Goal: Transaction & Acquisition: Obtain resource

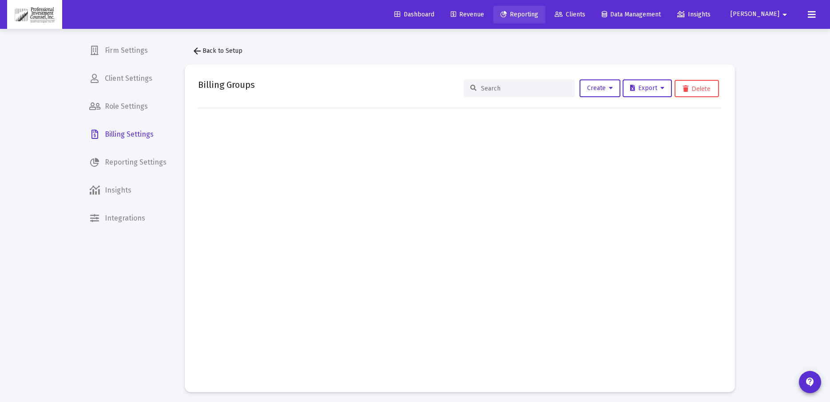
click at [538, 13] on span "Reporting" at bounding box center [519, 15] width 38 height 8
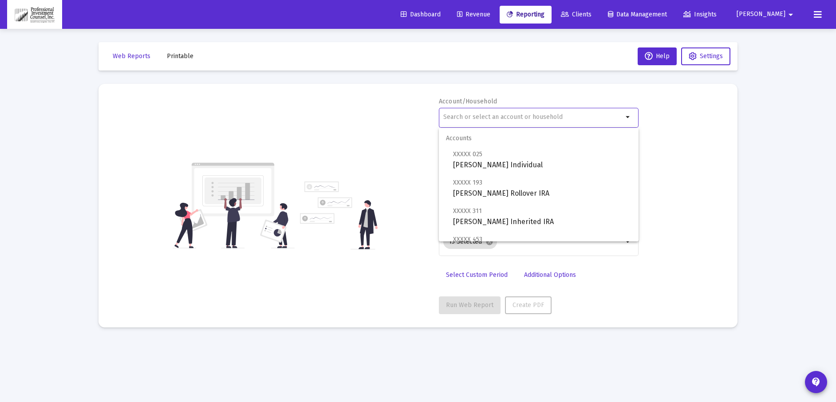
click at [483, 118] on input "text" at bounding box center [533, 117] width 180 height 7
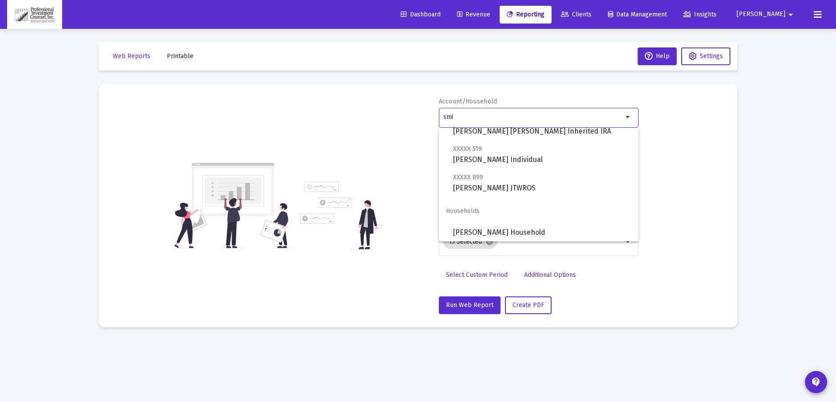
scroll to position [277, 0]
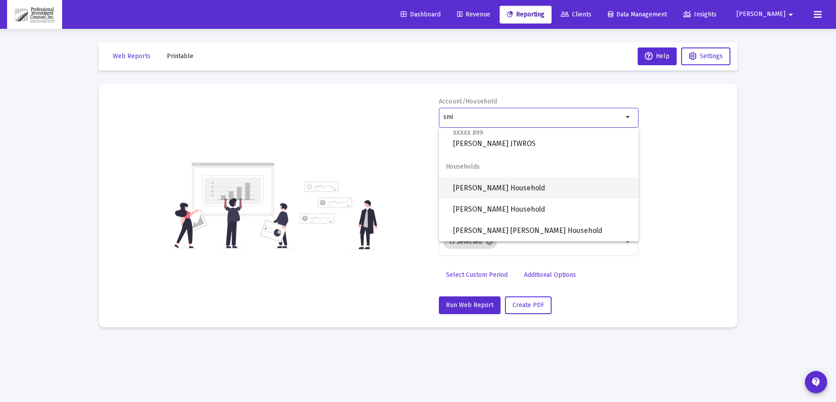
click at [491, 189] on span "[PERSON_NAME] Household" at bounding box center [542, 188] width 178 height 21
type input "[PERSON_NAME] Household"
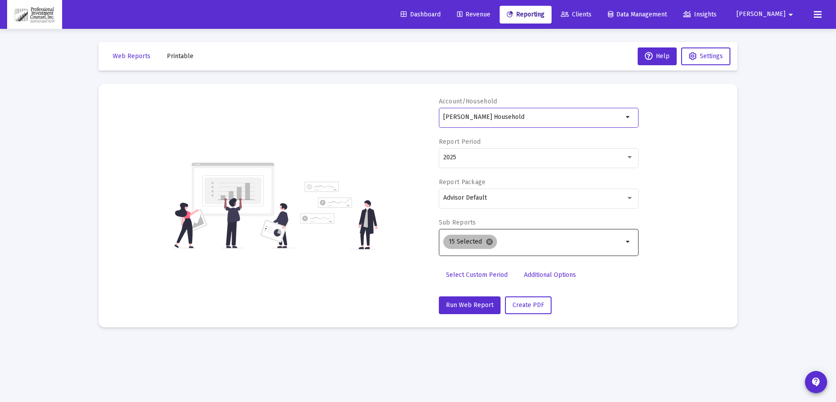
click at [490, 240] on mat-icon "cancel" at bounding box center [490, 242] width 8 height 8
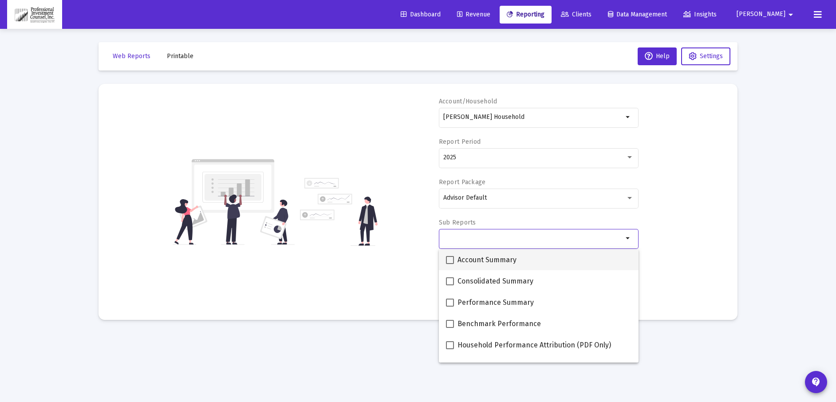
click at [453, 258] on span at bounding box center [450, 260] width 8 height 8
click at [450, 264] on input "Account Summary" at bounding box center [450, 264] width 0 height 0
checkbox input "true"
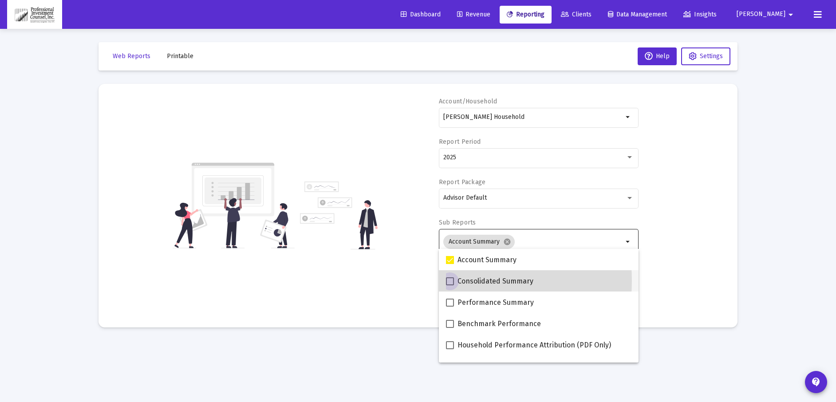
click at [449, 281] on span at bounding box center [450, 281] width 8 height 8
click at [450, 285] on input "Consolidated Summary" at bounding box center [450, 285] width 0 height 0
checkbox input "true"
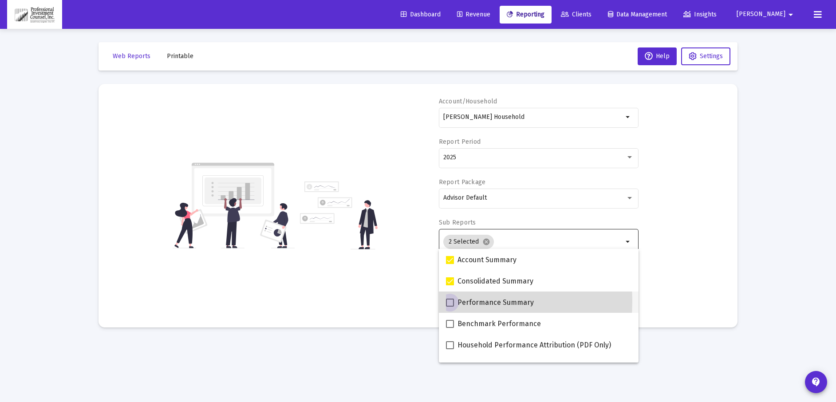
click at [451, 302] on span at bounding box center [450, 303] width 8 height 8
click at [450, 307] on input "Performance Summary" at bounding box center [450, 307] width 0 height 0
checkbox input "true"
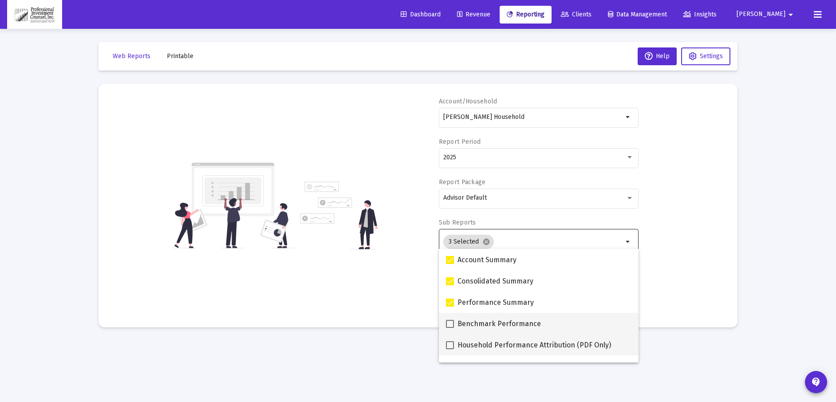
drag, startPoint x: 452, startPoint y: 323, endPoint x: 447, endPoint y: 337, distance: 14.6
click at [452, 323] on span at bounding box center [450, 324] width 8 height 8
click at [450, 328] on input "Benchmark Performance" at bounding box center [450, 328] width 0 height 0
checkbox input "true"
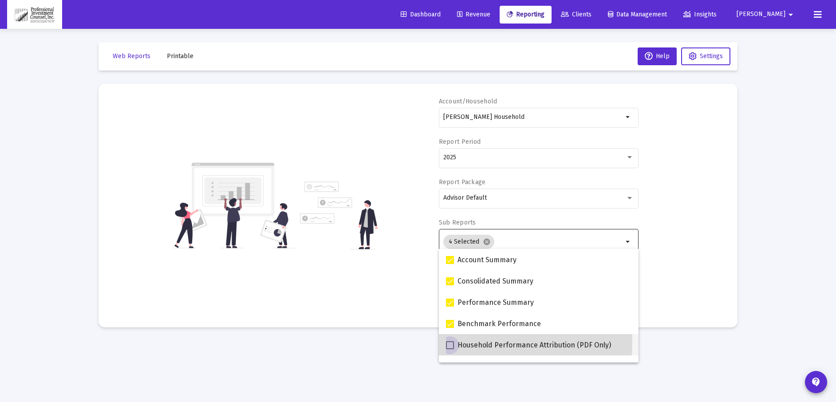
click at [447, 341] on span at bounding box center [450, 345] width 8 height 8
click at [450, 349] on input "Household Performance Attribution (PDF Only)" at bounding box center [450, 349] width 0 height 0
checkbox input "true"
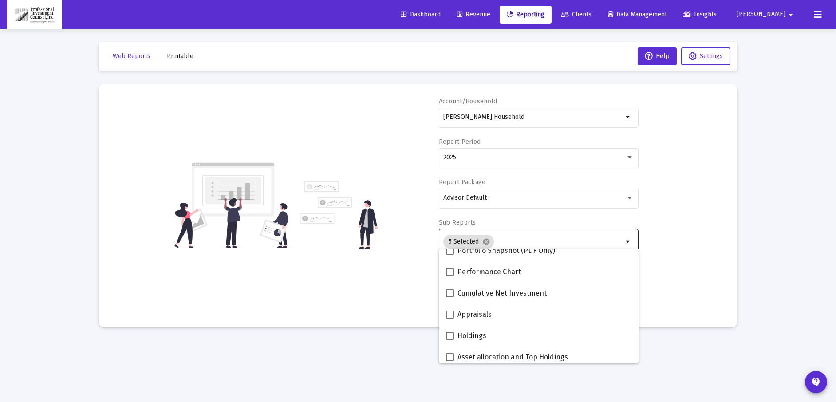
scroll to position [178, 0]
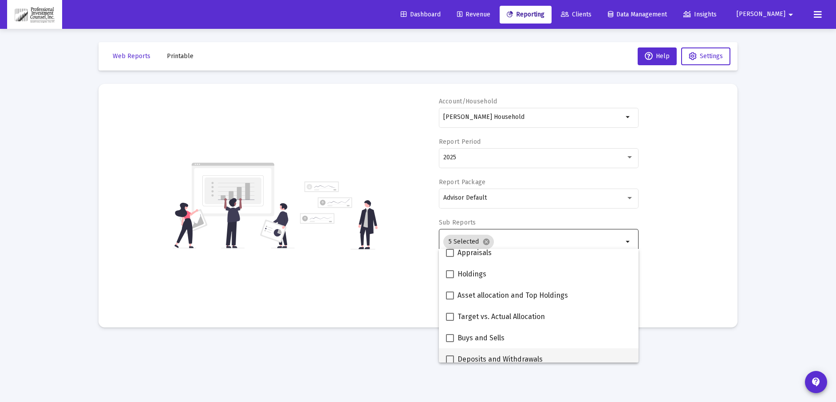
click at [447, 356] on span at bounding box center [450, 360] width 8 height 8
click at [450, 364] on input "Deposits and Withdrawals" at bounding box center [450, 364] width 0 height 0
checkbox input "true"
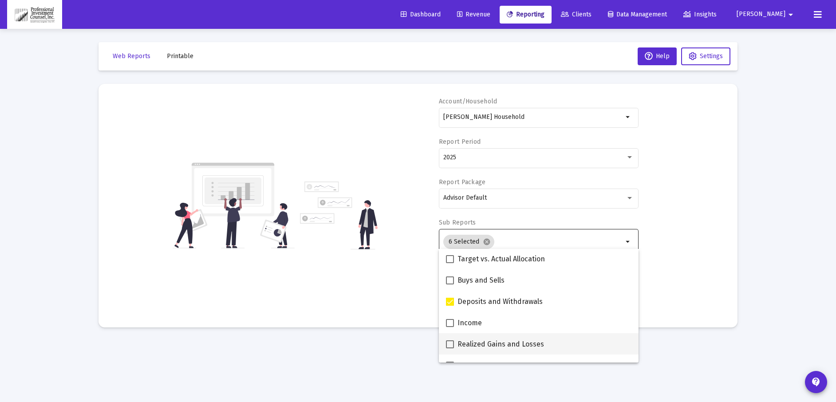
click at [452, 342] on span at bounding box center [450, 344] width 8 height 8
click at [450, 348] on input "Realized Gains and Losses" at bounding box center [450, 348] width 0 height 0
checkbox input "true"
click at [450, 322] on span at bounding box center [450, 323] width 8 height 8
click at [450, 327] on input "Income" at bounding box center [450, 327] width 0 height 0
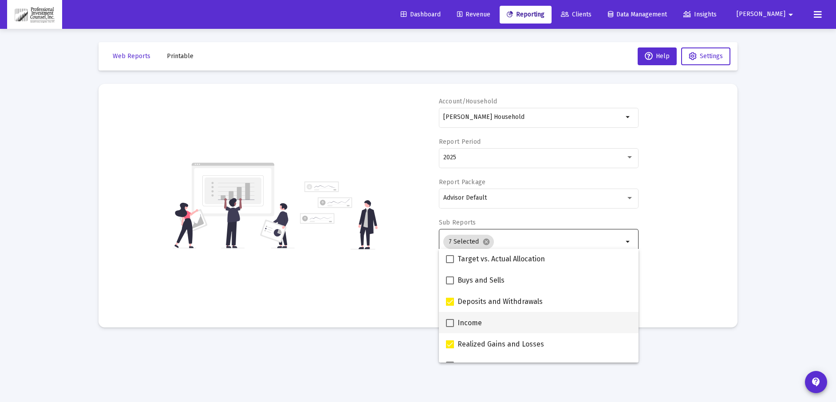
checkbox input "true"
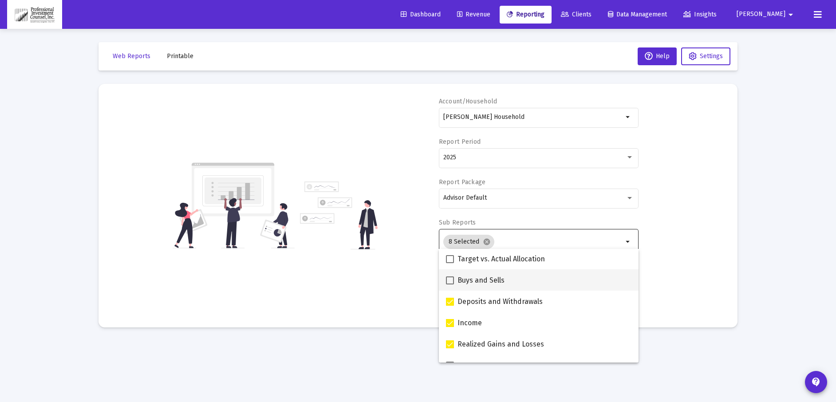
click at [448, 277] on span at bounding box center [450, 281] width 8 height 8
click at [450, 285] on input "Buys and Sells" at bounding box center [450, 285] width 0 height 0
checkbox input "true"
click at [449, 258] on span at bounding box center [450, 259] width 8 height 8
click at [450, 263] on input "Target vs. Actual Allocation" at bounding box center [450, 263] width 0 height 0
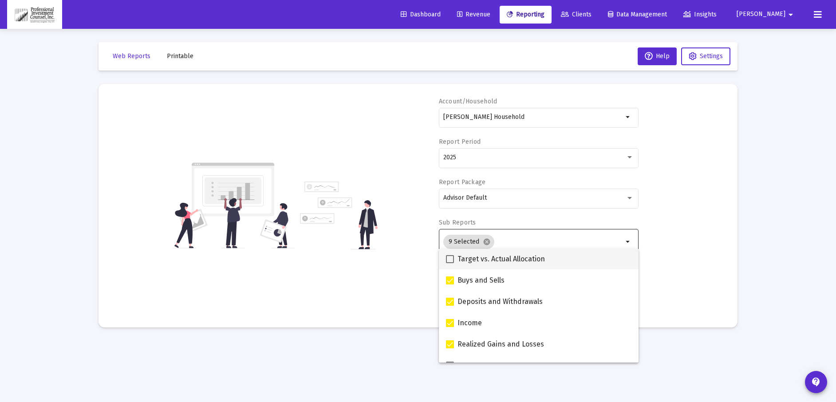
checkbox input "true"
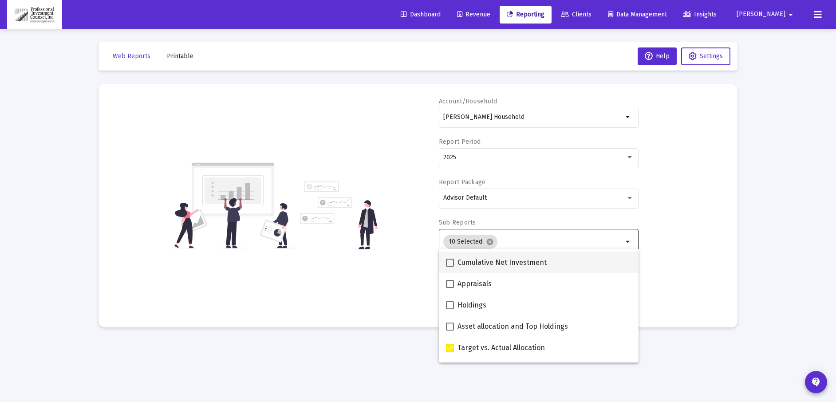
click at [451, 261] on span at bounding box center [450, 263] width 8 height 8
click at [450, 267] on input "Cumulative Net Investment" at bounding box center [450, 267] width 0 height 0
checkbox input "true"
click at [450, 284] on span at bounding box center [450, 284] width 8 height 8
click at [450, 288] on input "Appraisals" at bounding box center [450, 288] width 0 height 0
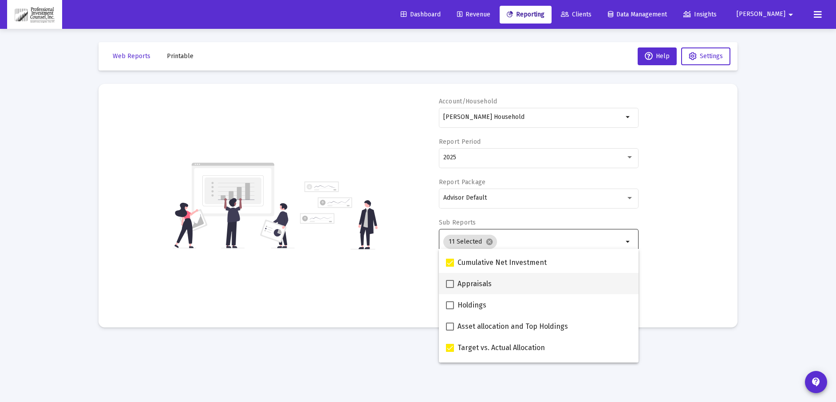
checkbox input "true"
click at [451, 307] on span at bounding box center [450, 305] width 8 height 8
click at [450, 309] on input "Holdings" at bounding box center [450, 309] width 0 height 0
checkbox input "true"
click at [453, 327] on span at bounding box center [450, 327] width 8 height 8
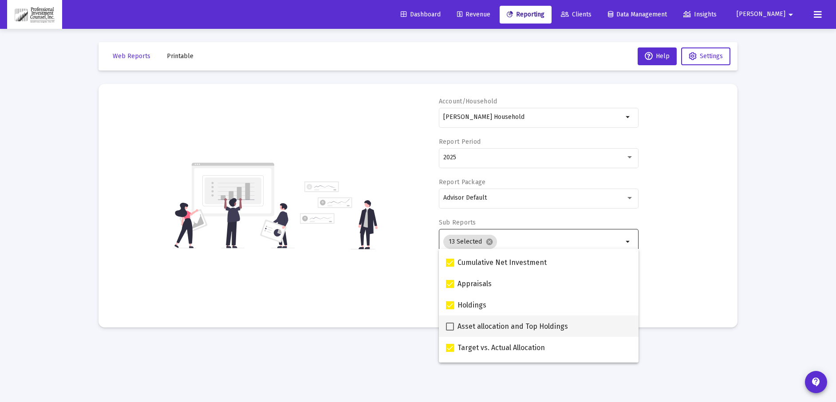
click at [450, 331] on input "Asset allocation and Top Holdings" at bounding box center [450, 331] width 0 height 0
checkbox input "true"
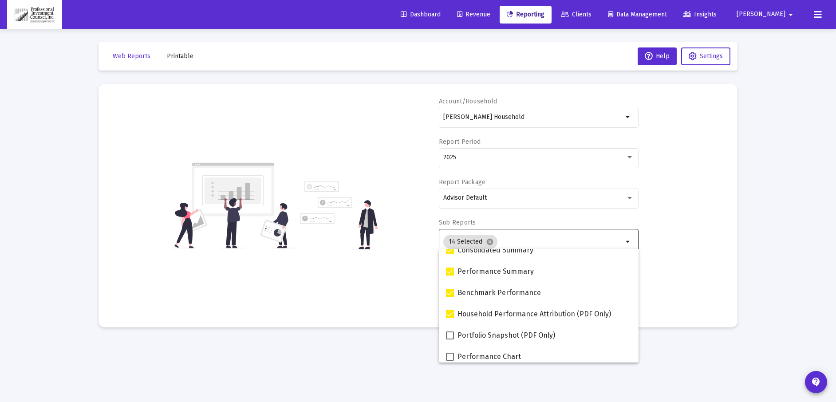
scroll to position [13, 0]
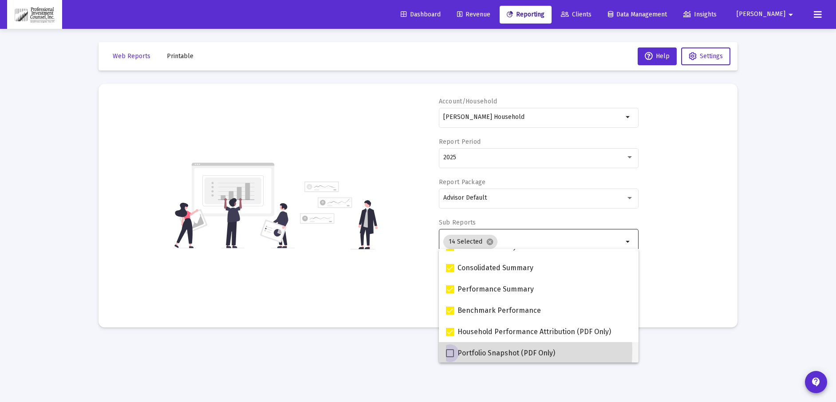
click at [449, 350] on span at bounding box center [450, 353] width 8 height 8
click at [450, 357] on input "Portfolio Snapshot (PDF Only)" at bounding box center [450, 357] width 0 height 0
checkbox input "true"
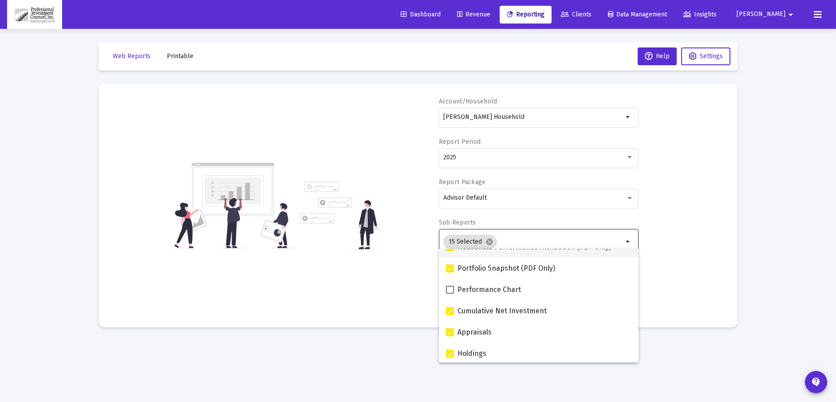
scroll to position [102, 0]
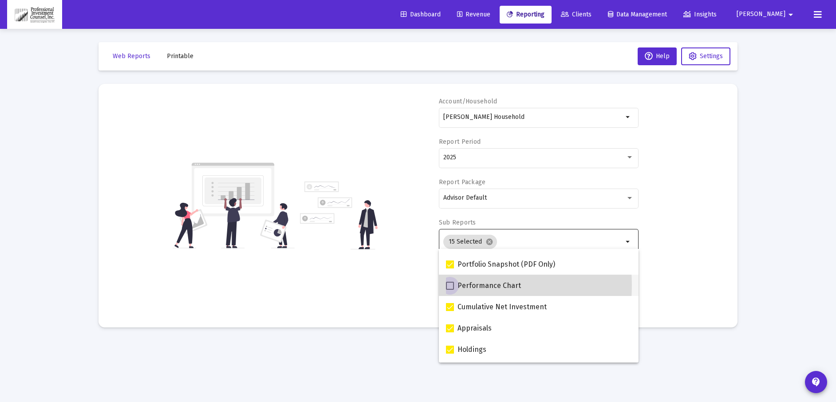
click at [447, 285] on span at bounding box center [450, 286] width 8 height 8
click at [450, 290] on input "Performance Chart" at bounding box center [450, 290] width 0 height 0
checkbox input "true"
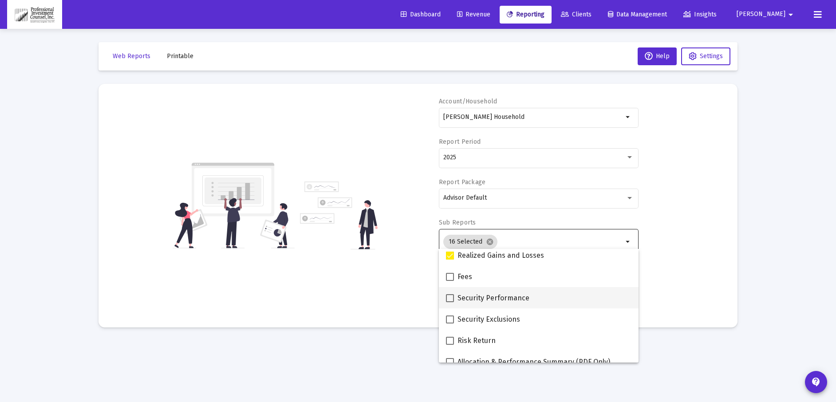
scroll to position [311, 0]
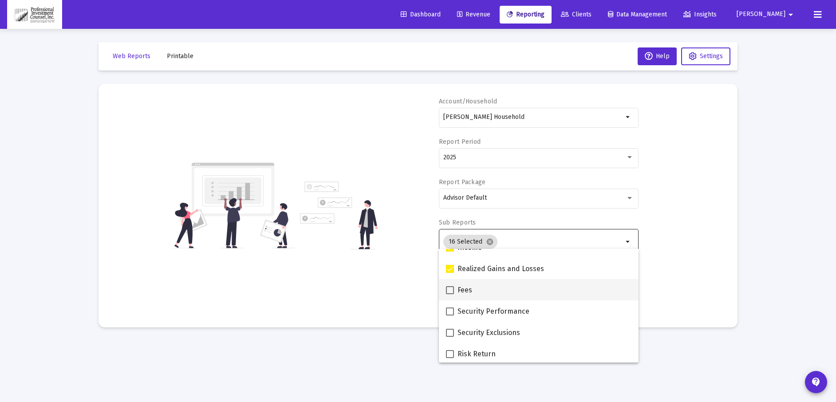
click at [450, 289] on span at bounding box center [450, 290] width 8 height 8
click at [450, 294] on input "Fees" at bounding box center [450, 294] width 0 height 0
checkbox input "true"
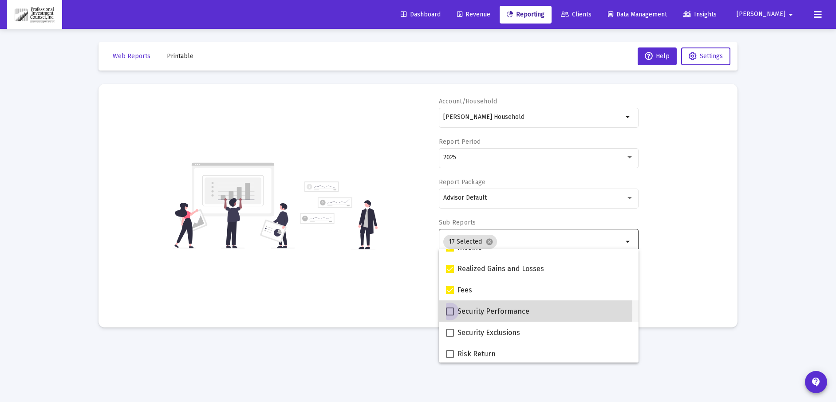
click at [450, 309] on span at bounding box center [450, 312] width 8 height 8
click at [450, 316] on input "Security Performance" at bounding box center [450, 316] width 0 height 0
checkbox input "true"
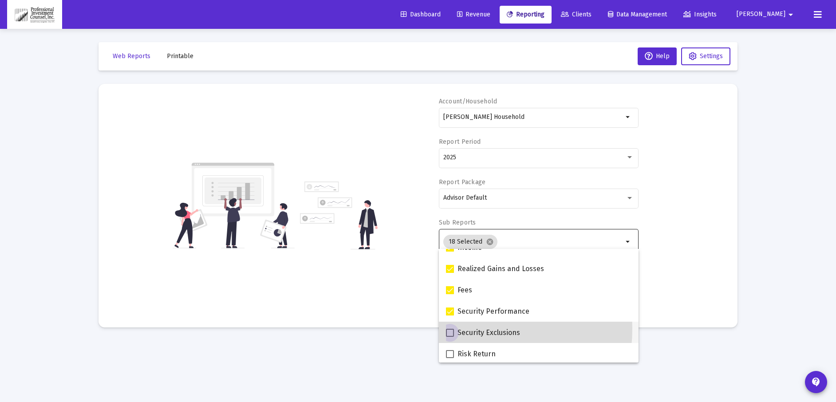
click at [450, 329] on span at bounding box center [450, 333] width 8 height 8
click at [450, 337] on input "Security Exclusions" at bounding box center [450, 337] width 0 height 0
checkbox input "true"
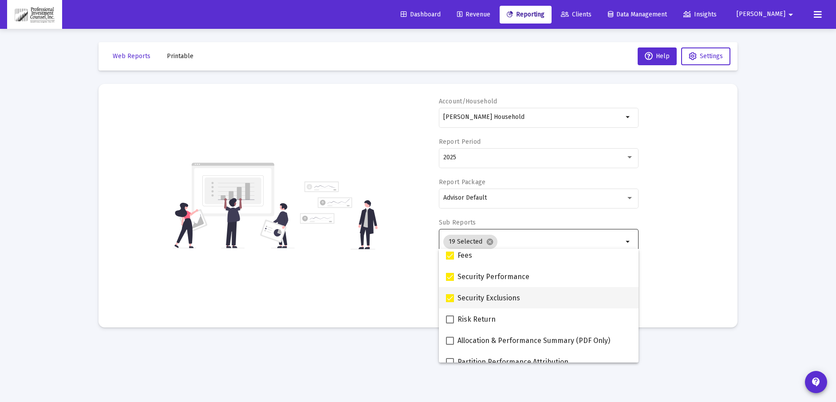
scroll to position [355, 0]
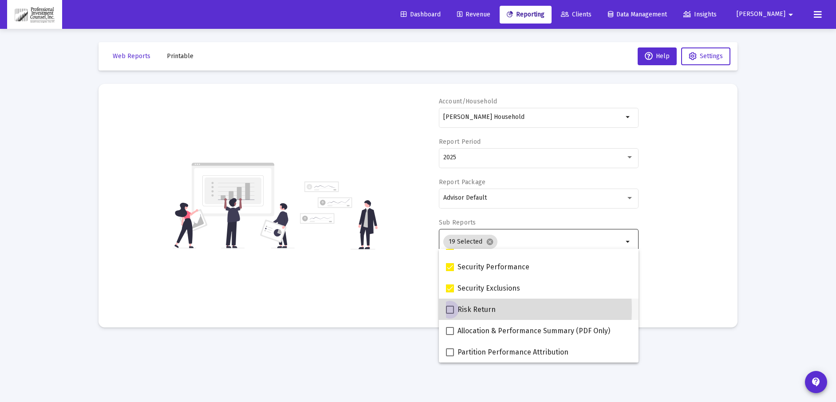
click at [451, 309] on span at bounding box center [450, 310] width 8 height 8
click at [450, 314] on input "Risk Return" at bounding box center [450, 314] width 0 height 0
checkbox input "true"
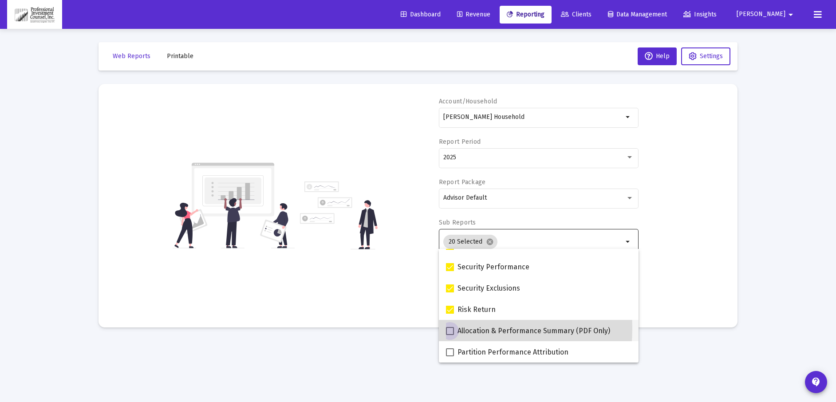
click at [449, 328] on span at bounding box center [450, 331] width 8 height 8
click at [450, 335] on input "Allocation & Performance Summary (PDF Only)" at bounding box center [450, 335] width 0 height 0
checkbox input "true"
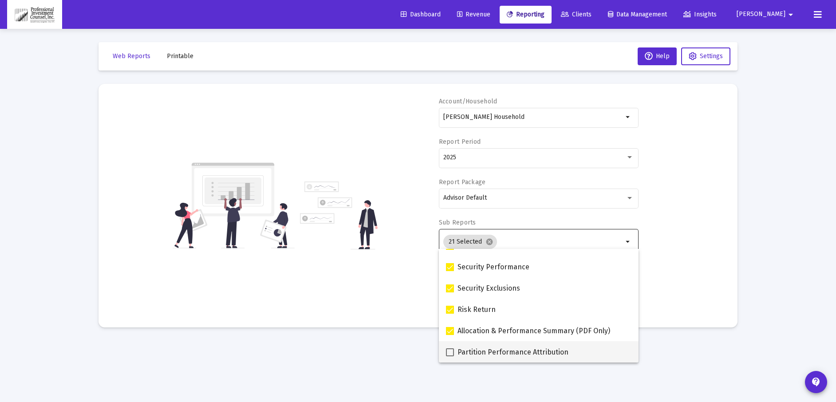
click at [450, 351] on span at bounding box center [450, 352] width 8 height 8
click at [450, 356] on input "Partition Performance Attribution" at bounding box center [450, 356] width 0 height 0
checkbox input "true"
click at [658, 261] on div "Account/Household Smith Household arrow_drop_down Report Period 2025 Report Pac…" at bounding box center [418, 205] width 613 height 217
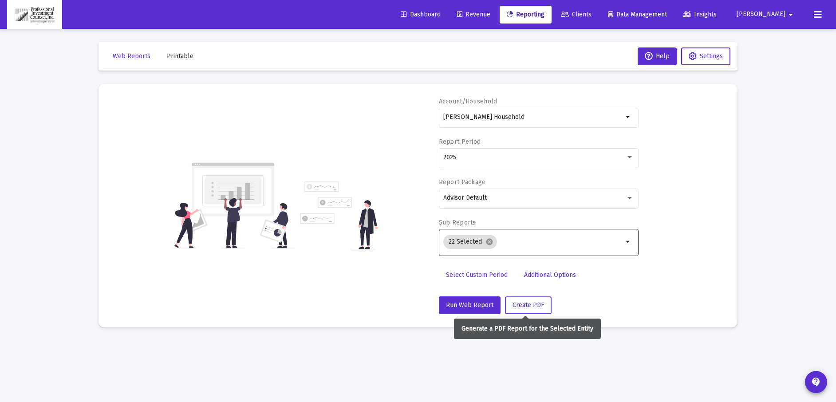
click at [535, 302] on span "Create PDF" at bounding box center [529, 305] width 32 height 8
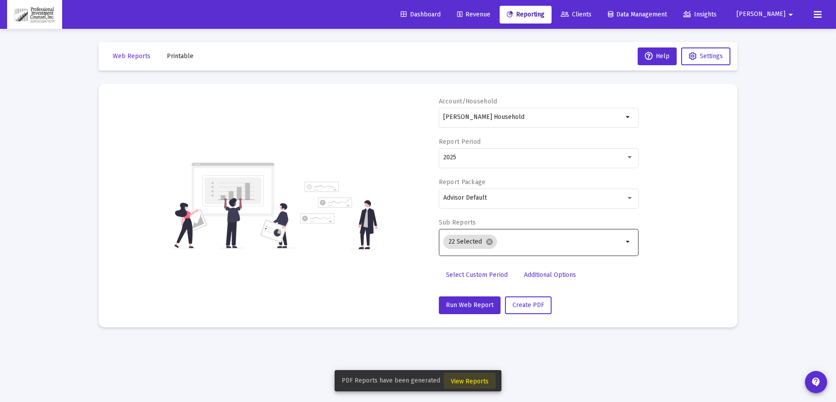
click at [485, 377] on button "View Reports" at bounding box center [470, 381] width 52 height 16
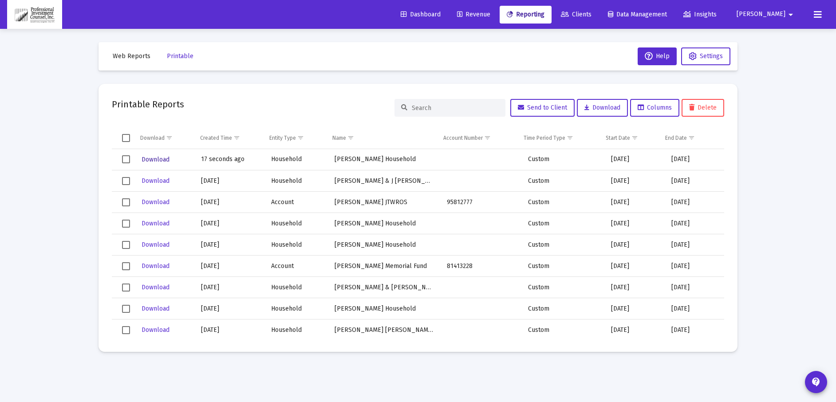
click at [157, 159] on span "Download" at bounding box center [156, 160] width 28 height 8
click at [545, 11] on span "Reporting" at bounding box center [526, 15] width 38 height 8
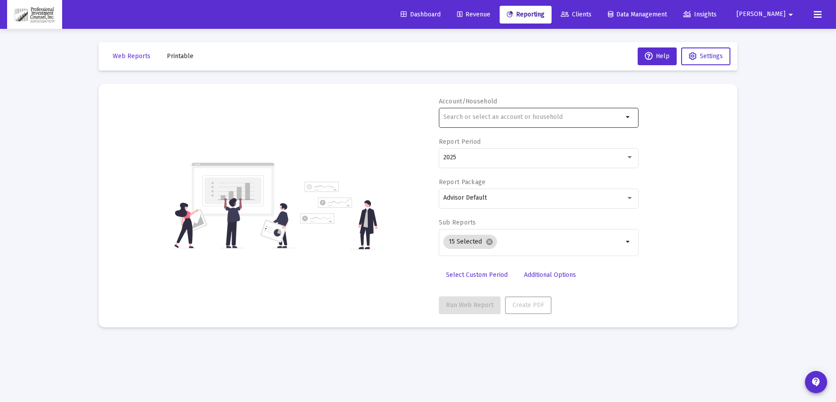
click at [485, 119] on input "text" at bounding box center [533, 117] width 180 height 7
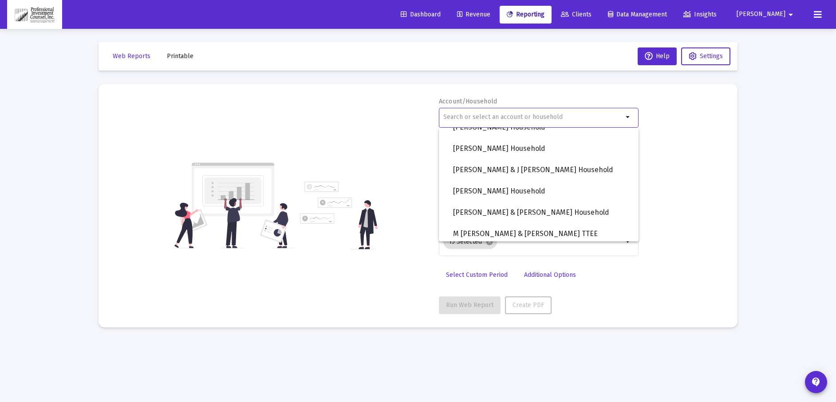
scroll to position [710, 0]
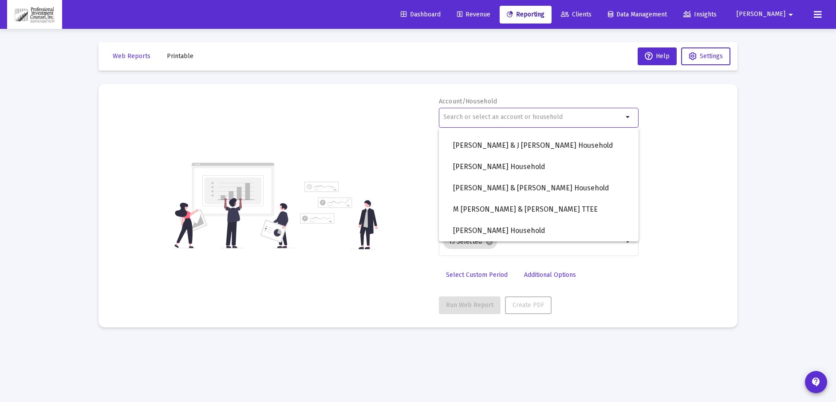
click at [484, 115] on input "text" at bounding box center [533, 117] width 180 height 7
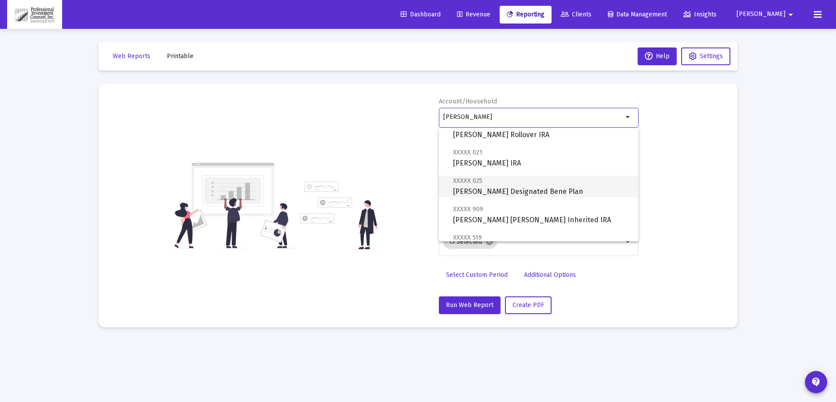
scroll to position [99, 0]
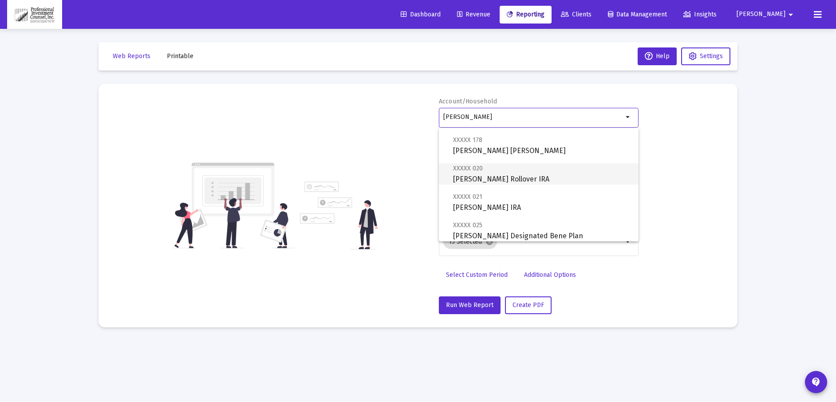
click at [514, 180] on span "XXXXX 020 Tad R Smith Rollover IRA" at bounding box center [542, 174] width 178 height 22
type input "[PERSON_NAME] Rollover IRA"
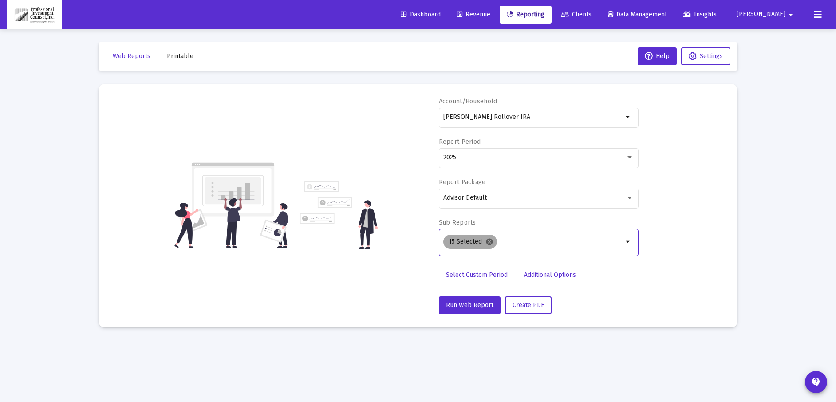
click at [487, 242] on mat-icon "cancel" at bounding box center [490, 242] width 8 height 8
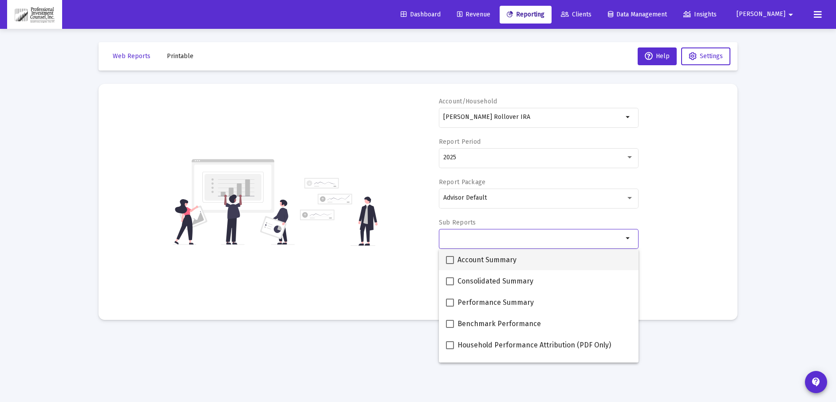
click at [449, 258] on span at bounding box center [450, 260] width 8 height 8
click at [450, 264] on input "Account Summary" at bounding box center [450, 264] width 0 height 0
checkbox input "true"
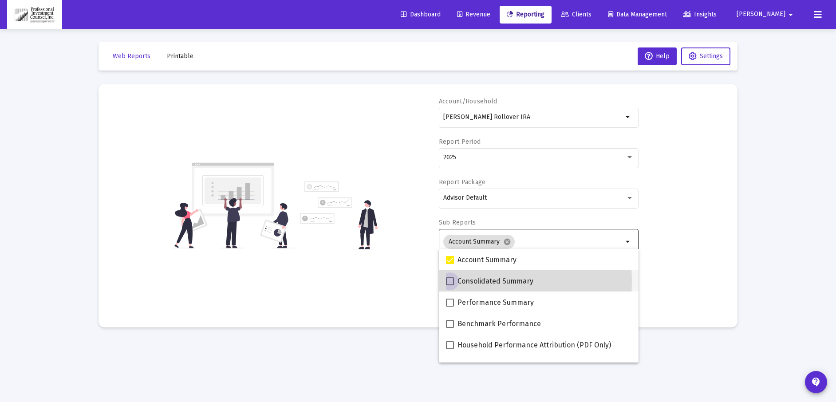
click at [450, 281] on span at bounding box center [450, 281] width 8 height 8
click at [450, 285] on input "Consolidated Summary" at bounding box center [450, 285] width 0 height 0
checkbox input "true"
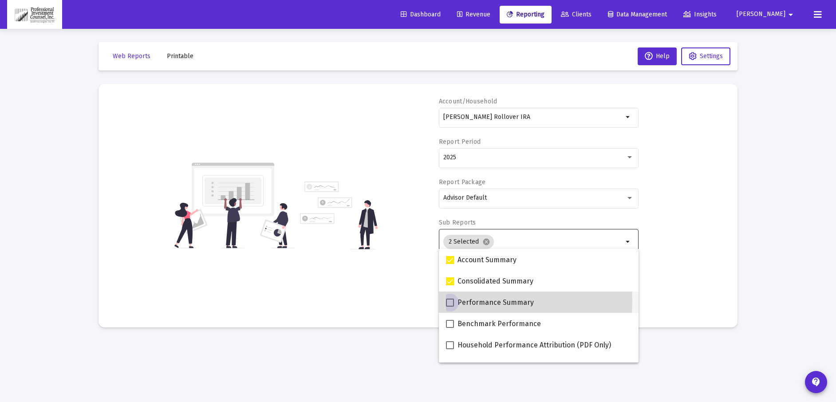
click at [452, 301] on span at bounding box center [450, 303] width 8 height 8
click at [450, 307] on input "Performance Summary" at bounding box center [450, 307] width 0 height 0
checkbox input "true"
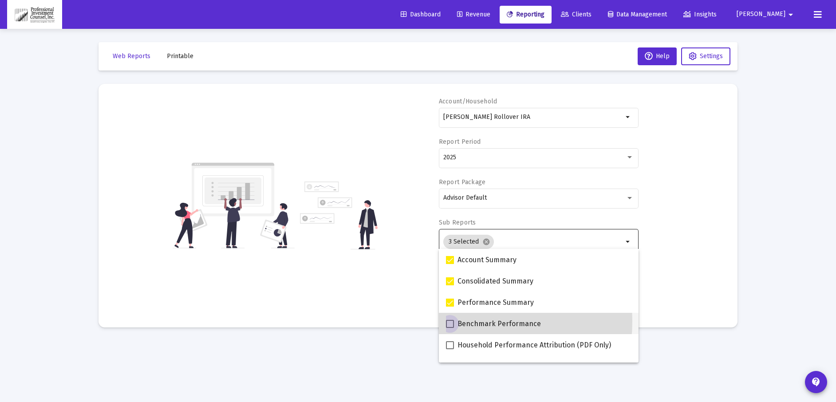
click at [453, 321] on span at bounding box center [450, 324] width 8 height 8
click at [450, 328] on input "Benchmark Performance" at bounding box center [450, 328] width 0 height 0
checkbox input "true"
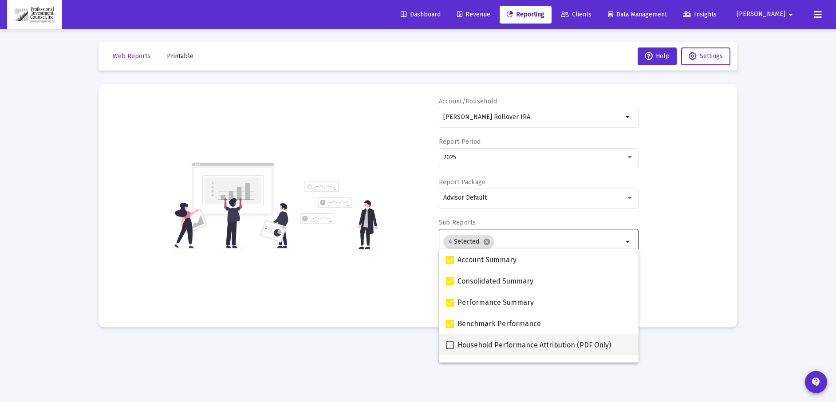
click at [450, 342] on span at bounding box center [450, 345] width 8 height 8
click at [450, 349] on input "Household Performance Attribution (PDF Only)" at bounding box center [450, 349] width 0 height 0
checkbox input "true"
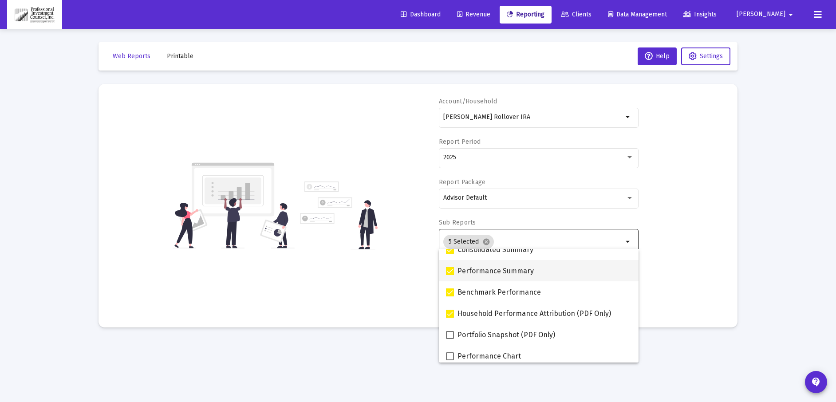
scroll to position [89, 0]
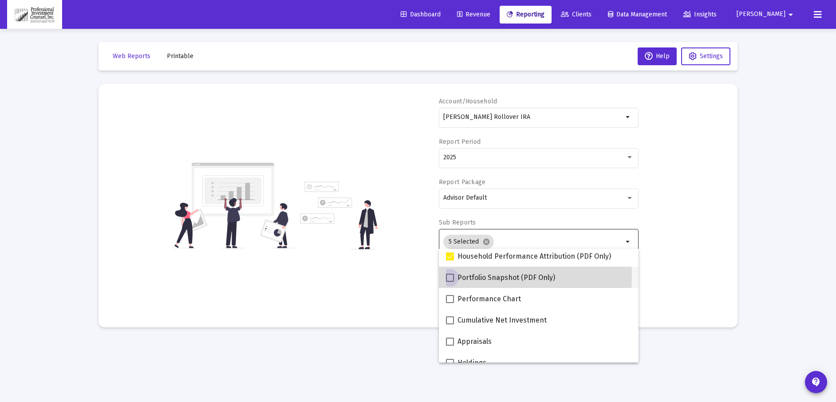
click at [451, 277] on span at bounding box center [450, 278] width 8 height 8
click at [450, 282] on input "Portfolio Snapshot (PDF Only)" at bounding box center [450, 282] width 0 height 0
checkbox input "true"
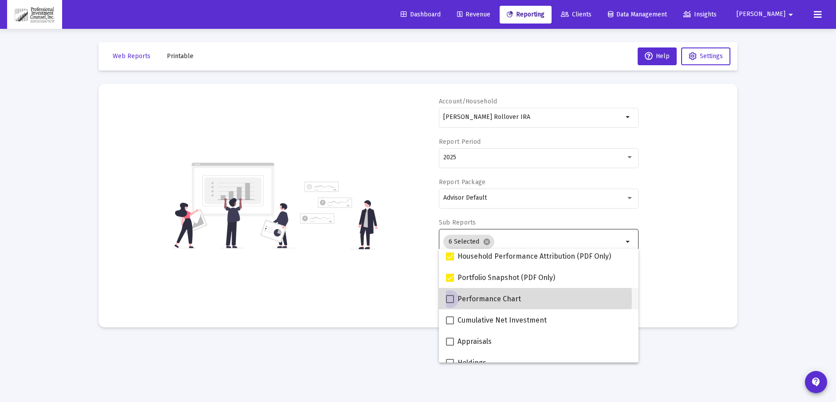
click at [451, 300] on span at bounding box center [450, 299] width 8 height 8
click at [450, 303] on input "Performance Chart" at bounding box center [450, 303] width 0 height 0
checkbox input "true"
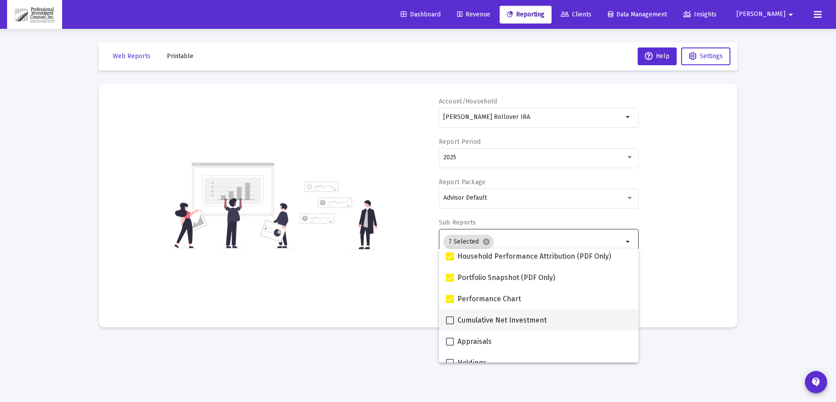
click at [453, 321] on span at bounding box center [450, 321] width 8 height 8
click at [450, 324] on input "Cumulative Net Investment" at bounding box center [450, 324] width 0 height 0
checkbox input "true"
click at [451, 342] on span at bounding box center [450, 342] width 8 height 8
click at [450, 346] on input "Appraisals" at bounding box center [450, 346] width 0 height 0
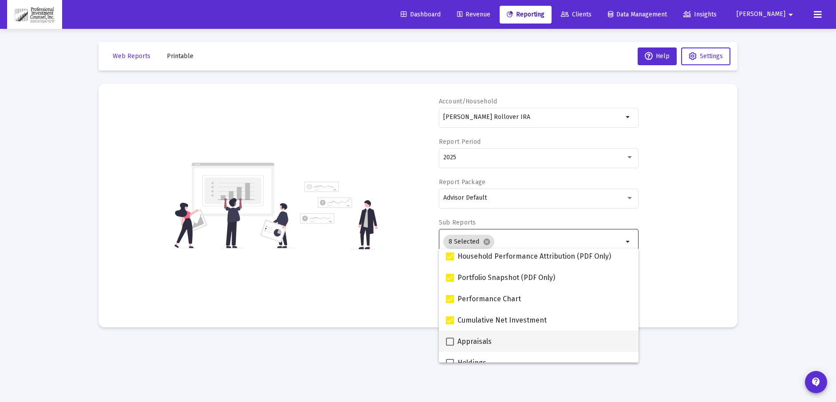
checkbox input "true"
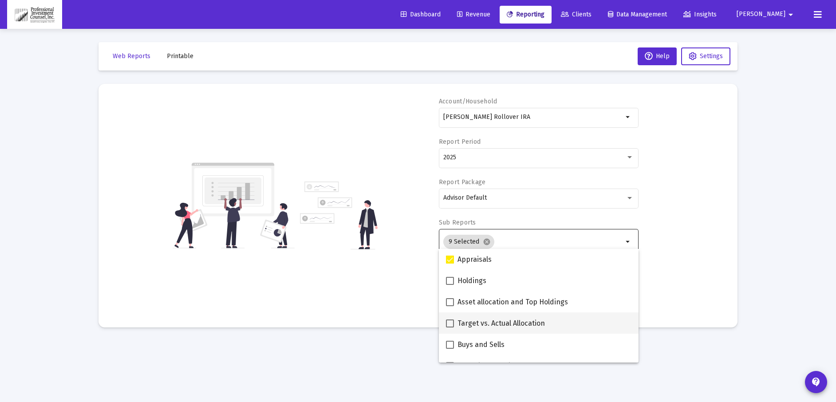
scroll to position [178, 0]
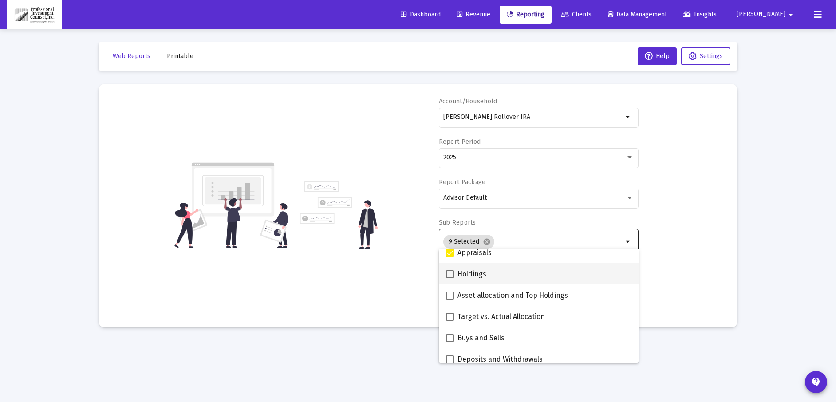
click at [449, 273] on span at bounding box center [450, 274] width 8 height 8
click at [450, 278] on input "Holdings" at bounding box center [450, 278] width 0 height 0
checkbox input "true"
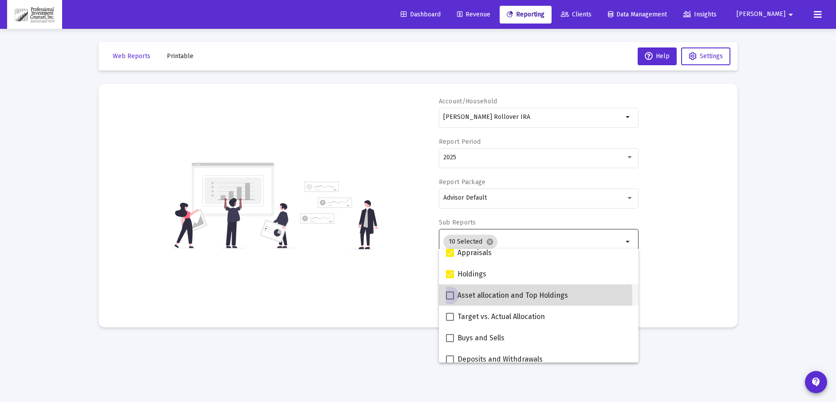
click at [451, 299] on span at bounding box center [450, 296] width 8 height 8
click at [450, 300] on input "Asset allocation and Top Holdings" at bounding box center [450, 300] width 0 height 0
checkbox input "true"
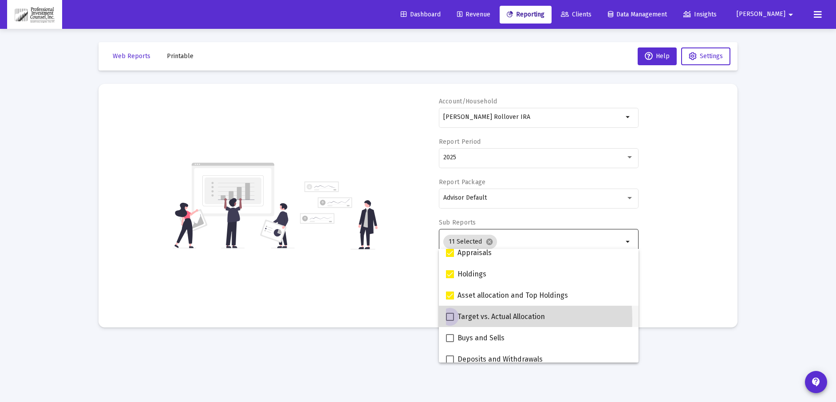
click at [451, 320] on span at bounding box center [450, 317] width 8 height 8
click at [450, 321] on input "Target vs. Actual Allocation" at bounding box center [450, 321] width 0 height 0
checkbox input "true"
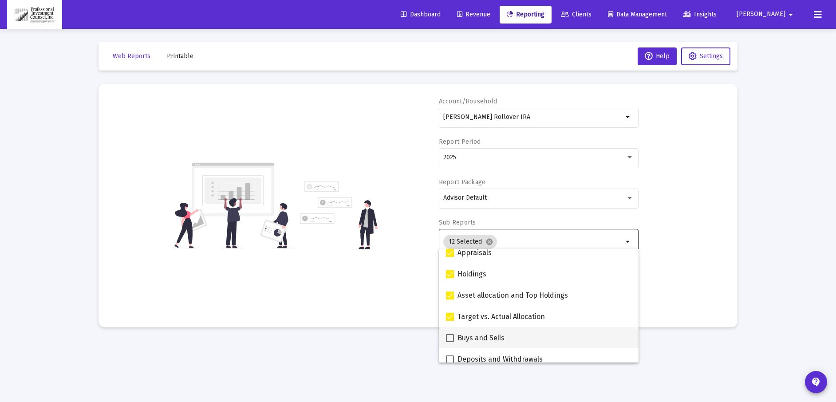
click at [452, 335] on span at bounding box center [450, 338] width 8 height 8
click at [450, 342] on input "Buys and Sells" at bounding box center [450, 342] width 0 height 0
checkbox input "true"
click at [452, 356] on span at bounding box center [450, 360] width 8 height 8
click at [450, 364] on input "Deposits and Withdrawals" at bounding box center [450, 364] width 0 height 0
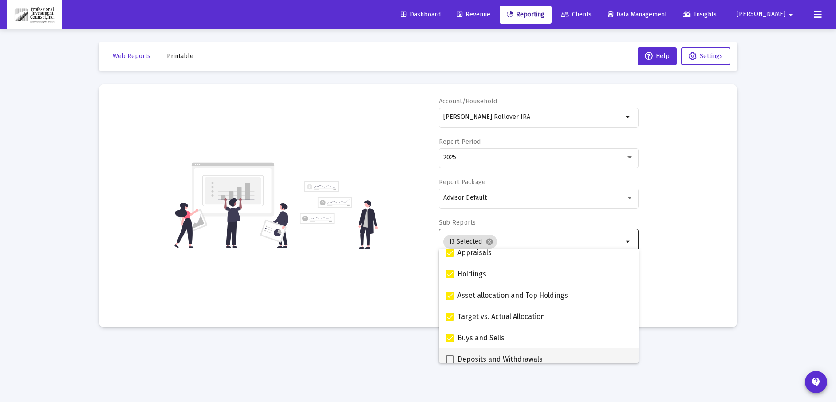
checkbox input "true"
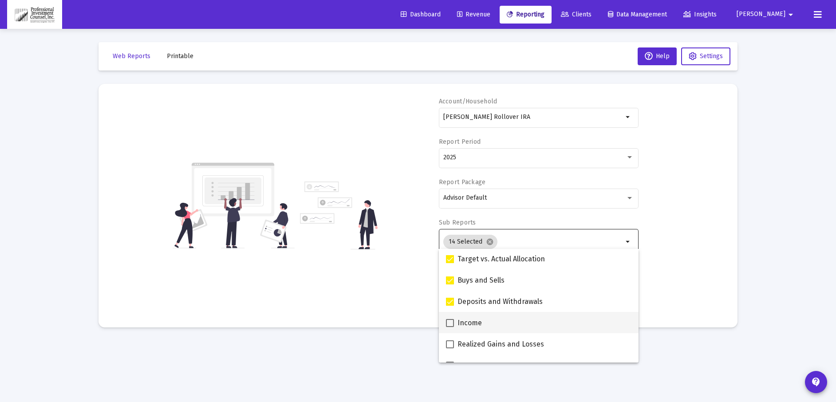
scroll to position [280, 0]
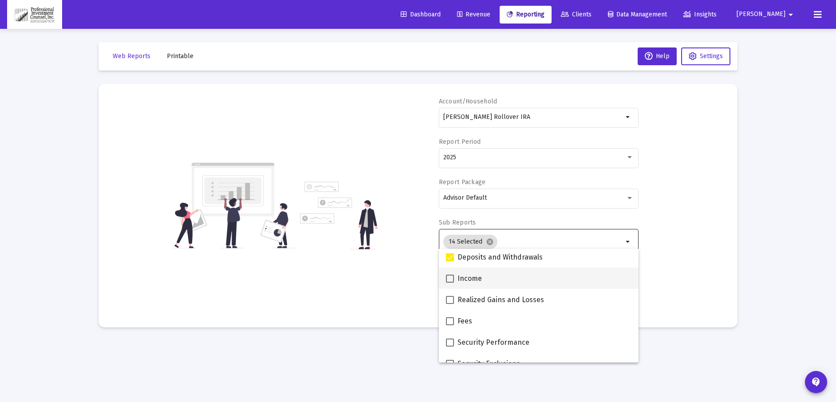
click at [452, 278] on span at bounding box center [450, 279] width 8 height 8
click at [450, 283] on input "Income" at bounding box center [450, 283] width 0 height 0
checkbox input "true"
click at [451, 300] on span at bounding box center [450, 300] width 8 height 8
click at [450, 304] on input "Realized Gains and Losses" at bounding box center [450, 304] width 0 height 0
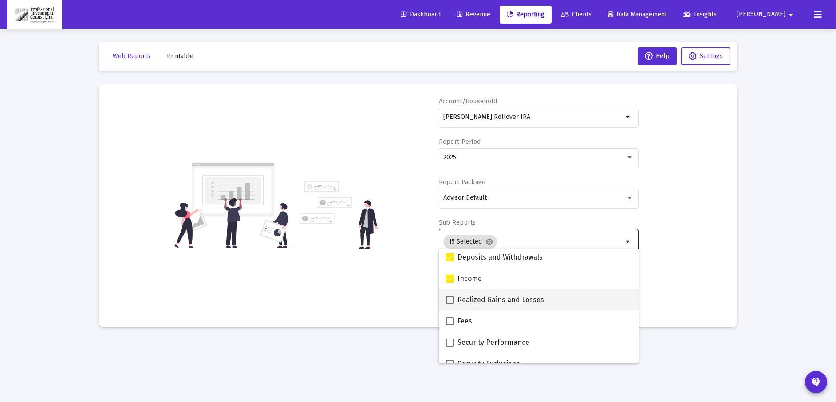
checkbox input "true"
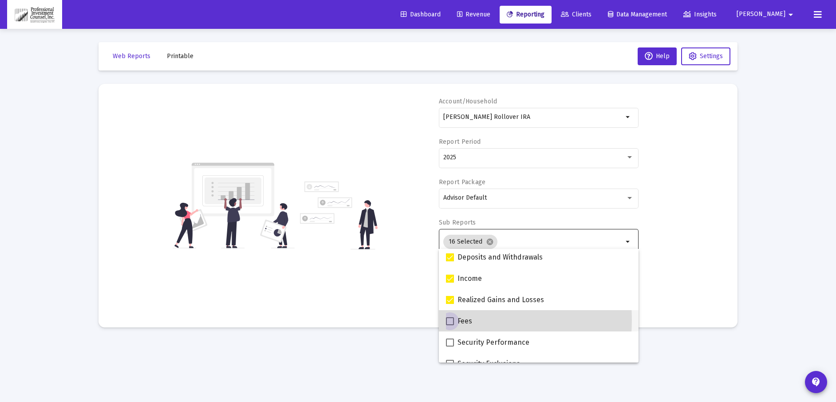
click at [451, 320] on span at bounding box center [450, 321] width 8 height 8
click at [450, 325] on input "Fees" at bounding box center [450, 325] width 0 height 0
checkbox input "true"
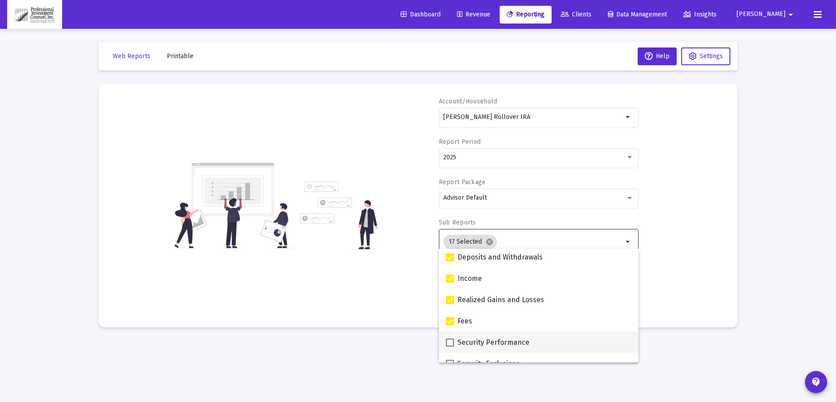
click at [450, 344] on span at bounding box center [450, 343] width 8 height 8
click at [450, 347] on input "Security Performance" at bounding box center [450, 347] width 0 height 0
checkbox input "true"
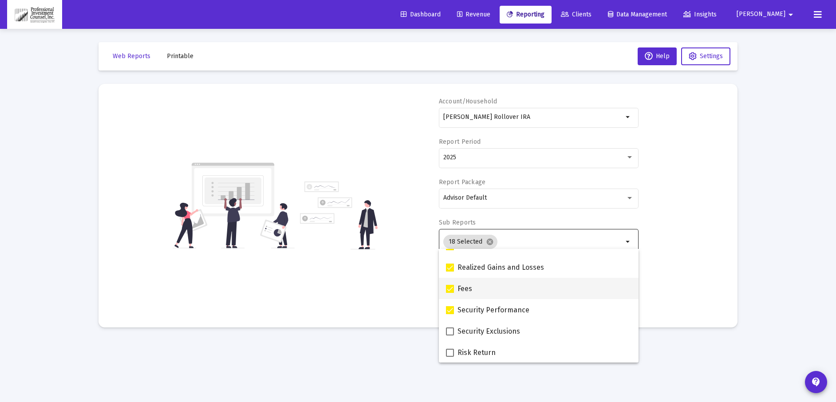
scroll to position [324, 0]
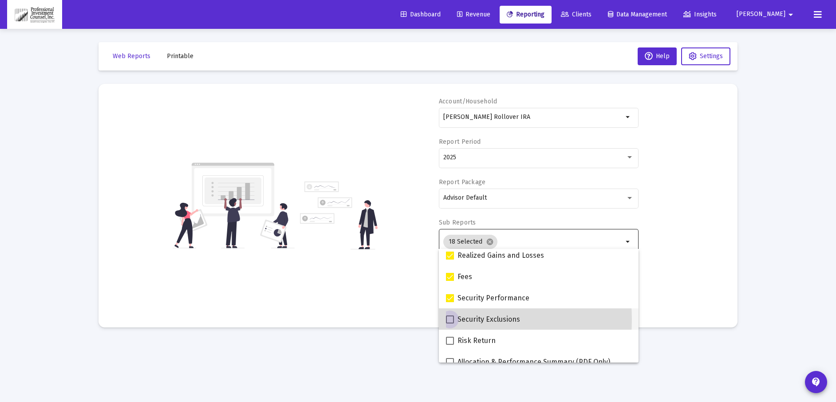
click at [451, 320] on span at bounding box center [450, 320] width 8 height 8
click at [450, 324] on input "Security Exclusions" at bounding box center [450, 324] width 0 height 0
checkbox input "true"
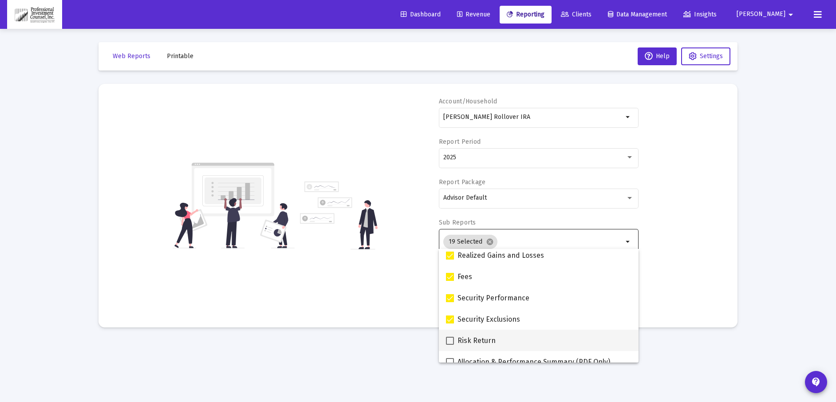
click at [451, 341] on span at bounding box center [450, 341] width 8 height 8
click at [450, 345] on input "Risk Return" at bounding box center [450, 345] width 0 height 0
checkbox input "true"
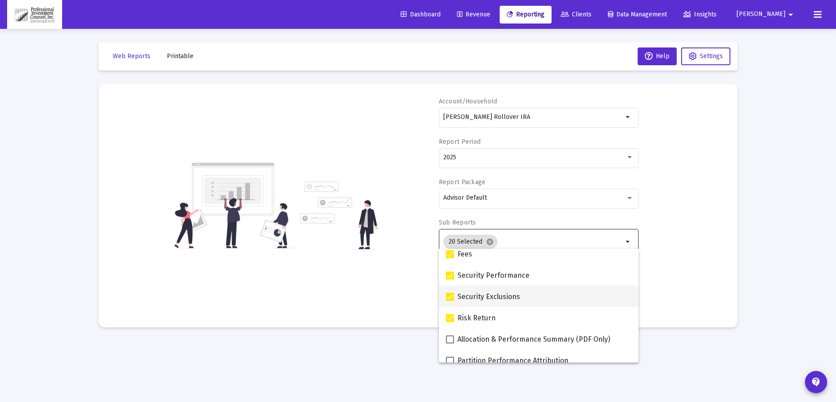
scroll to position [355, 0]
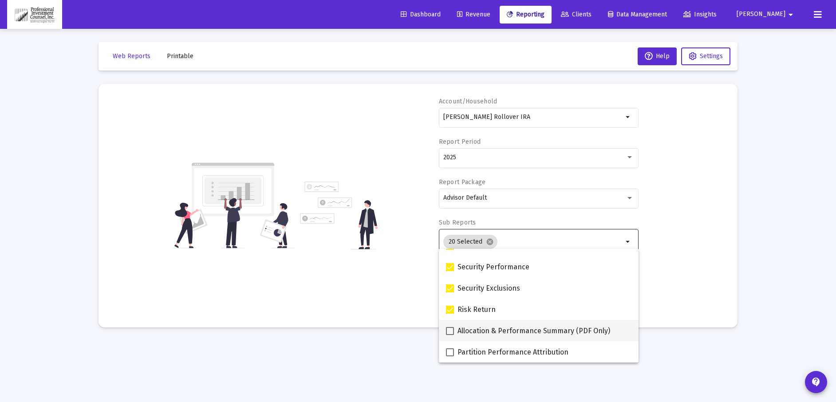
click at [443, 328] on mat-option "Allocation & Performance Summary (PDF Only)" at bounding box center [539, 330] width 200 height 21
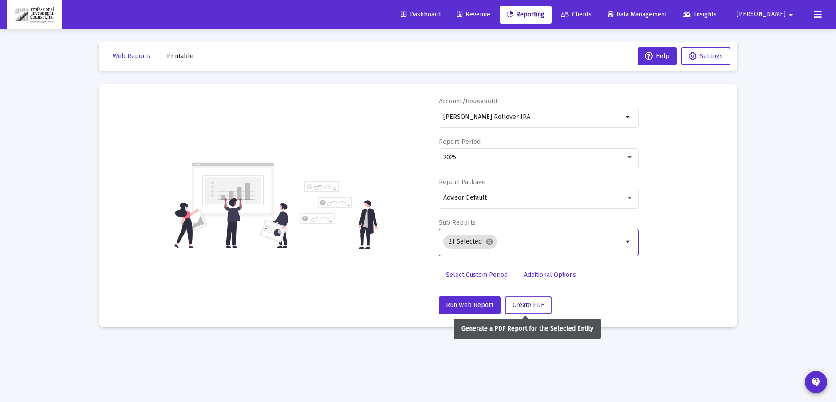
click at [528, 309] on button "Create PDF" at bounding box center [528, 306] width 47 height 18
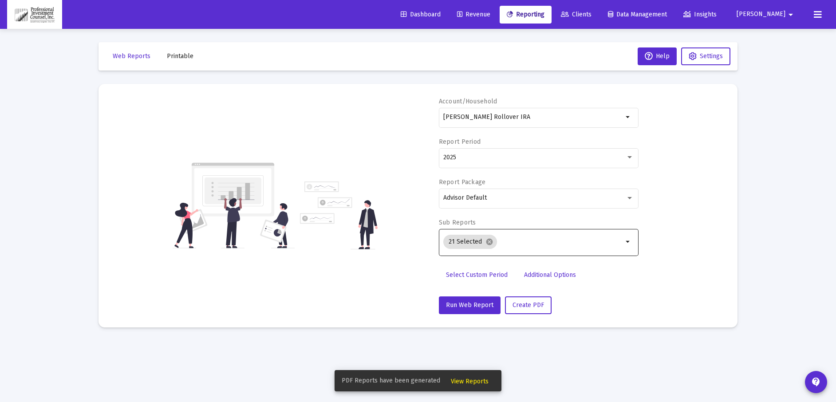
click at [475, 386] on button "View Reports" at bounding box center [470, 381] width 52 height 16
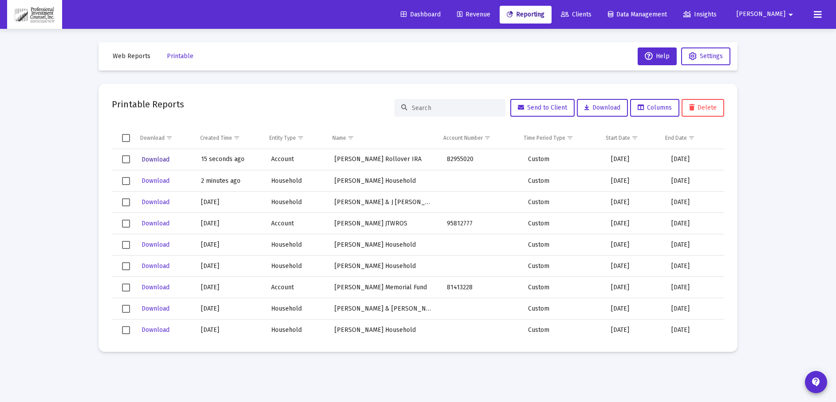
click at [162, 160] on span "Download" at bounding box center [156, 160] width 28 height 8
click at [545, 16] on span "Reporting" at bounding box center [526, 15] width 38 height 8
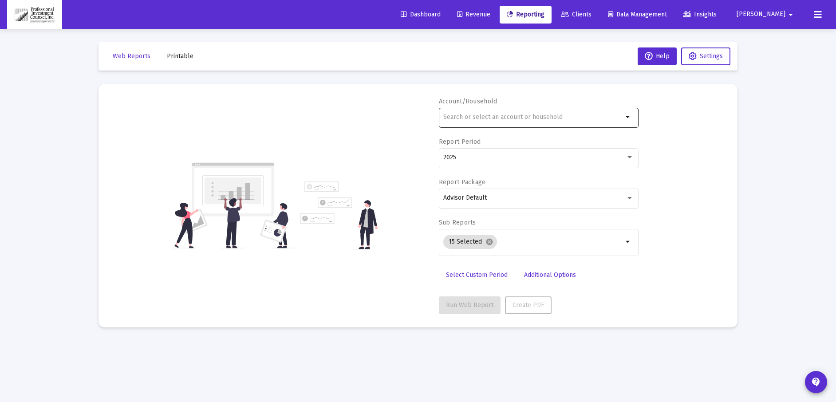
click at [534, 119] on input "text" at bounding box center [533, 117] width 180 height 7
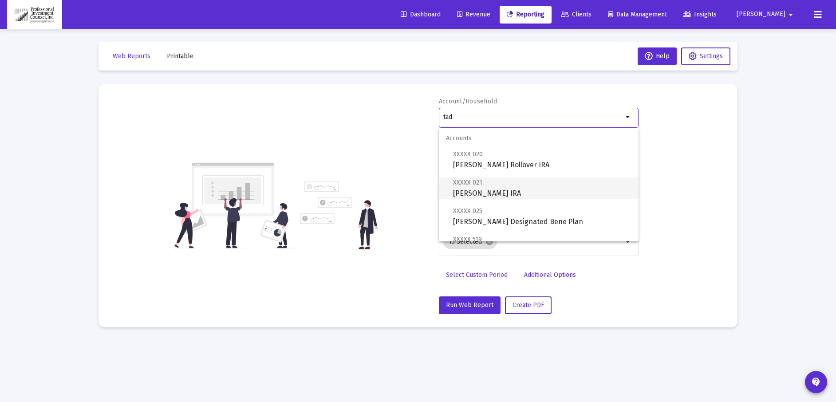
click at [487, 193] on span "XXXXX 021 [PERSON_NAME] IRA" at bounding box center [542, 188] width 178 height 22
type input "[PERSON_NAME] IRA"
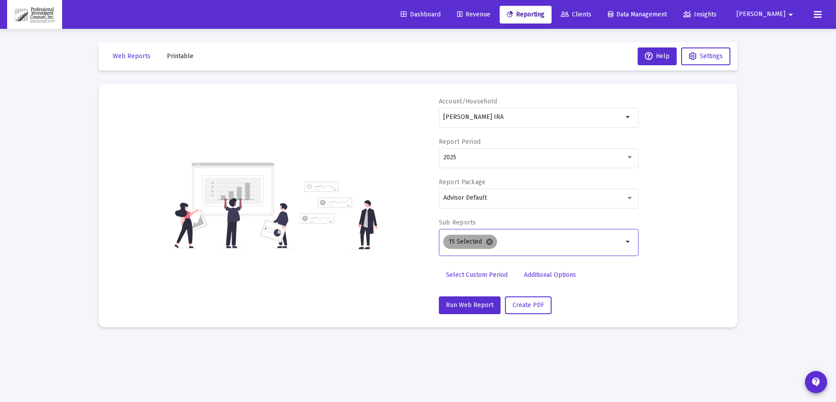
click at [491, 241] on mat-icon "cancel" at bounding box center [490, 242] width 8 height 8
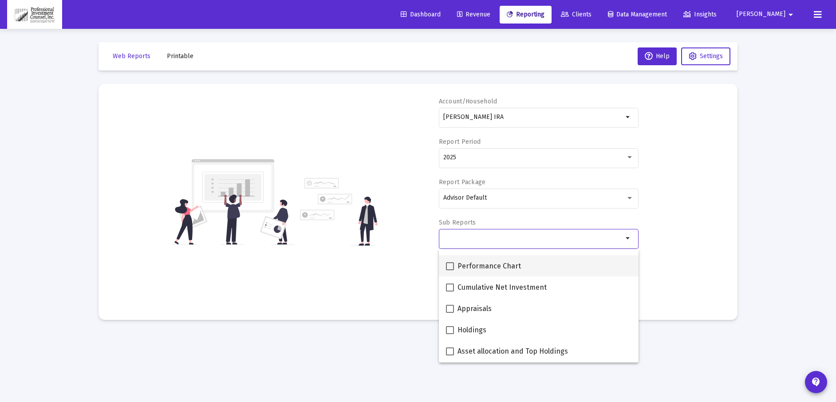
scroll to position [133, 0]
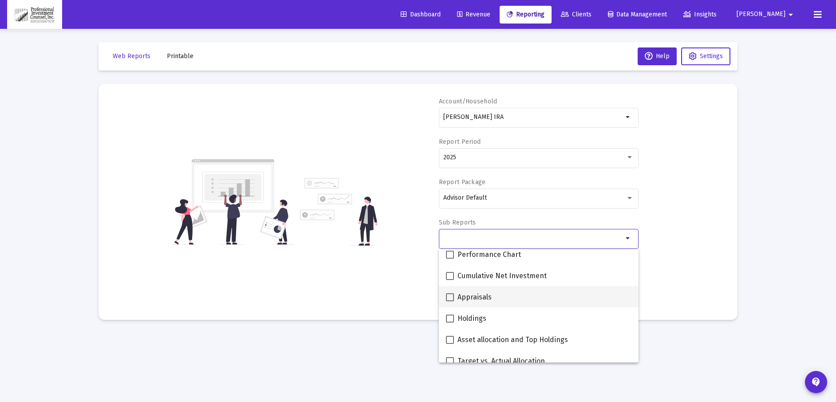
click at [447, 297] on span at bounding box center [450, 297] width 8 height 8
click at [450, 301] on input "Appraisals" at bounding box center [450, 301] width 0 height 0
checkbox input "true"
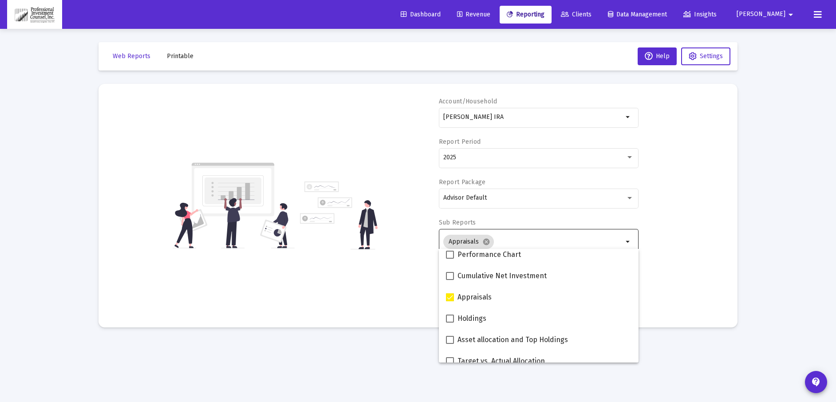
click at [684, 278] on div "Account/Household Tad R Smith IRA arrow_drop_down Report Period 2025 Report Pac…" at bounding box center [418, 205] width 613 height 217
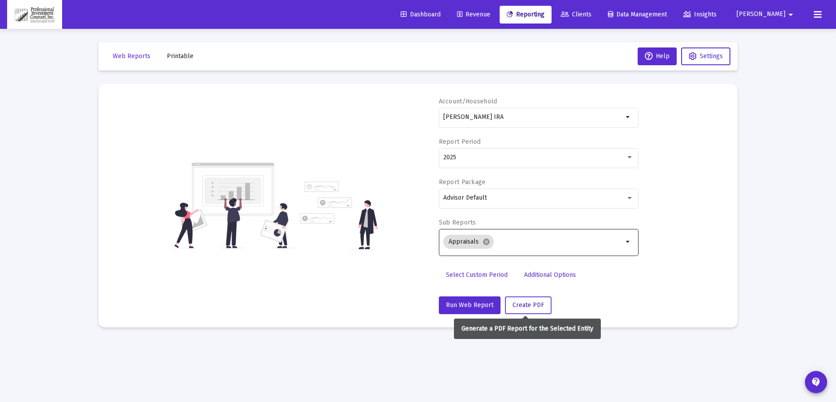
click at [536, 307] on span "Create PDF" at bounding box center [529, 305] width 32 height 8
click at [539, 306] on span "Create PDF" at bounding box center [529, 305] width 32 height 8
click at [789, 194] on div "Loading... Web Reports Printable Help Settings Account/Household Tad R Smith IR…" at bounding box center [418, 201] width 836 height 402
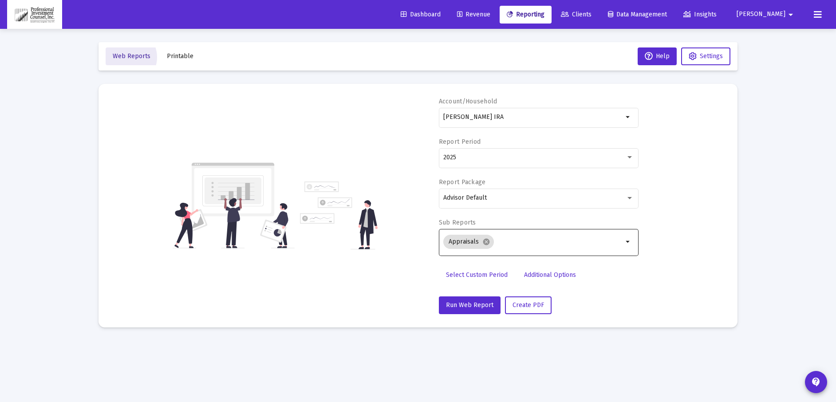
click at [127, 57] on span "Web Reports" at bounding box center [132, 56] width 38 height 8
click at [141, 56] on span "Web Reports" at bounding box center [132, 56] width 38 height 8
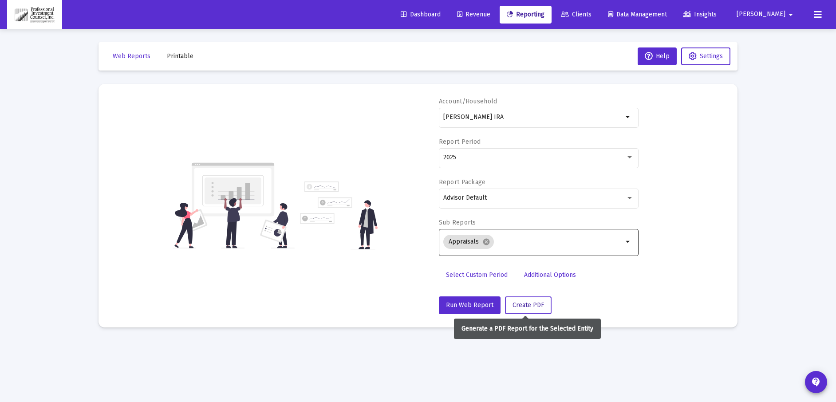
click at [529, 299] on button "Create PDF" at bounding box center [528, 306] width 47 height 18
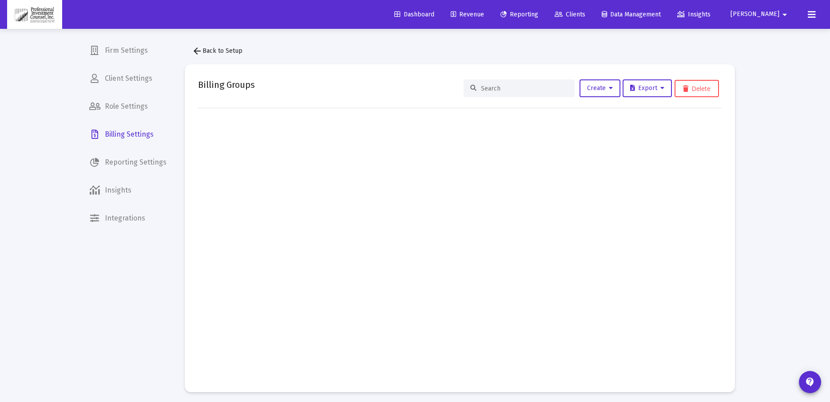
click at [484, 13] on span "Revenue" at bounding box center [467, 15] width 33 height 8
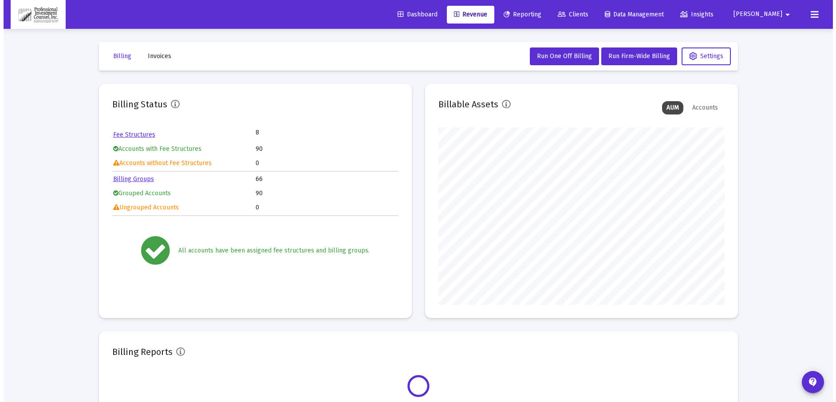
scroll to position [178, 286]
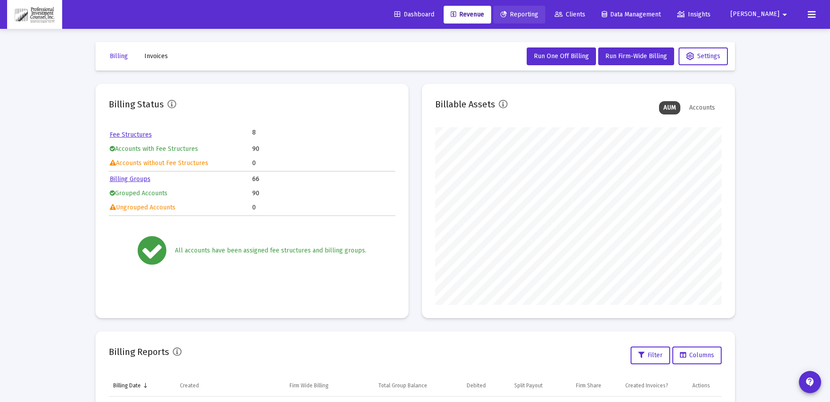
click at [538, 12] on span "Reporting" at bounding box center [519, 15] width 38 height 8
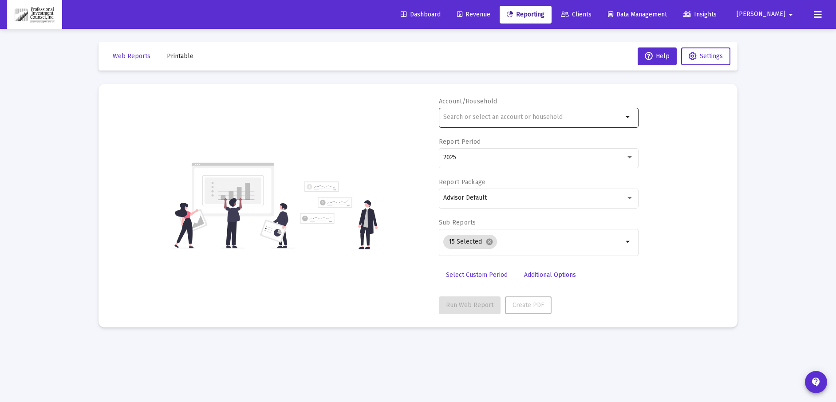
click at [484, 115] on input "text" at bounding box center [533, 117] width 180 height 7
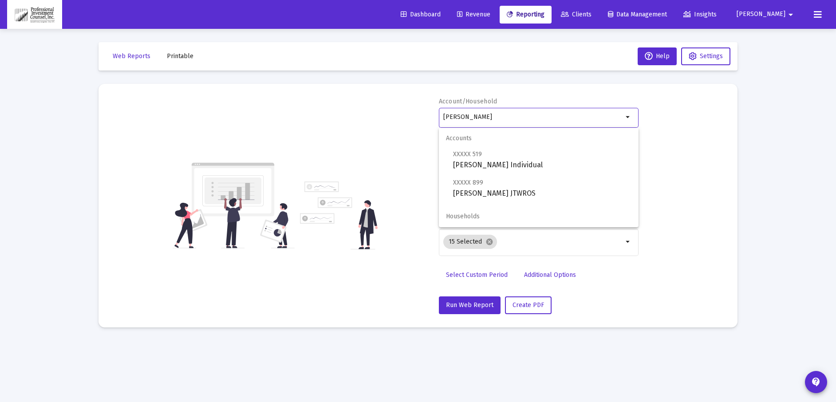
click at [495, 117] on input "tad smith" at bounding box center [533, 117] width 180 height 7
click at [693, 136] on div "Account/Household tad smith arrow_drop_down Report Period 2025 Report Package A…" at bounding box center [418, 205] width 613 height 217
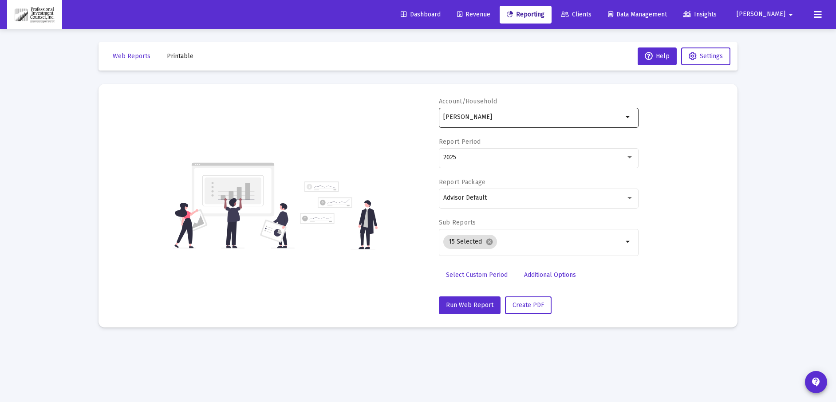
click at [513, 117] on input "tad smith" at bounding box center [533, 117] width 180 height 7
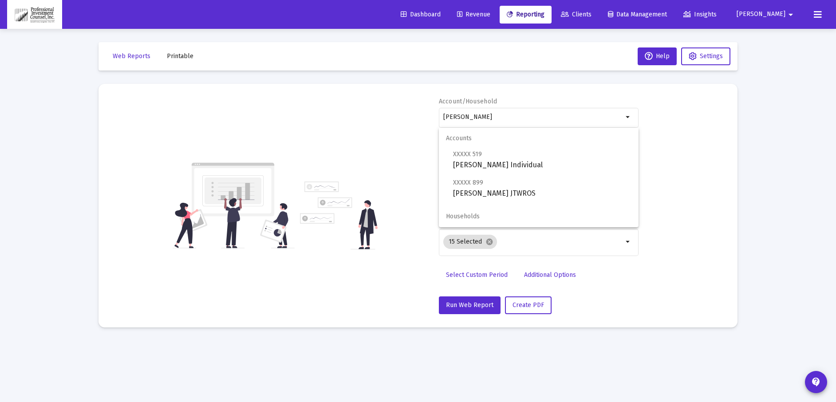
click at [481, 214] on span "Households" at bounding box center [539, 216] width 200 height 21
click at [684, 175] on div "Account/Household tad smith arrow_drop_down Report Period 2025 Report Package A…" at bounding box center [418, 205] width 613 height 217
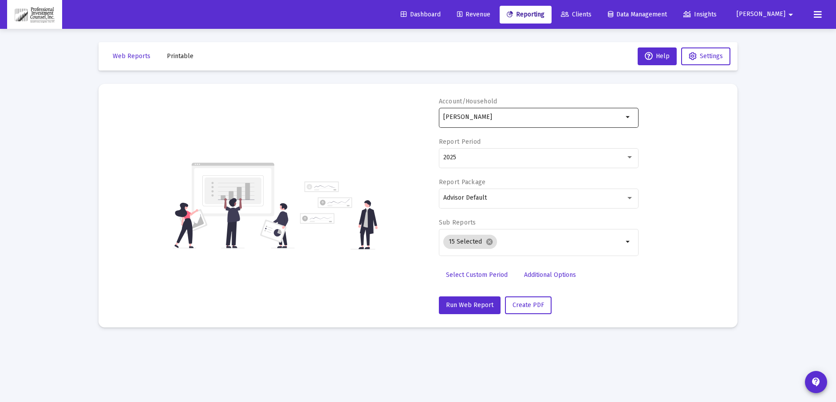
click at [632, 117] on mat-icon "arrow_drop_down" at bounding box center [628, 117] width 11 height 11
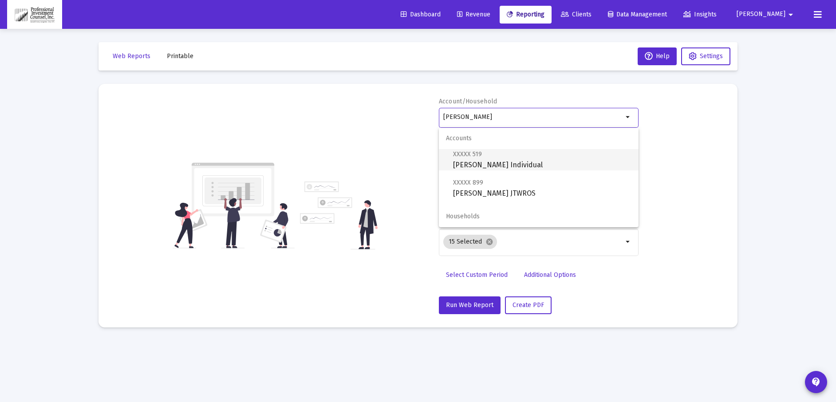
click at [498, 168] on span "XXXXX 519 Tad Smith Individual" at bounding box center [542, 160] width 178 height 22
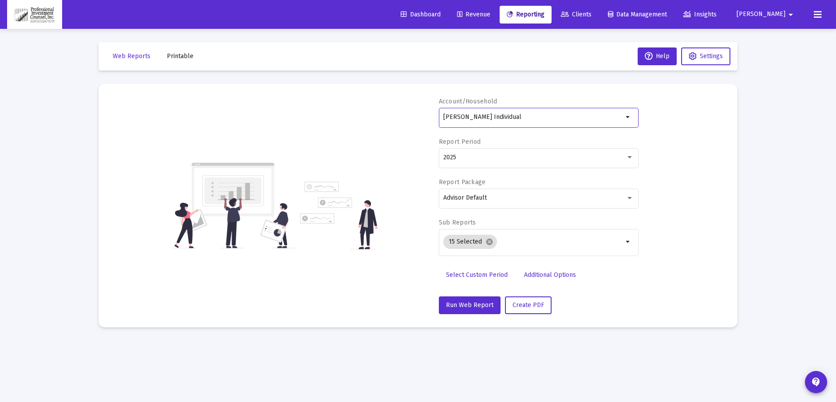
click at [515, 102] on div "Account/Household Tad Smith Individual arrow_drop_down" at bounding box center [539, 117] width 200 height 40
click at [515, 113] on div "[PERSON_NAME] Individual" at bounding box center [533, 117] width 180 height 22
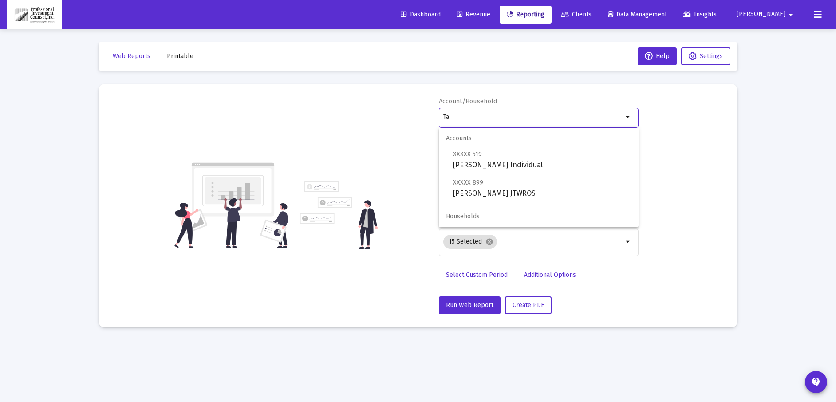
type input "T"
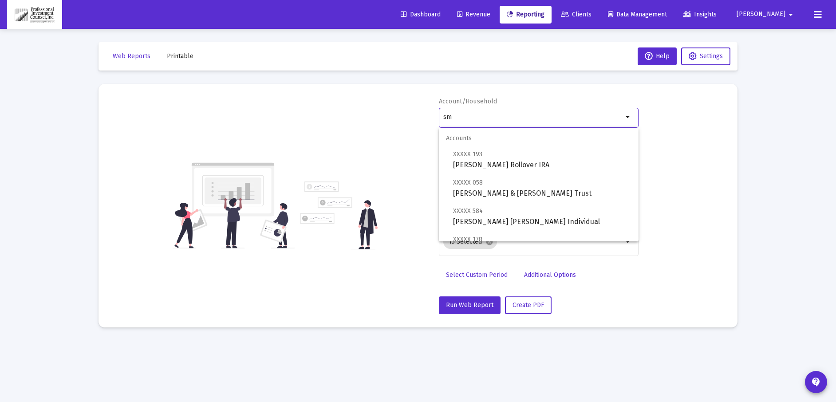
type input "s"
type input "t"
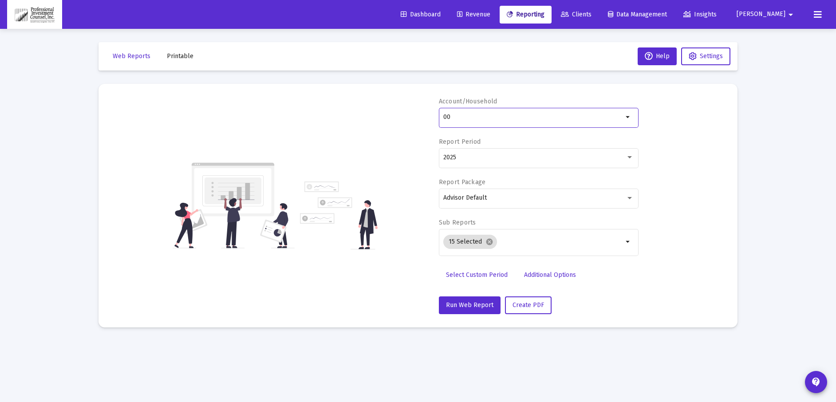
type input "0"
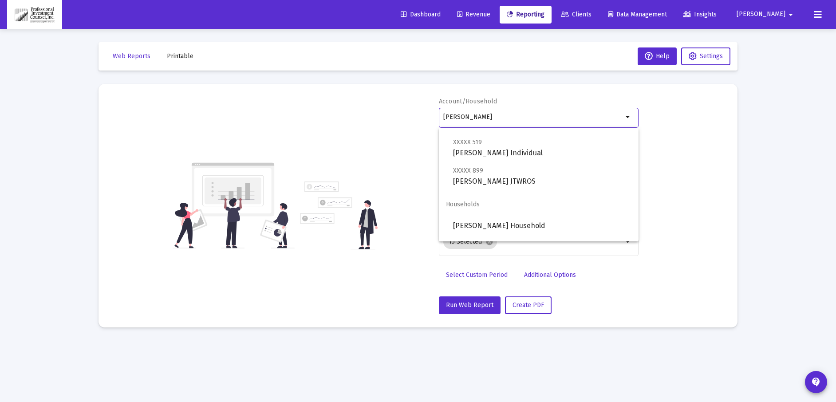
scroll to position [277, 0]
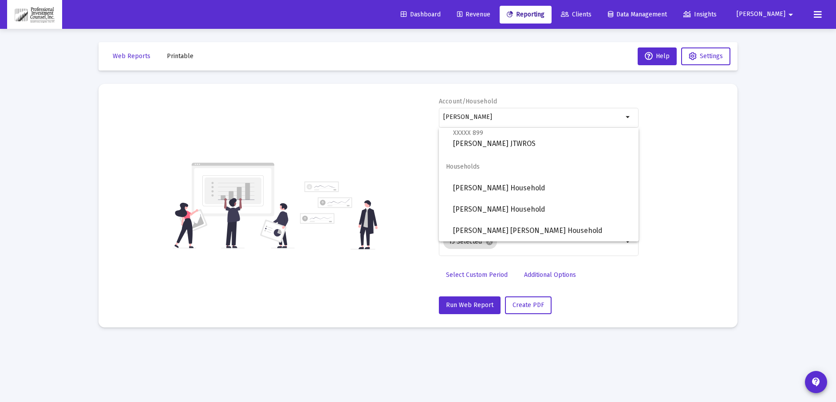
click at [677, 174] on div "Account/Household smith arrow_drop_down Report Period 2025 Report Package Advis…" at bounding box center [418, 205] width 613 height 217
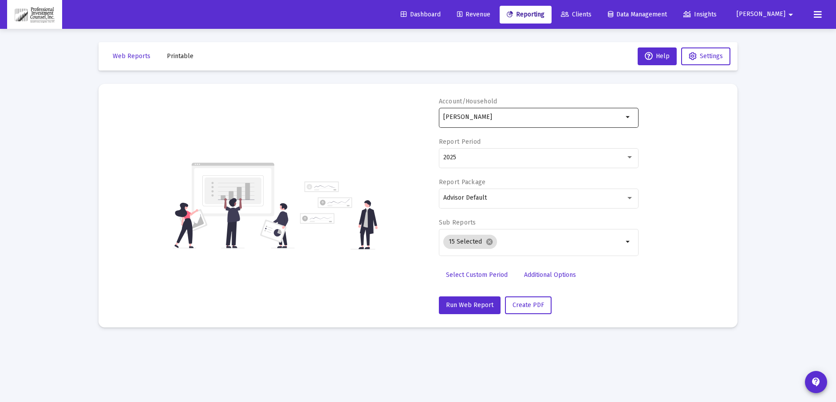
click at [493, 113] on div "[PERSON_NAME]" at bounding box center [533, 117] width 180 height 22
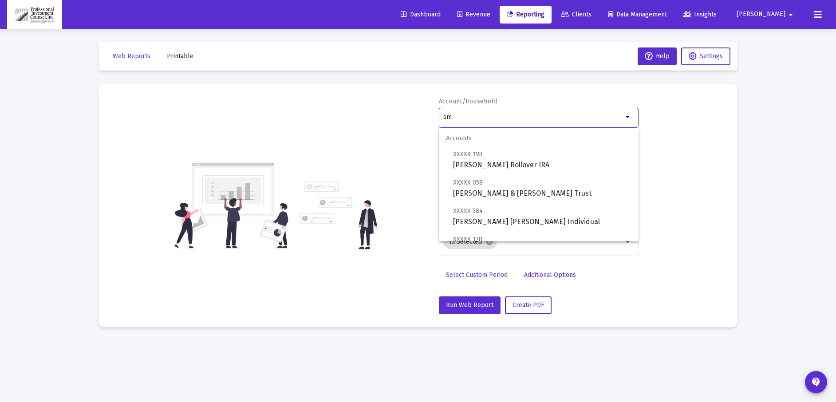
type input "s"
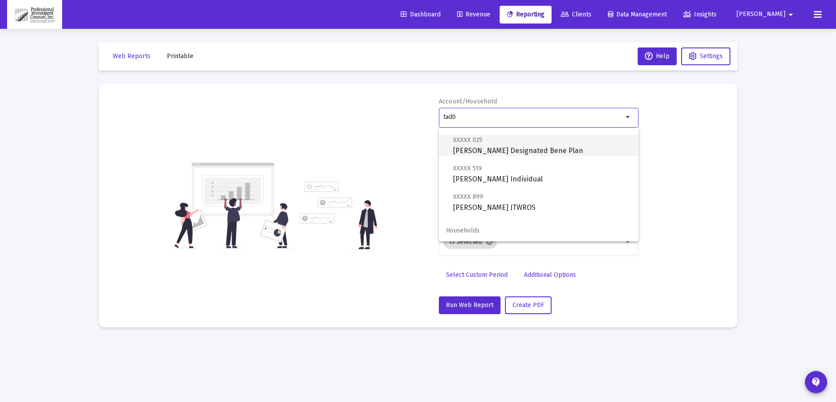
scroll to position [0, 0]
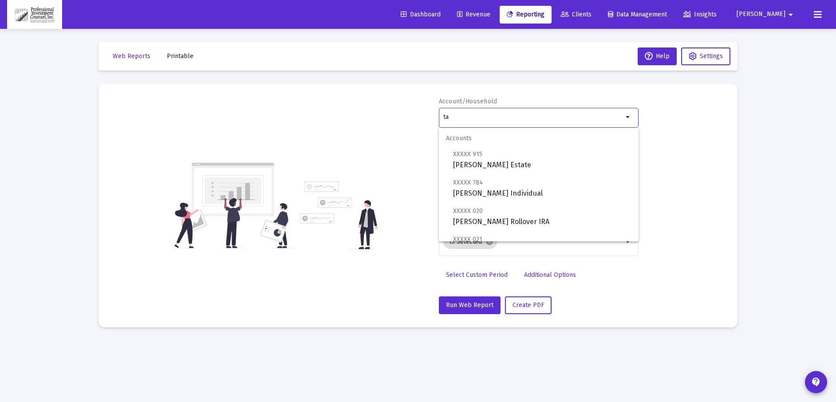
type input "t"
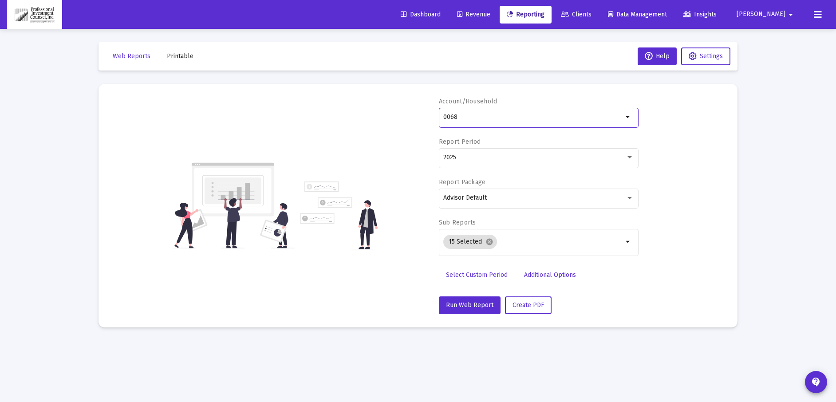
drag, startPoint x: 465, startPoint y: 118, endPoint x: 438, endPoint y: 121, distance: 26.9
click at [438, 121] on div "Account/Household 0068 arrow_drop_down Report Period 2025 Report Package Adviso…" at bounding box center [418, 205] width 613 height 217
type input "0068"
click at [629, 119] on mat-icon "arrow_drop_down" at bounding box center [628, 117] width 11 height 11
click at [629, 117] on mat-icon "arrow_drop_down" at bounding box center [628, 117] width 11 height 11
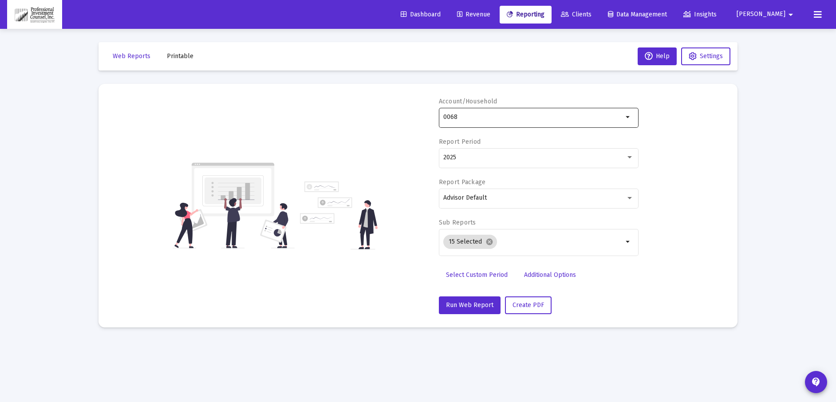
click at [630, 117] on mat-icon "arrow_drop_down" at bounding box center [628, 117] width 11 height 11
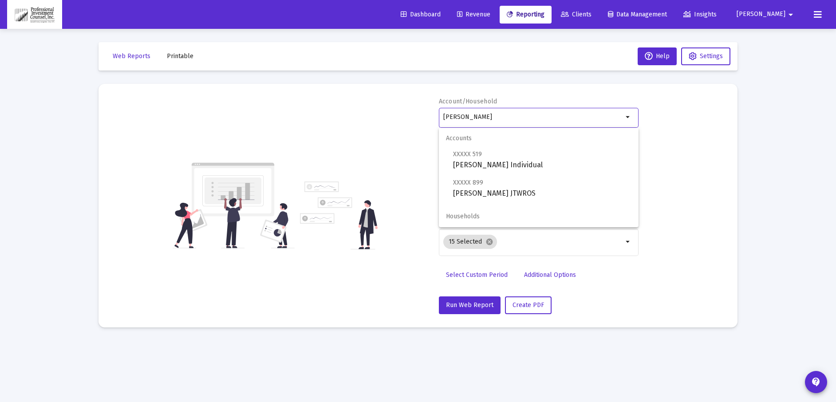
click at [476, 217] on span "Households" at bounding box center [539, 216] width 200 height 21
click at [487, 120] on input "tad smith" at bounding box center [533, 117] width 180 height 7
drag, startPoint x: 484, startPoint y: 120, endPoint x: 440, endPoint y: 115, distance: 44.2
click at [440, 115] on div "tad smith arrow_drop_down" at bounding box center [539, 117] width 200 height 22
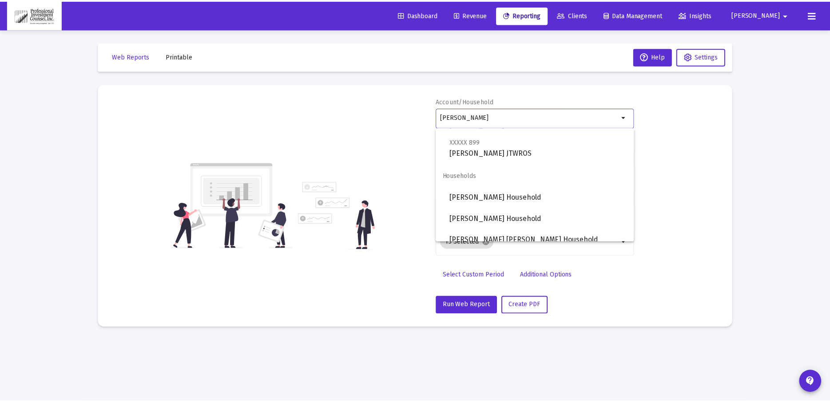
scroll to position [277, 0]
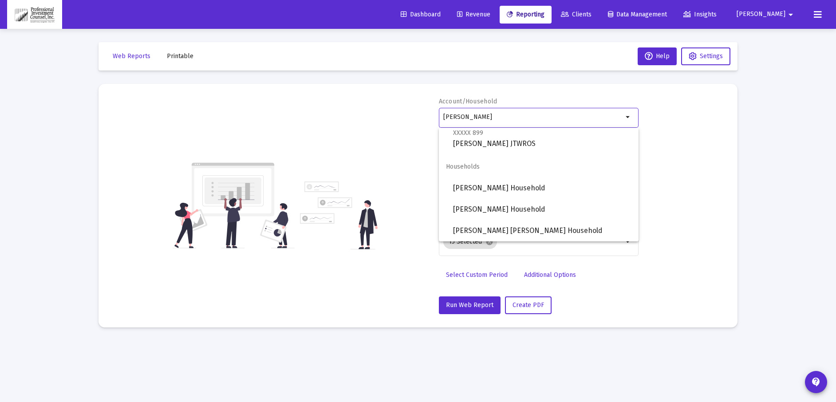
type input "[PERSON_NAME]"
click at [384, 115] on div "Account/Household smith arrow_drop_down Report Period 2025 Report Package Advis…" at bounding box center [418, 205] width 613 height 217
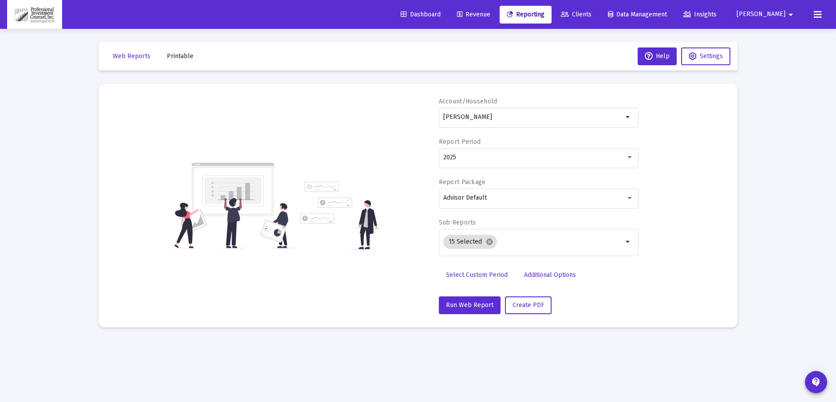
click at [491, 15] on span "Revenue" at bounding box center [473, 15] width 33 height 8
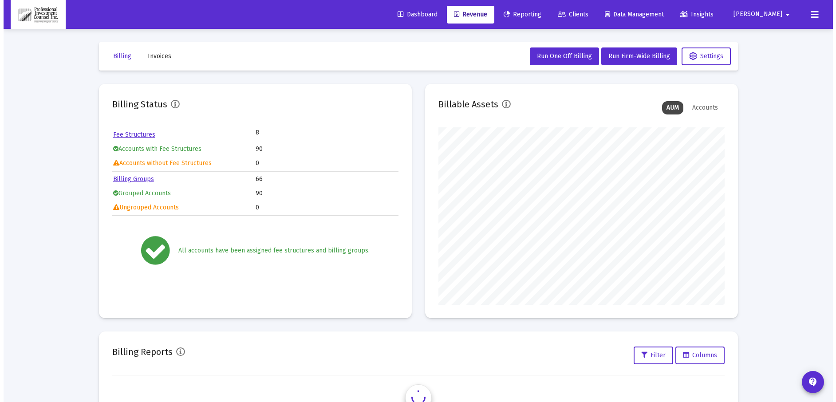
scroll to position [178, 286]
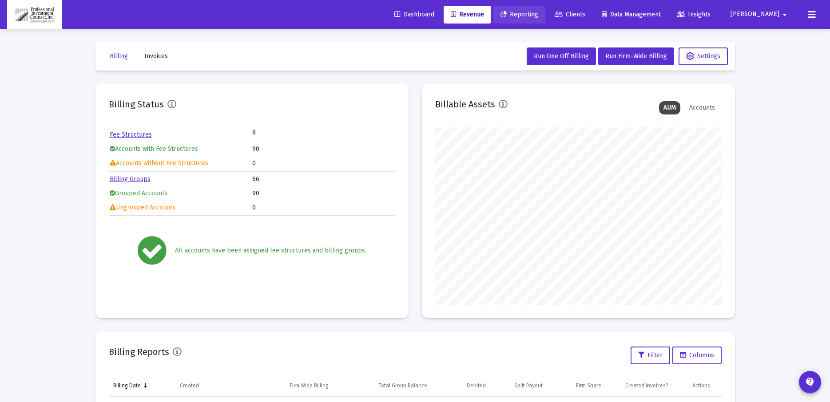
click at [545, 8] on link "Reporting" at bounding box center [519, 15] width 52 height 18
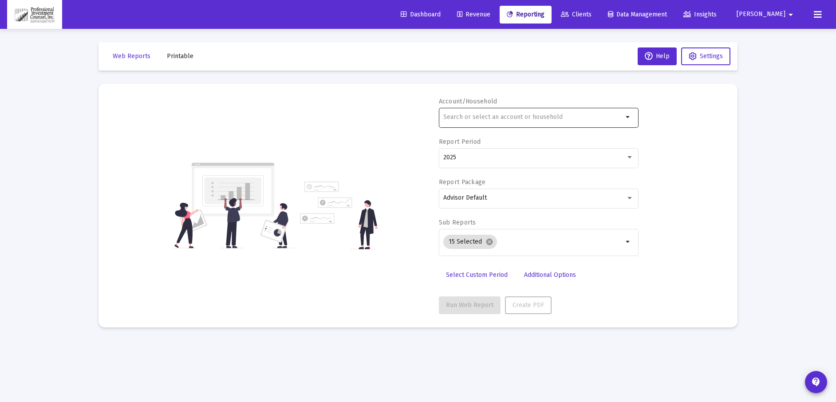
click at [513, 117] on input "text" at bounding box center [533, 117] width 180 height 7
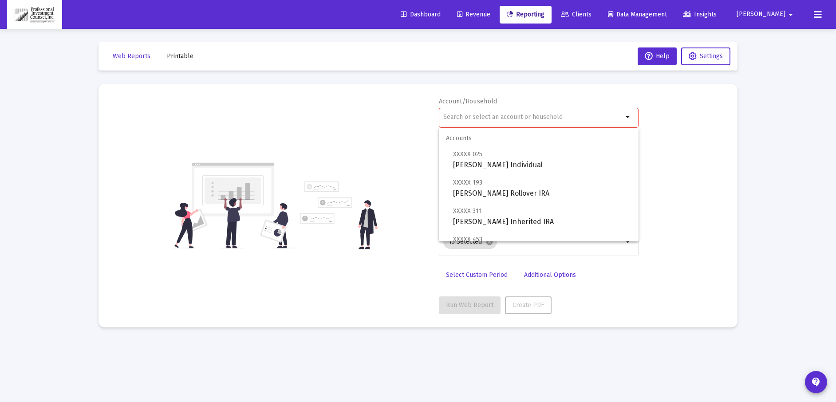
click at [581, 122] on div at bounding box center [533, 117] width 180 height 22
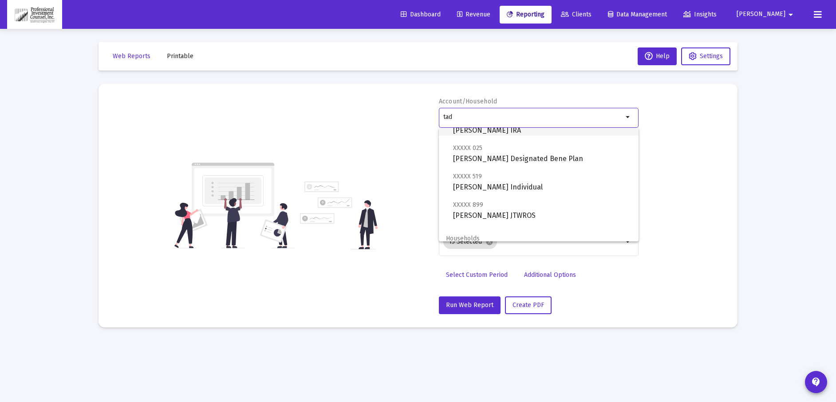
scroll to position [71, 0]
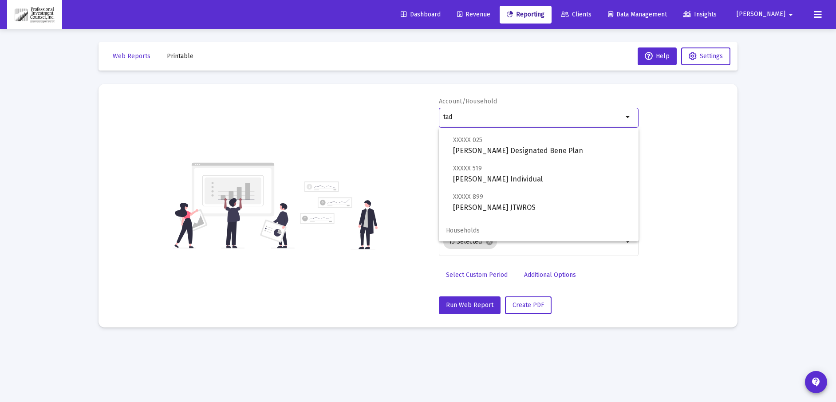
drag, startPoint x: 481, startPoint y: 115, endPoint x: 439, endPoint y: 118, distance: 41.9
click at [439, 118] on div "tad arrow_drop_down" at bounding box center [539, 117] width 200 height 22
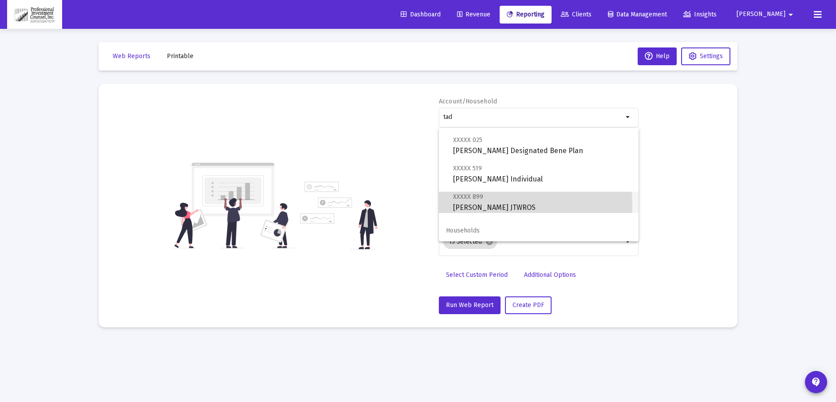
click at [475, 205] on span "XXXXX 899 [PERSON_NAME] JTWROS" at bounding box center [542, 202] width 178 height 22
type input "[PERSON_NAME] JTWROS"
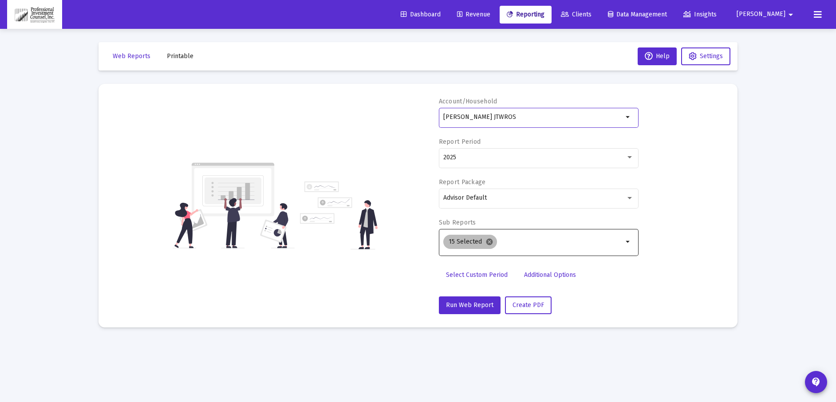
click at [491, 244] on mat-icon "cancel" at bounding box center [490, 242] width 8 height 8
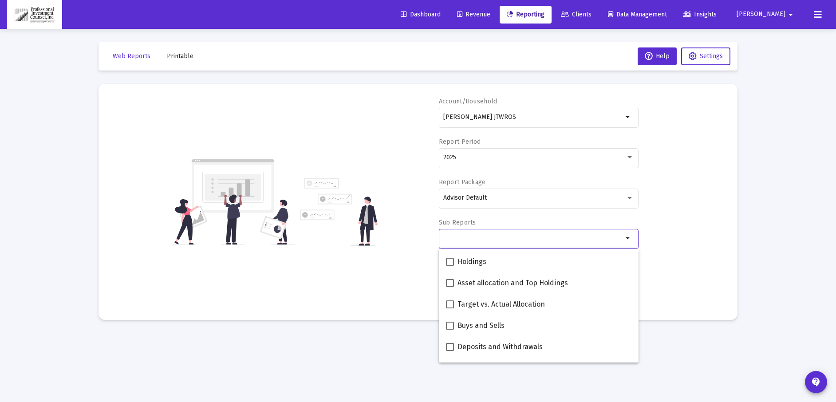
scroll to position [178, 0]
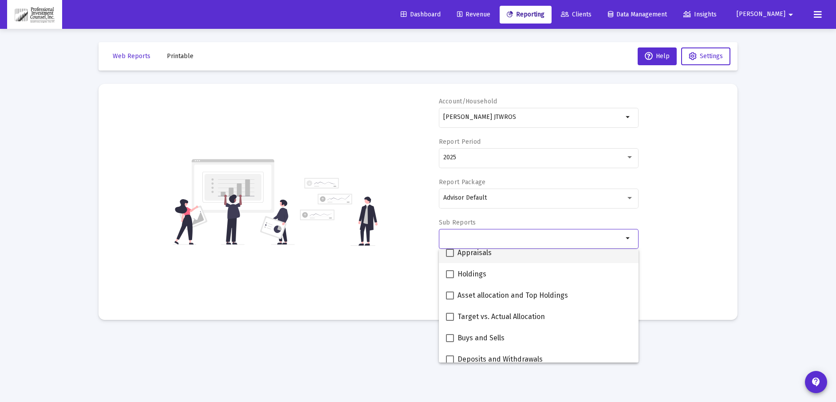
click at [452, 251] on span at bounding box center [450, 253] width 8 height 8
click at [450, 257] on input "Appraisals" at bounding box center [450, 257] width 0 height 0
checkbox input "true"
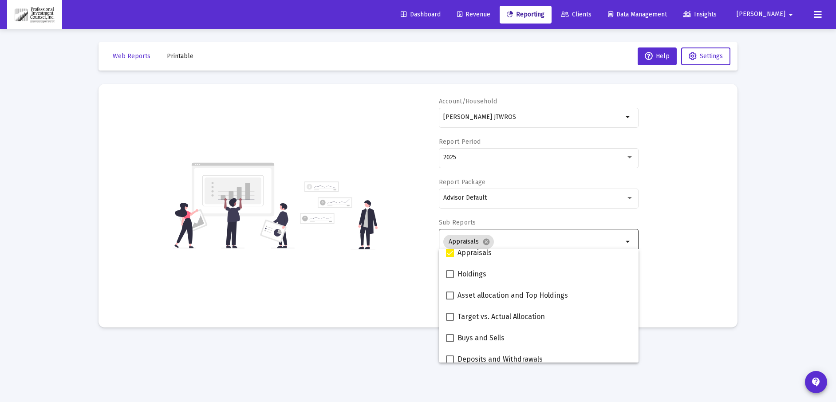
click at [670, 277] on div "Account/Household Tad Smith JTWROS arrow_drop_down Report Period 2025 Report Pa…" at bounding box center [418, 205] width 613 height 217
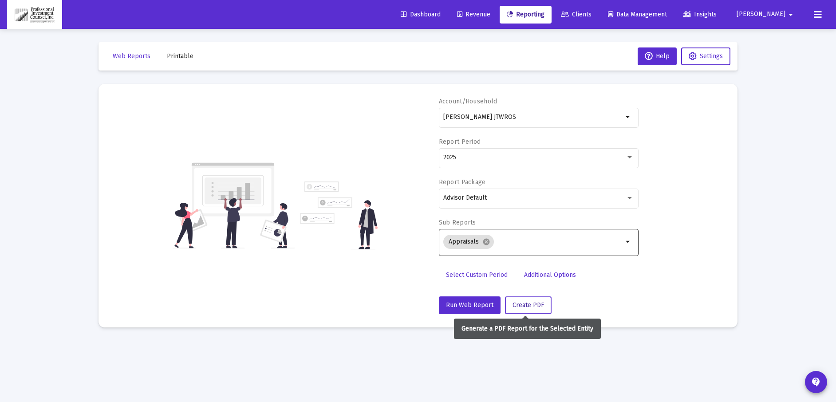
click at [534, 305] on span "Create PDF" at bounding box center [529, 305] width 32 height 8
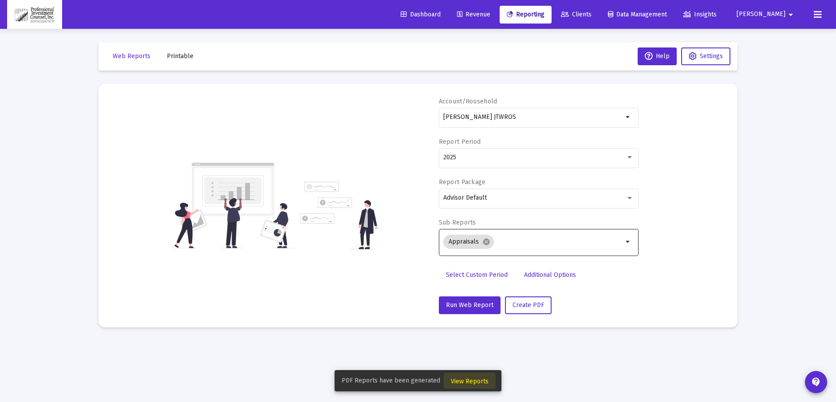
click at [478, 381] on span "View Reports" at bounding box center [470, 382] width 38 height 8
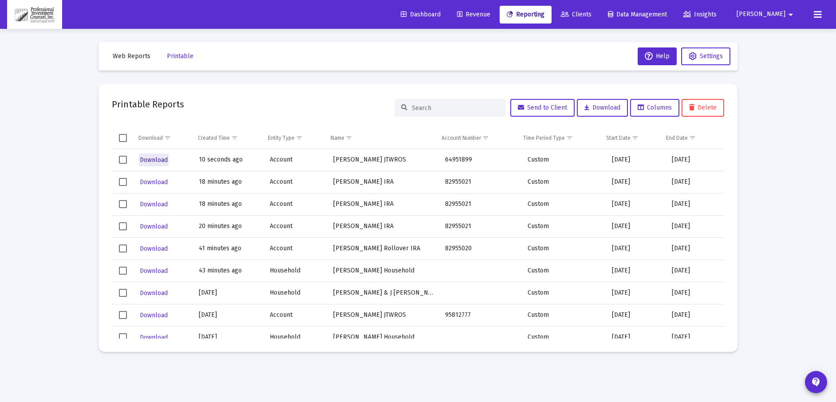
click at [155, 160] on span "Download" at bounding box center [154, 160] width 28 height 8
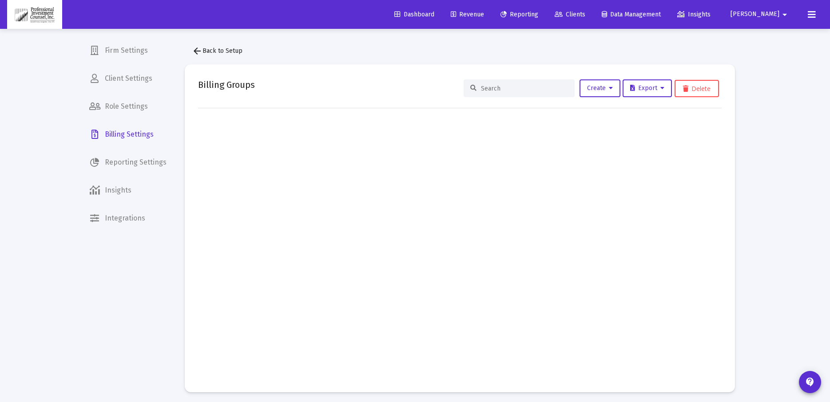
click at [484, 13] on span "Revenue" at bounding box center [467, 15] width 33 height 8
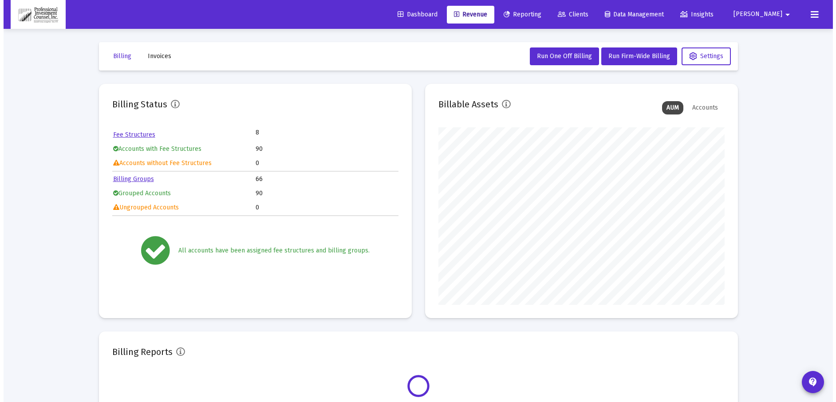
scroll to position [178, 286]
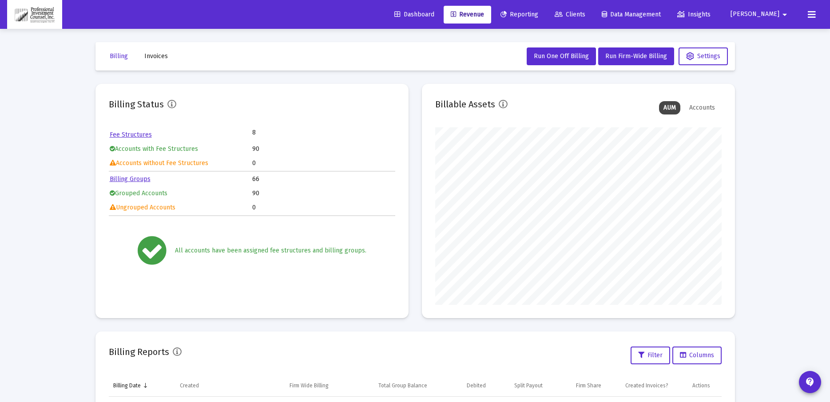
click at [538, 12] on span "Reporting" at bounding box center [519, 15] width 38 height 8
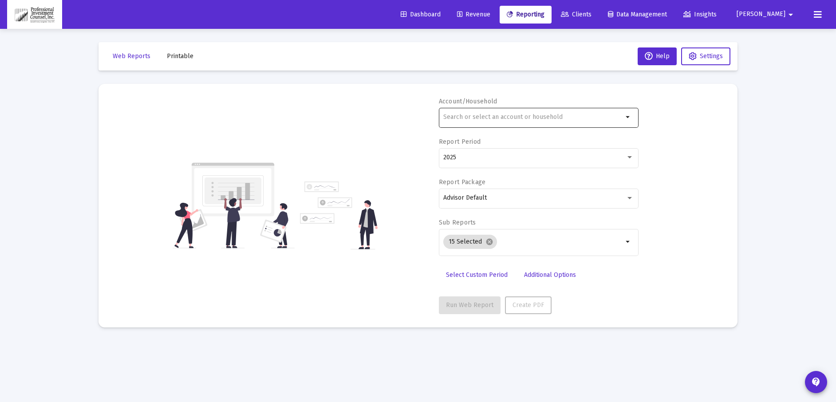
click at [485, 114] on input "text" at bounding box center [533, 117] width 180 height 7
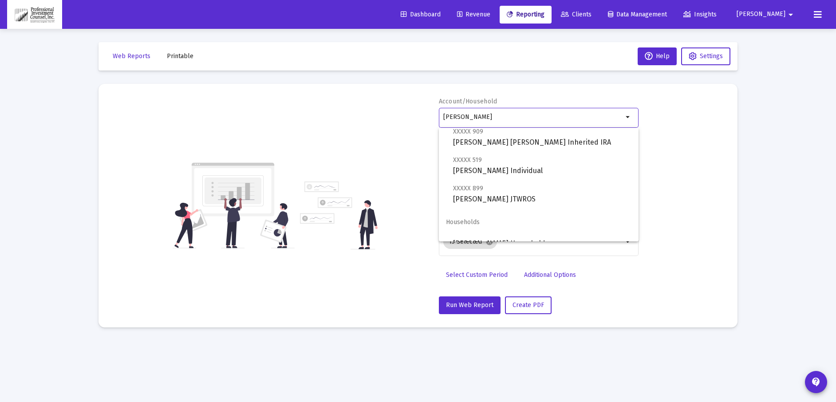
scroll to position [222, 0]
click at [477, 195] on span "XXXXX 899 [PERSON_NAME] JTWROS" at bounding box center [542, 193] width 178 height 22
type input "[PERSON_NAME] JTWROS"
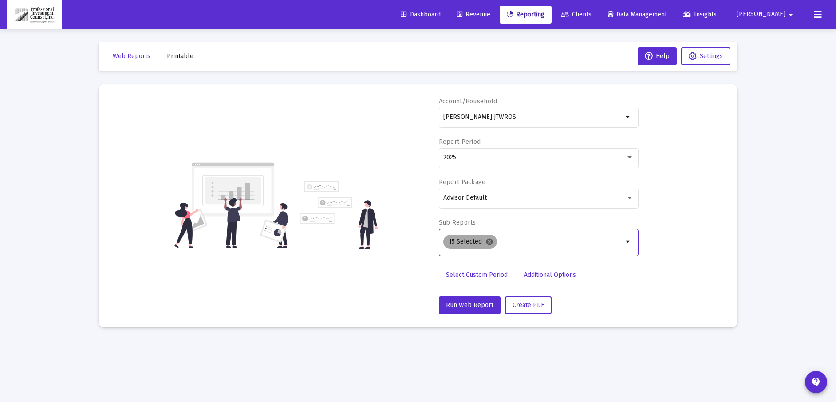
click at [490, 242] on mat-icon "cancel" at bounding box center [490, 242] width 8 height 8
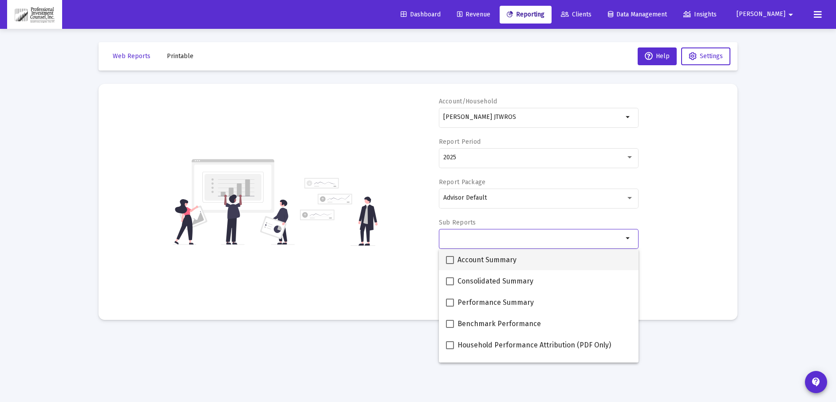
click at [451, 258] on span at bounding box center [450, 260] width 8 height 8
click at [450, 264] on input "Account Summary" at bounding box center [450, 264] width 0 height 0
checkbox input "true"
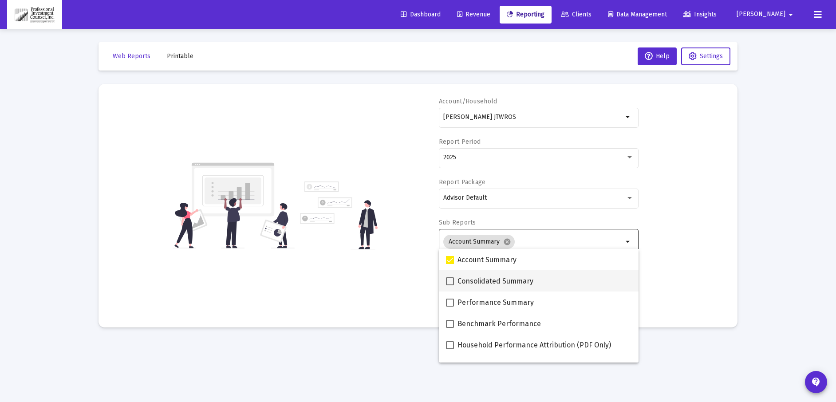
click at [448, 280] on span at bounding box center [450, 281] width 8 height 8
click at [450, 285] on input "Consolidated Summary" at bounding box center [450, 285] width 0 height 0
checkbox input "true"
click at [448, 308] on label "Performance Summary" at bounding box center [490, 302] width 88 height 11
click at [450, 307] on input "Performance Summary" at bounding box center [450, 307] width 0 height 0
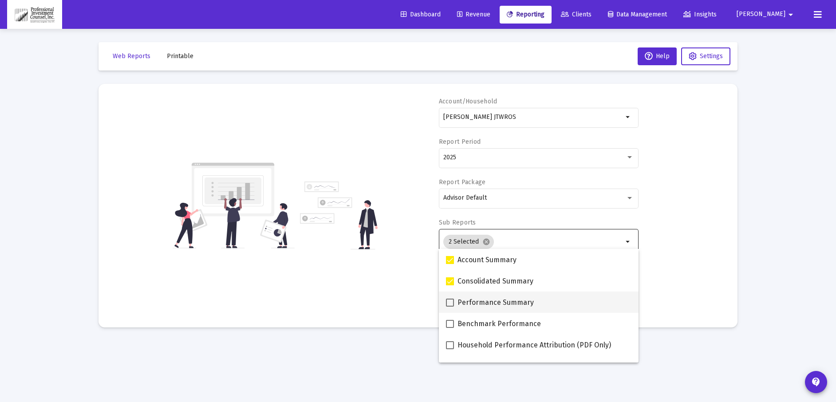
checkbox input "true"
click at [455, 327] on label "Benchmark Performance" at bounding box center [493, 324] width 95 height 11
click at [450, 328] on input "Benchmark Performance" at bounding box center [450, 328] width 0 height 0
checkbox input "true"
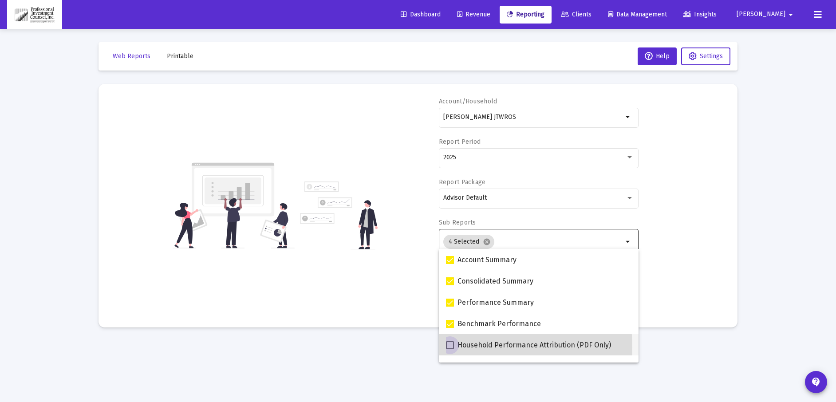
click at [453, 348] on span at bounding box center [450, 345] width 8 height 8
click at [450, 349] on input "Household Performance Attribution (PDF Only)" at bounding box center [450, 349] width 0 height 0
checkbox input "true"
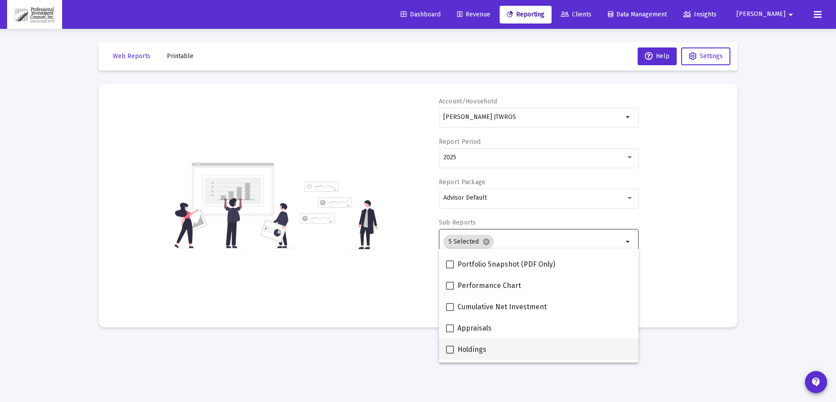
scroll to position [89, 0]
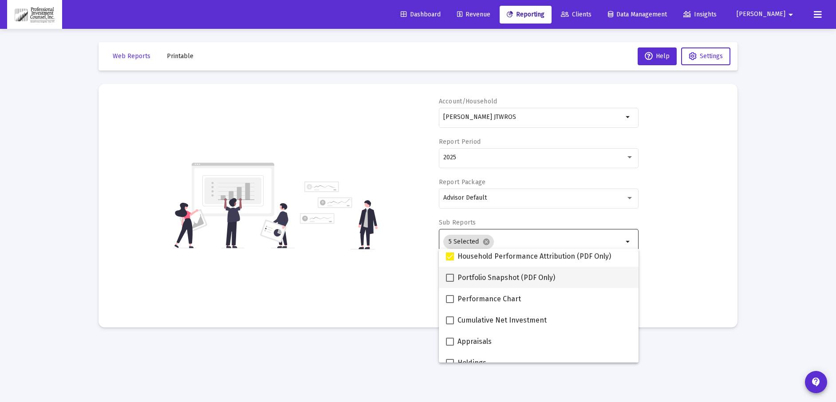
click at [449, 277] on span at bounding box center [450, 278] width 8 height 8
click at [450, 282] on input "Portfolio Snapshot (PDF Only)" at bounding box center [450, 282] width 0 height 0
checkbox input "true"
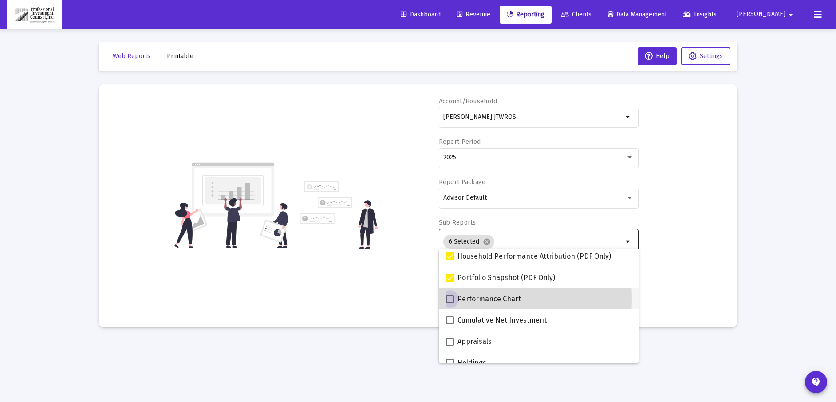
click at [454, 299] on span at bounding box center [450, 299] width 8 height 8
click at [450, 303] on input "Performance Chart" at bounding box center [450, 303] width 0 height 0
checkbox input "true"
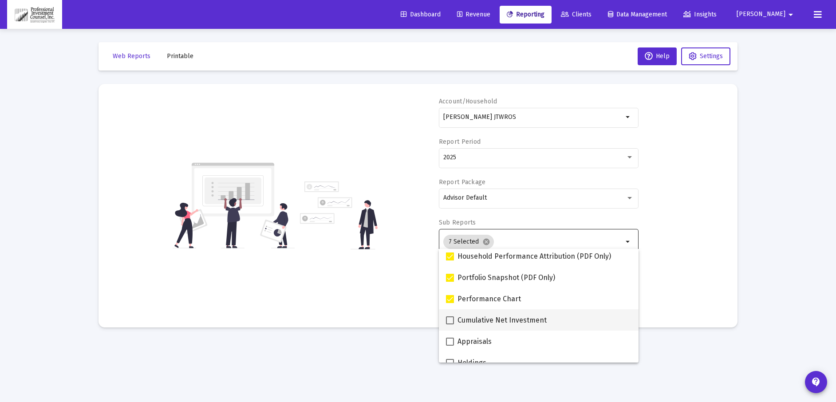
drag, startPoint x: 451, startPoint y: 321, endPoint x: 451, endPoint y: 326, distance: 5.8
click at [451, 321] on span at bounding box center [450, 321] width 8 height 8
click at [450, 324] on input "Cumulative Net Investment" at bounding box center [450, 324] width 0 height 0
checkbox input "true"
click at [451, 340] on span at bounding box center [450, 342] width 8 height 8
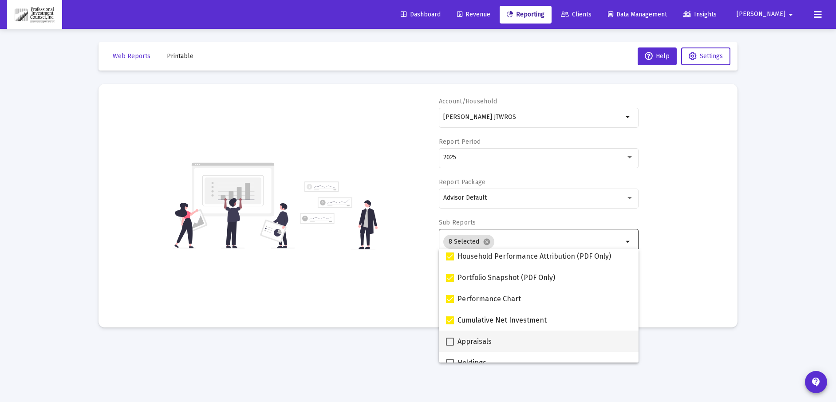
click at [450, 346] on input "Appraisals" at bounding box center [450, 346] width 0 height 0
checkbox input "true"
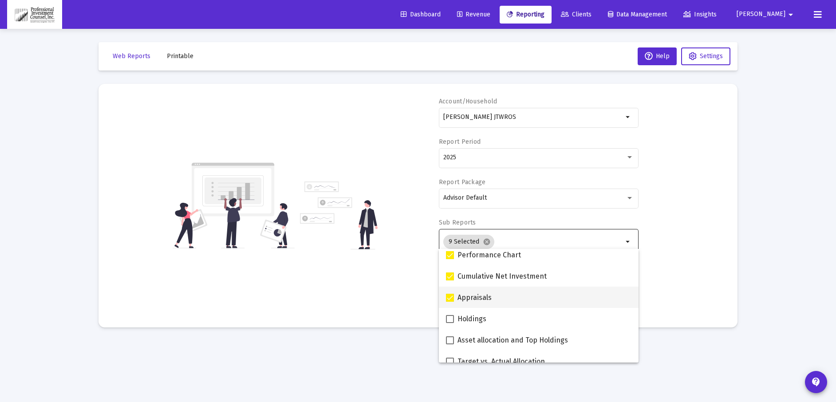
scroll to position [178, 0]
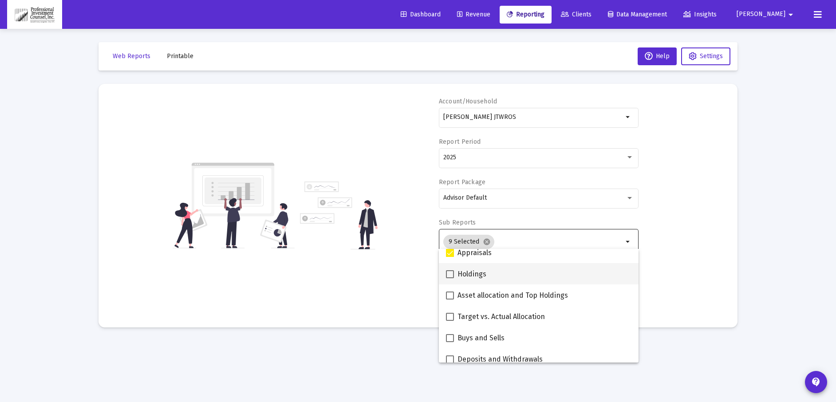
click at [449, 272] on span at bounding box center [450, 274] width 8 height 8
click at [450, 278] on input "Holdings" at bounding box center [450, 278] width 0 height 0
checkbox input "true"
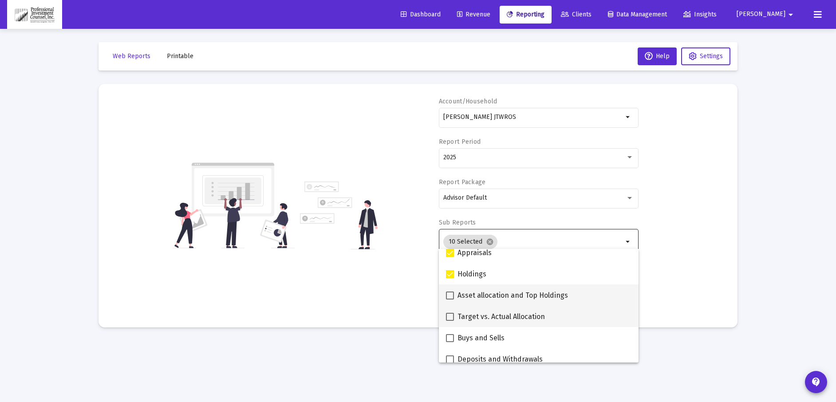
drag, startPoint x: 454, startPoint y: 296, endPoint x: 451, endPoint y: 307, distance: 11.3
click at [453, 296] on span at bounding box center [450, 296] width 8 height 8
click at [450, 300] on input "Asset allocation and Top Holdings" at bounding box center [450, 300] width 0 height 0
checkbox input "true"
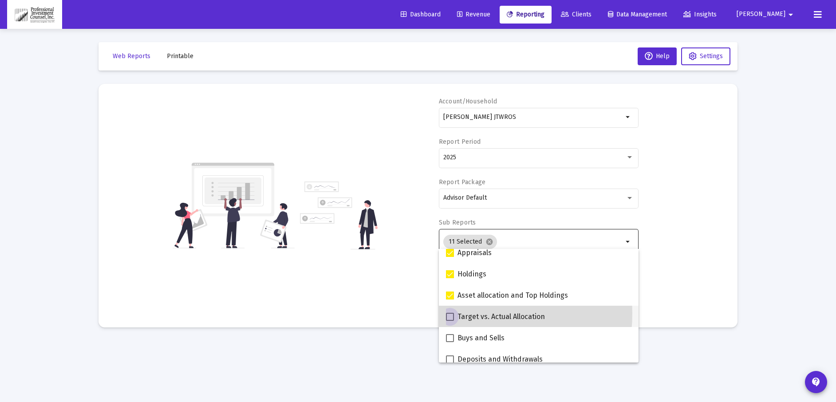
click at [451, 313] on span at bounding box center [450, 317] width 8 height 8
click at [450, 321] on input "Target vs. Actual Allocation" at bounding box center [450, 321] width 0 height 0
checkbox input "true"
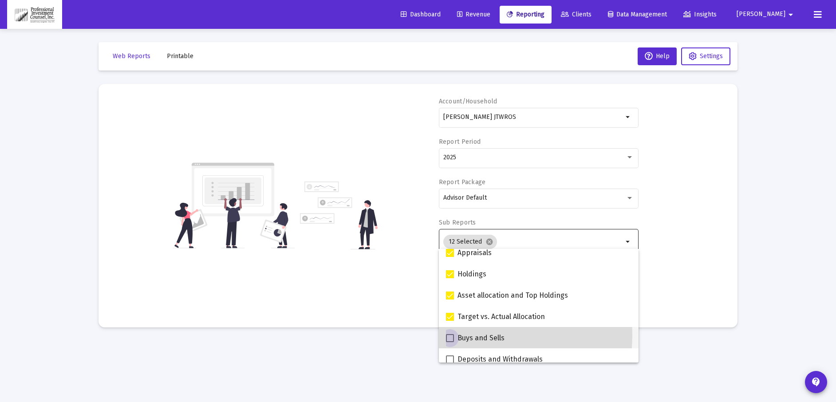
click at [448, 336] on span at bounding box center [450, 338] width 8 height 8
click at [450, 342] on input "Buys and Sells" at bounding box center [450, 342] width 0 height 0
checkbox input "true"
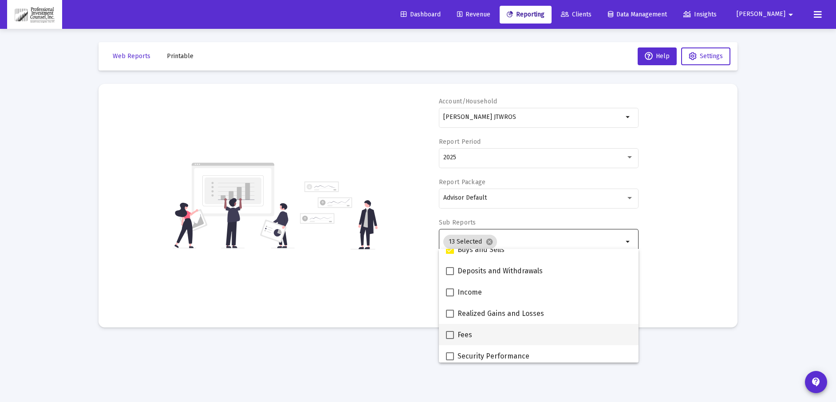
scroll to position [266, 0]
click at [451, 270] on span at bounding box center [450, 271] width 8 height 8
click at [450, 275] on input "Deposits and Withdrawals" at bounding box center [450, 275] width 0 height 0
checkbox input "true"
click at [451, 293] on span at bounding box center [450, 292] width 8 height 8
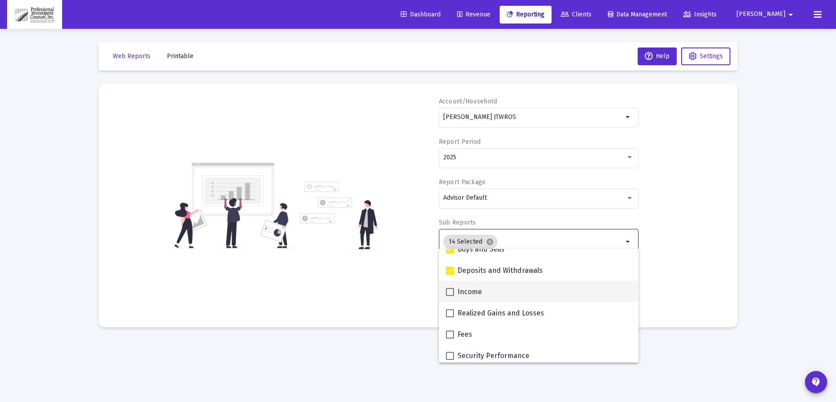
click at [450, 296] on input "Income" at bounding box center [450, 296] width 0 height 0
checkbox input "true"
click at [449, 313] on span at bounding box center [450, 313] width 8 height 8
click at [450, 317] on input "Realized Gains and Losses" at bounding box center [450, 317] width 0 height 0
checkbox input "true"
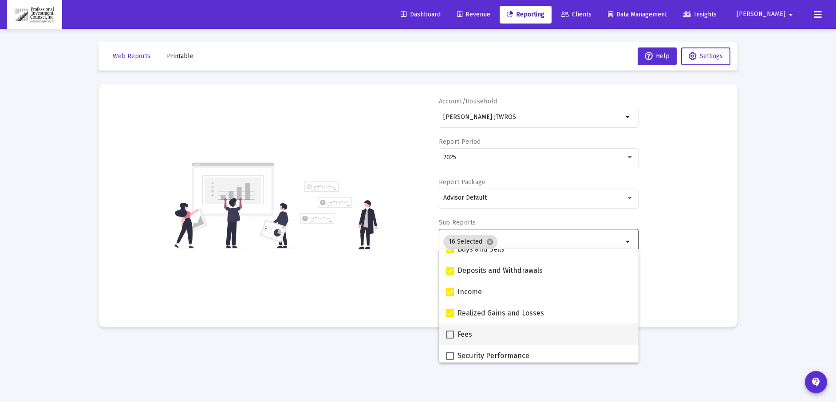
click at [454, 336] on label "Fees" at bounding box center [459, 334] width 26 height 11
click at [450, 339] on input "Fees" at bounding box center [450, 339] width 0 height 0
checkbox input "true"
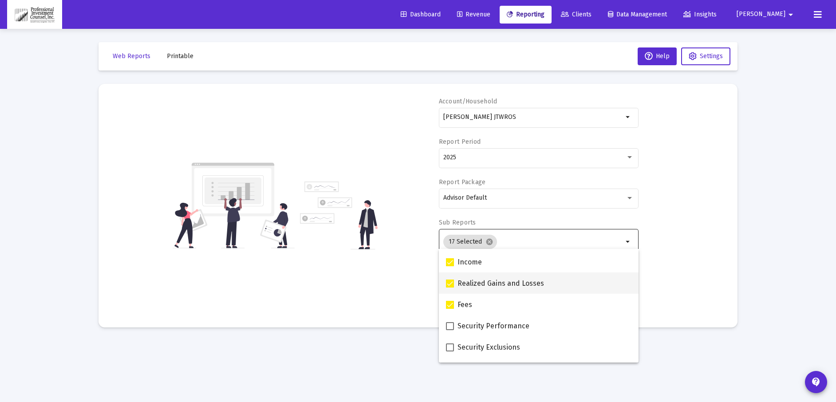
scroll to position [311, 0]
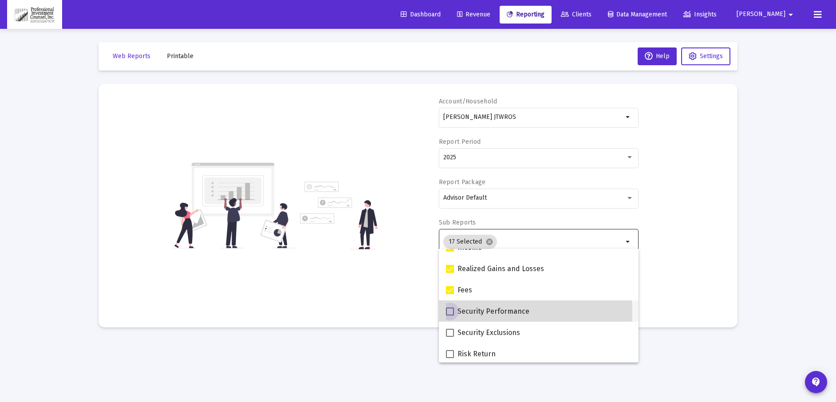
click at [451, 314] on span at bounding box center [450, 312] width 8 height 8
click at [450, 316] on input "Security Performance" at bounding box center [450, 316] width 0 height 0
checkbox input "true"
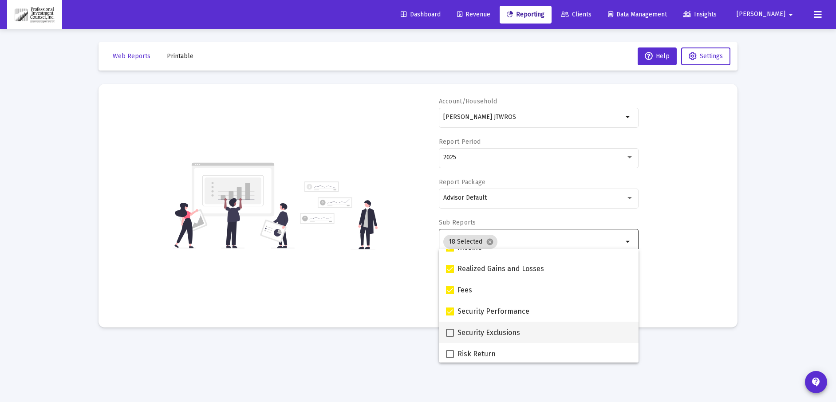
click at [451, 330] on span at bounding box center [450, 333] width 8 height 8
click at [450, 337] on input "Security Exclusions" at bounding box center [450, 337] width 0 height 0
checkbox input "true"
click at [449, 356] on span at bounding box center [450, 354] width 8 height 8
click at [450, 358] on input "Risk Return" at bounding box center [450, 358] width 0 height 0
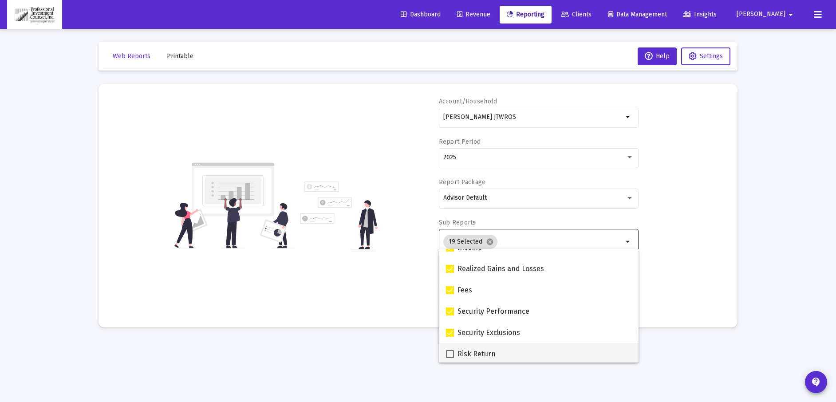
checkbox input "true"
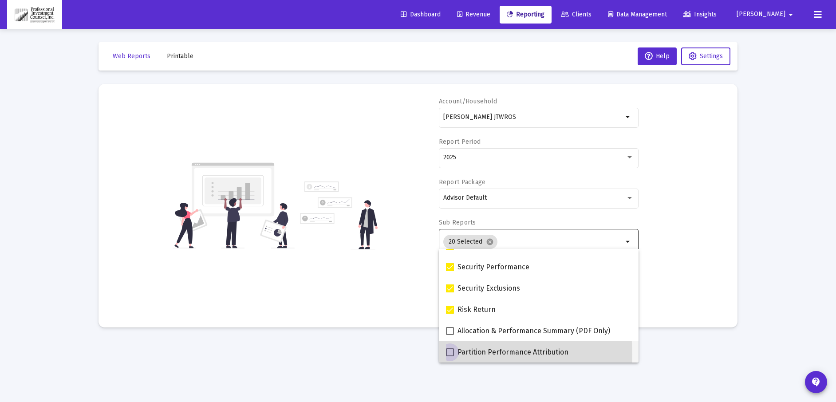
click at [447, 355] on span at bounding box center [450, 352] width 8 height 8
click at [450, 356] on input "Partition Performance Attribution" at bounding box center [450, 356] width 0 height 0
checkbox input "true"
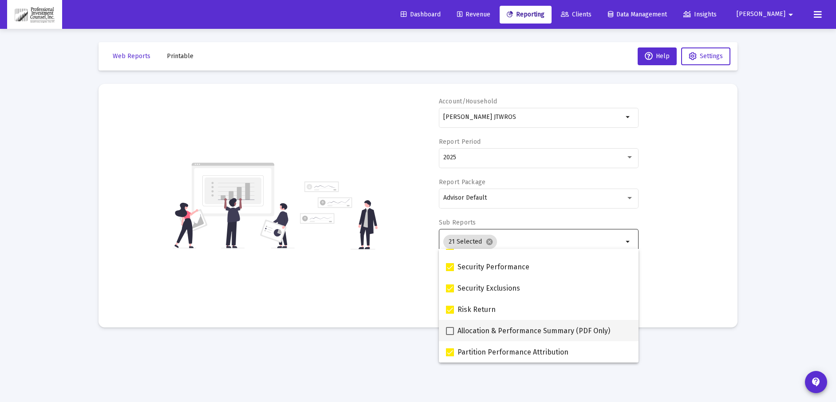
click at [449, 331] on span at bounding box center [450, 331] width 8 height 8
click at [450, 335] on input "Allocation & Performance Summary (PDF Only)" at bounding box center [450, 335] width 0 height 0
checkbox input "true"
click at [379, 291] on div "Account/Household [PERSON_NAME] JTWROS arrow_drop_down Report Period 2025 Repor…" at bounding box center [418, 205] width 613 height 217
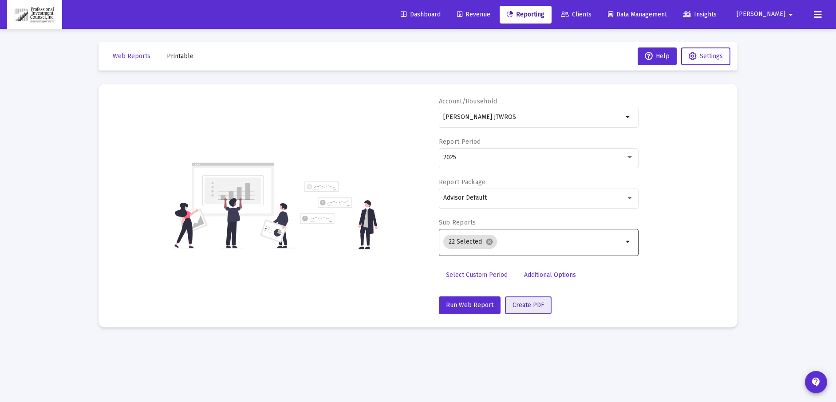
click at [530, 312] on button "Create PDF" at bounding box center [528, 306] width 47 height 18
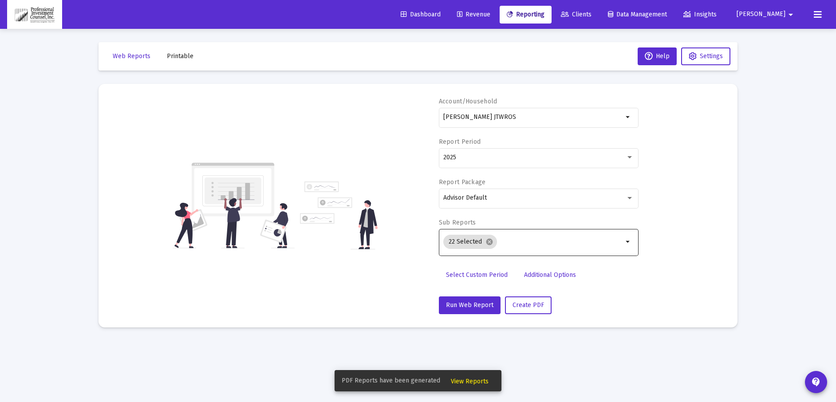
click at [471, 385] on span "View Reports" at bounding box center [470, 382] width 38 height 8
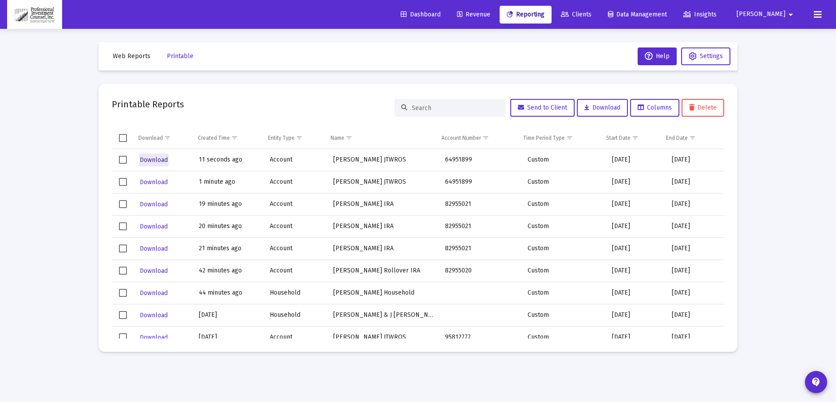
click at [155, 158] on span "Download" at bounding box center [154, 160] width 28 height 8
click at [545, 13] on span "Reporting" at bounding box center [526, 15] width 38 height 8
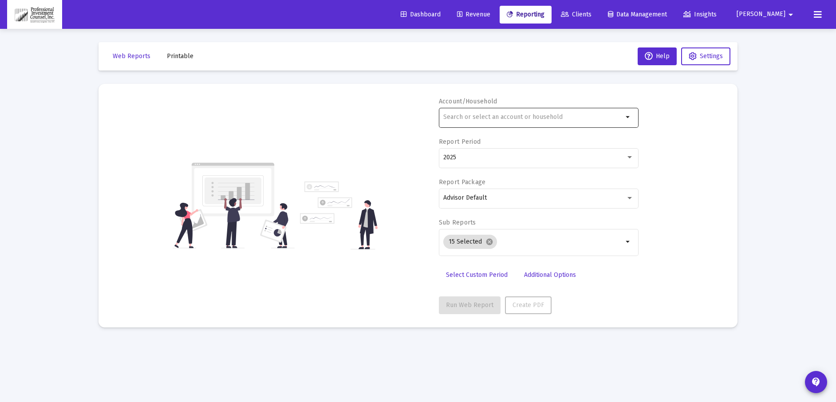
click at [481, 122] on div at bounding box center [533, 117] width 180 height 22
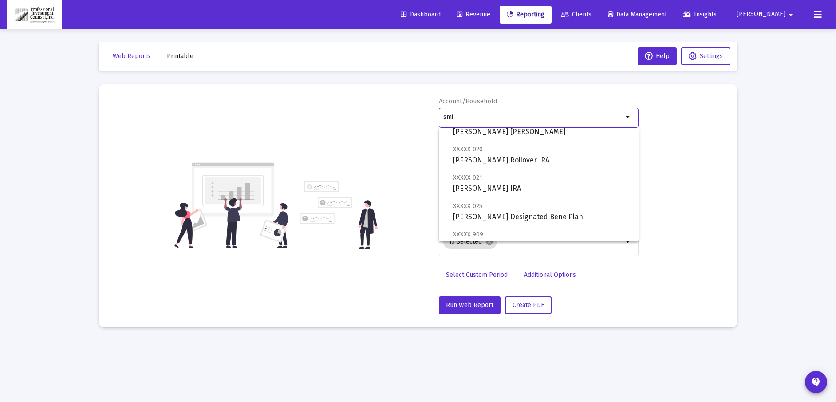
scroll to position [133, 0]
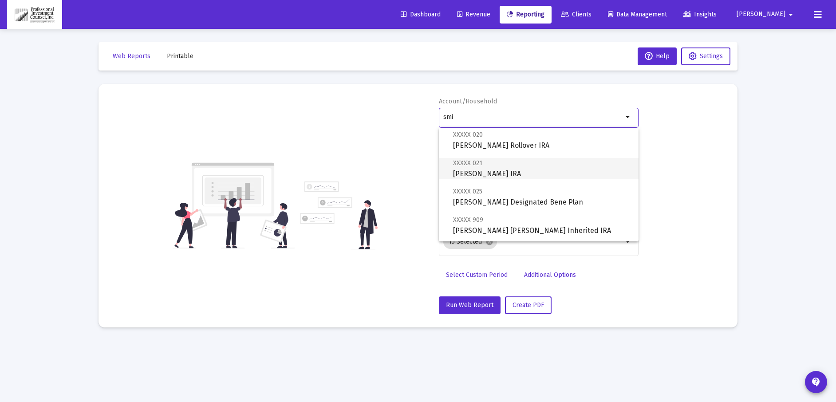
click at [473, 170] on span "XXXXX 021 [PERSON_NAME] IRA" at bounding box center [542, 169] width 178 height 22
type input "[PERSON_NAME] IRA"
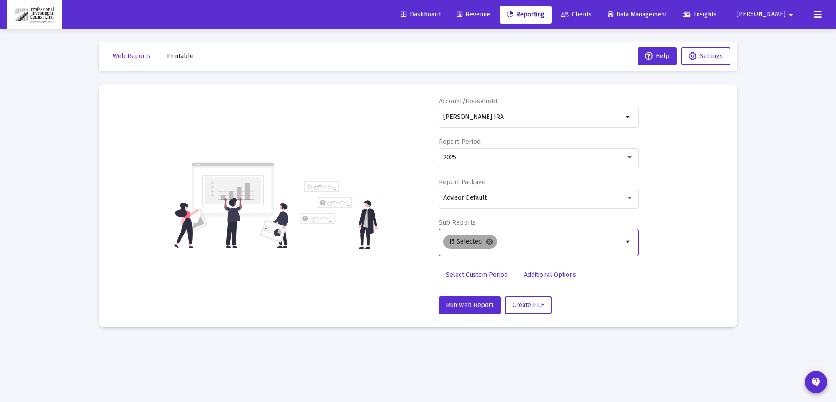
click at [489, 242] on mat-icon "cancel" at bounding box center [490, 242] width 8 height 8
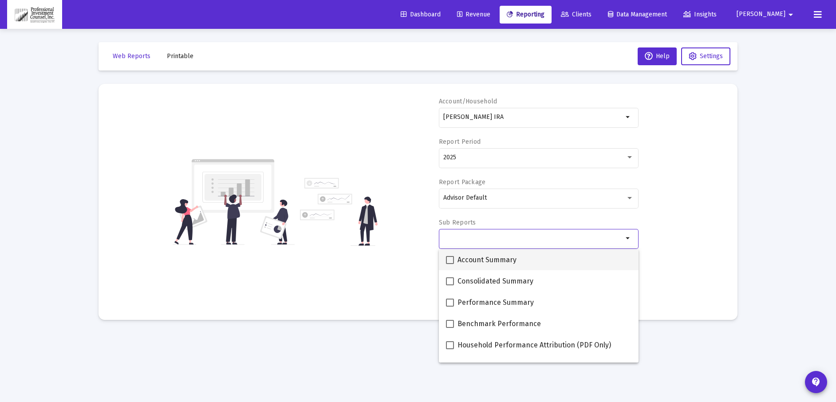
click at [453, 262] on span at bounding box center [450, 260] width 8 height 8
click at [450, 264] on input "Account Summary" at bounding box center [450, 264] width 0 height 0
checkbox input "true"
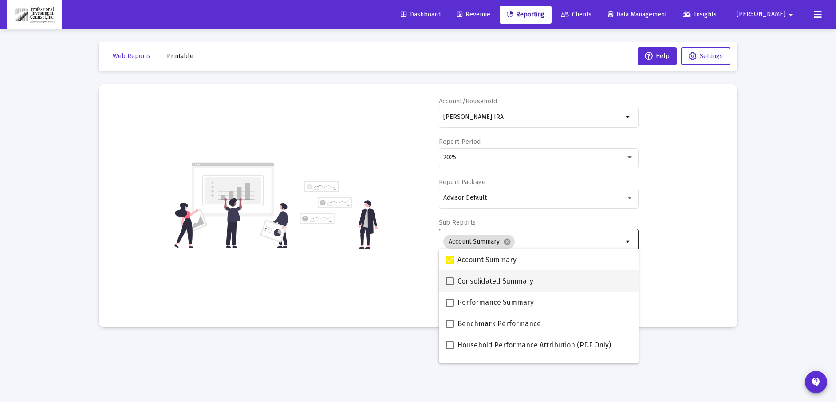
click at [452, 284] on span at bounding box center [450, 281] width 8 height 8
click at [450, 285] on input "Consolidated Summary" at bounding box center [450, 285] width 0 height 0
checkbox input "true"
click at [451, 304] on span at bounding box center [450, 303] width 8 height 8
click at [450, 307] on input "Performance Summary" at bounding box center [450, 307] width 0 height 0
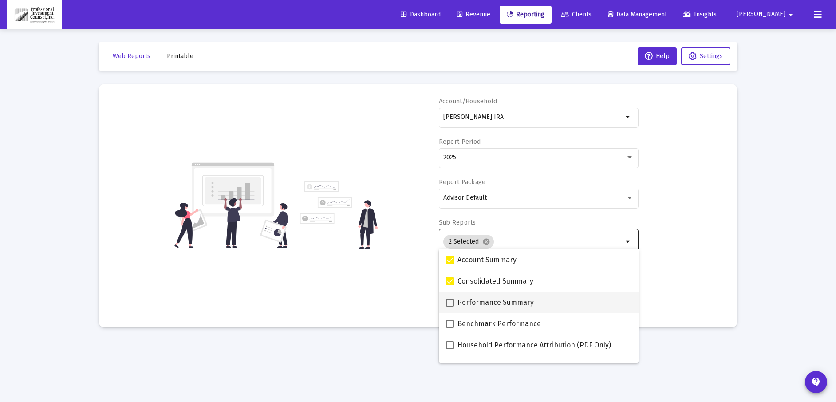
checkbox input "true"
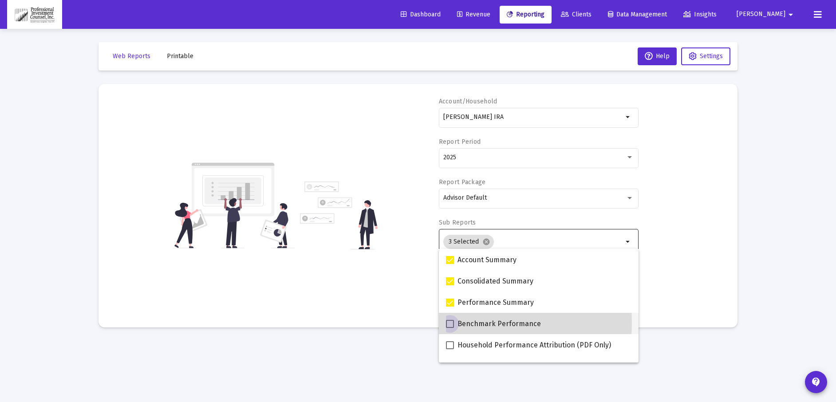
click at [451, 323] on span at bounding box center [450, 324] width 8 height 8
click at [450, 328] on input "Benchmark Performance" at bounding box center [450, 328] width 0 height 0
checkbox input "true"
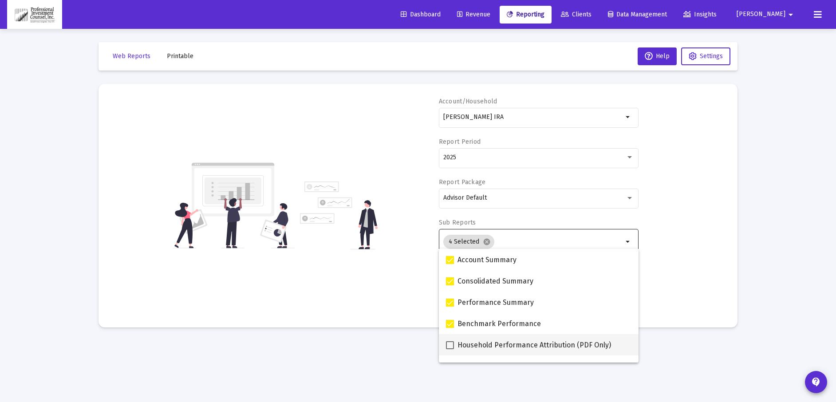
click at [451, 343] on span at bounding box center [450, 345] width 8 height 8
click at [450, 349] on input "Household Performance Attribution (PDF Only)" at bounding box center [450, 349] width 0 height 0
checkbox input "true"
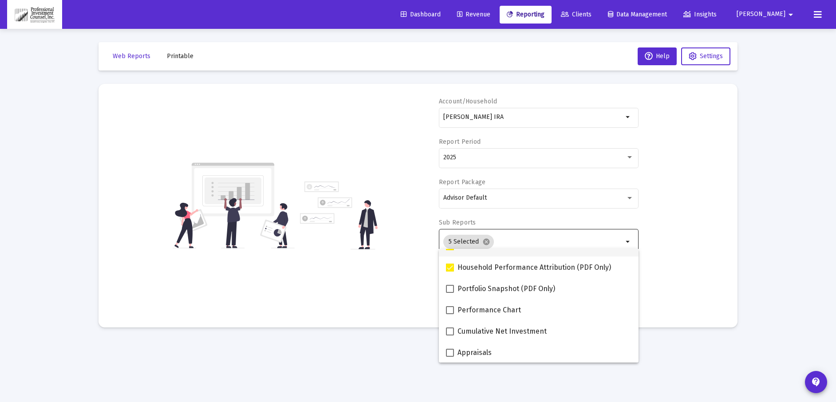
scroll to position [89, 0]
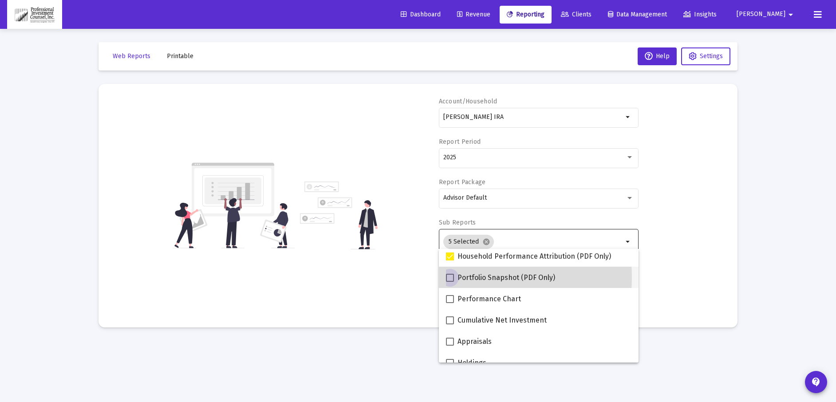
click at [451, 277] on span at bounding box center [450, 278] width 8 height 8
click at [450, 282] on input "Portfolio Snapshot (PDF Only)" at bounding box center [450, 282] width 0 height 0
checkbox input "true"
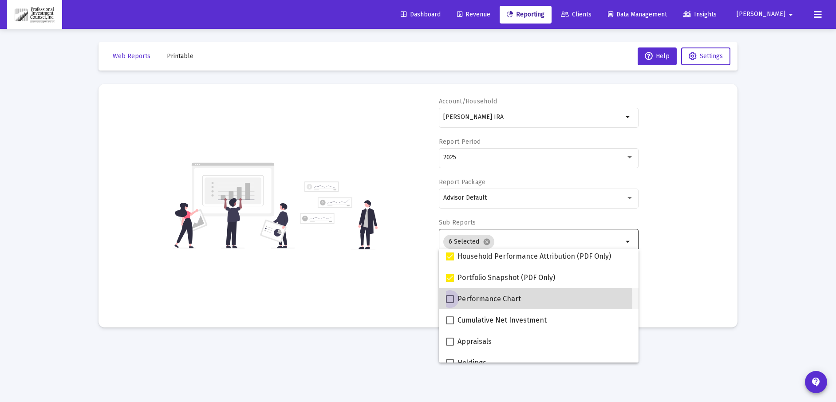
click at [451, 302] on span at bounding box center [450, 299] width 8 height 8
click at [450, 303] on input "Performance Chart" at bounding box center [450, 303] width 0 height 0
checkbox input "true"
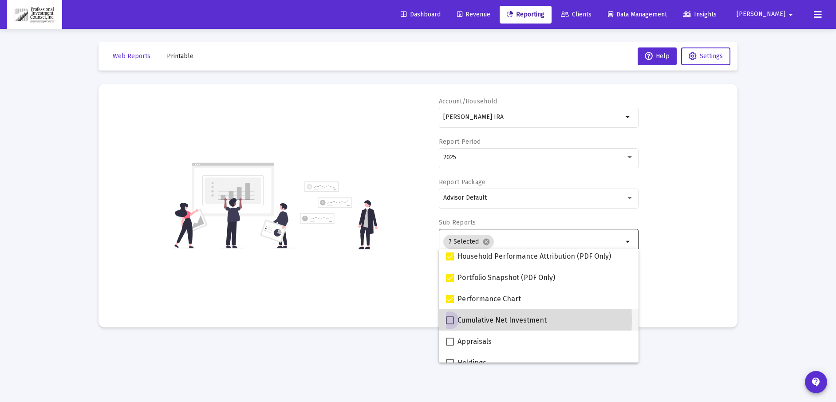
click at [451, 320] on span at bounding box center [450, 321] width 8 height 8
click at [450, 324] on input "Cumulative Net Investment" at bounding box center [450, 324] width 0 height 0
checkbox input "true"
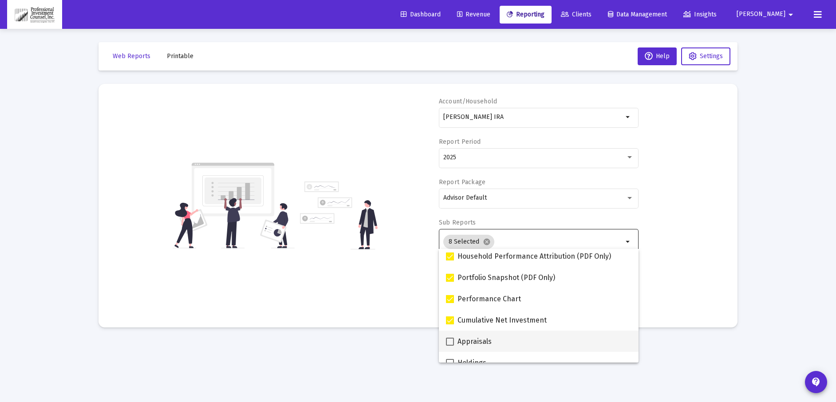
click at [451, 338] on span at bounding box center [450, 342] width 8 height 8
click at [450, 346] on input "Appraisals" at bounding box center [450, 346] width 0 height 0
checkbox input "true"
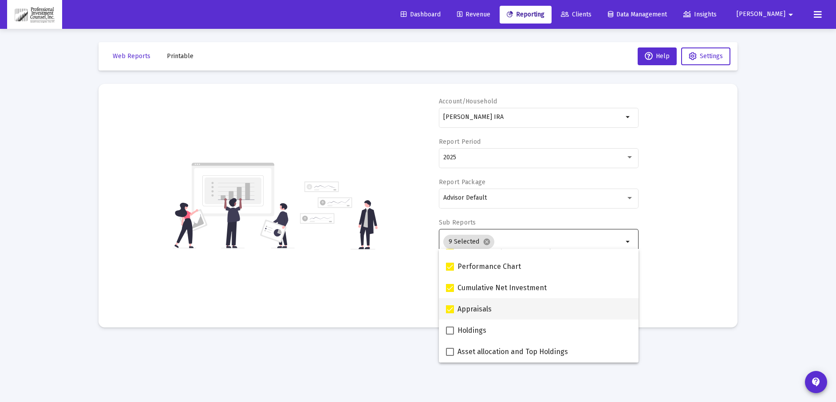
scroll to position [133, 0]
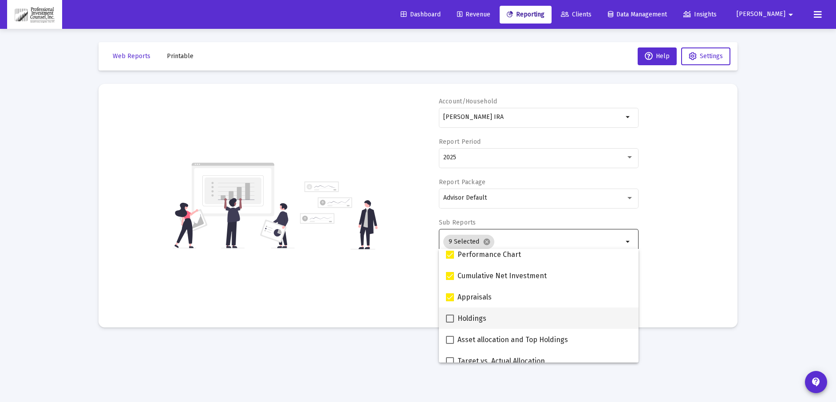
click at [445, 314] on mat-option "Holdings" at bounding box center [539, 318] width 200 height 21
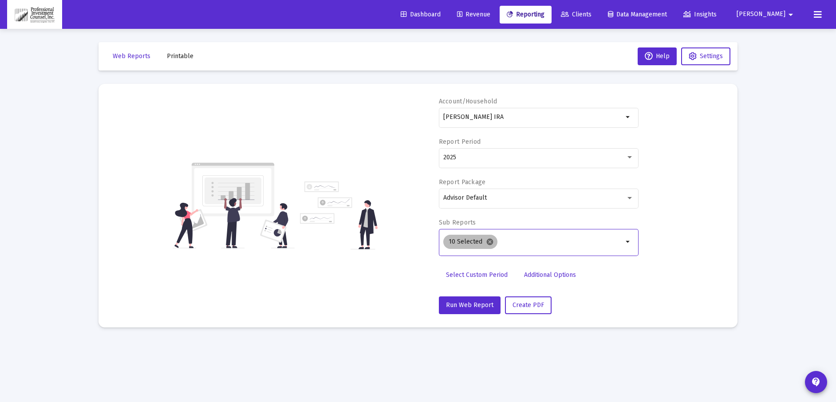
click at [490, 241] on mat-icon "cancel" at bounding box center [490, 242] width 8 height 8
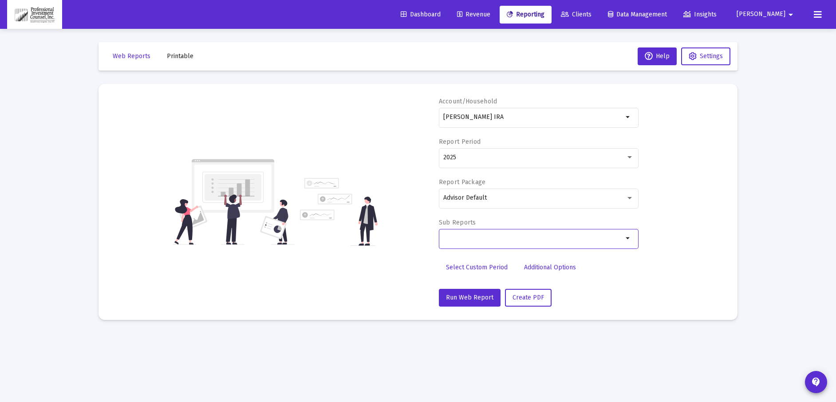
click at [462, 238] on input "Selection" at bounding box center [533, 238] width 180 height 7
click at [630, 237] on mat-icon "arrow_drop_down" at bounding box center [628, 238] width 11 height 11
click at [499, 119] on input "[PERSON_NAME] IRA" at bounding box center [533, 117] width 180 height 7
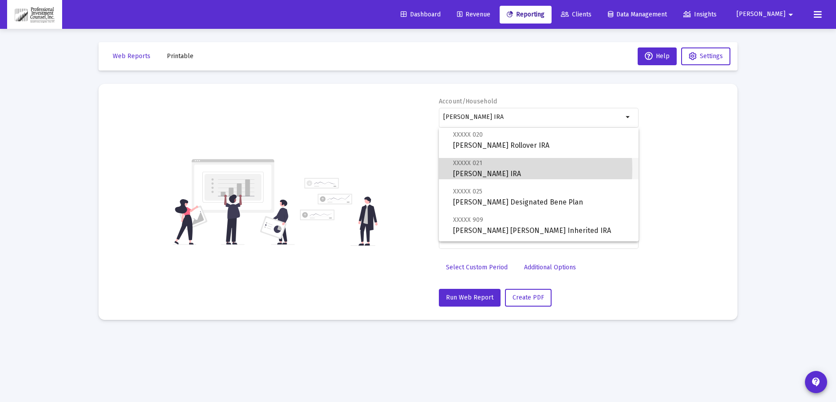
click at [469, 169] on span "XXXXX 021 [PERSON_NAME] IRA" at bounding box center [542, 169] width 178 height 22
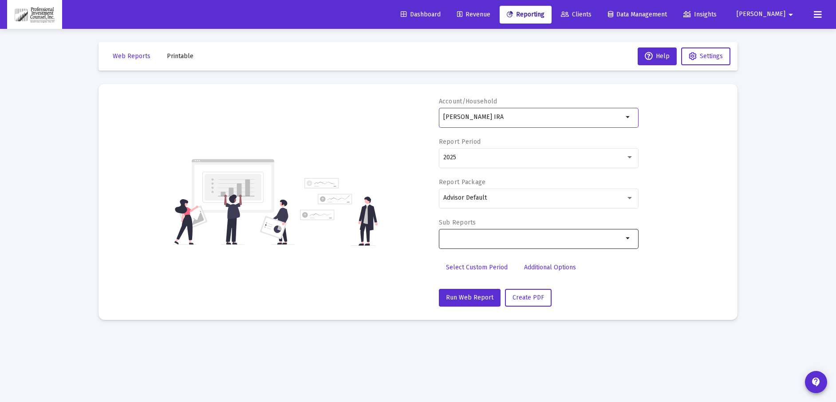
click at [478, 237] on input "Selection" at bounding box center [533, 238] width 180 height 7
click at [630, 237] on mat-icon "arrow_drop_down" at bounding box center [628, 238] width 11 height 11
click at [491, 17] on span "Revenue" at bounding box center [473, 15] width 33 height 8
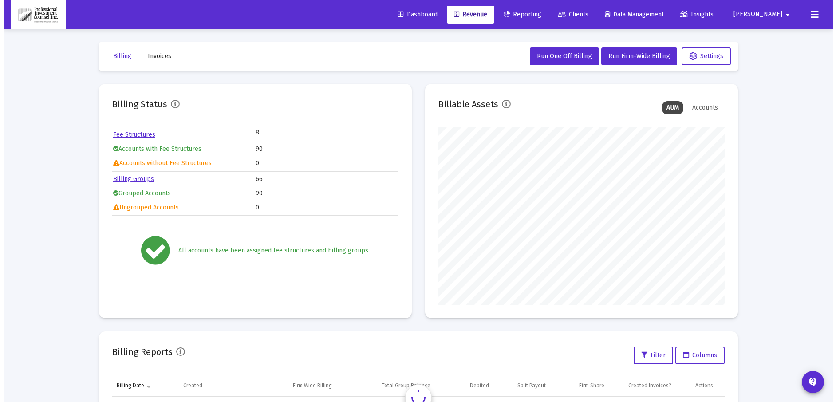
scroll to position [178, 286]
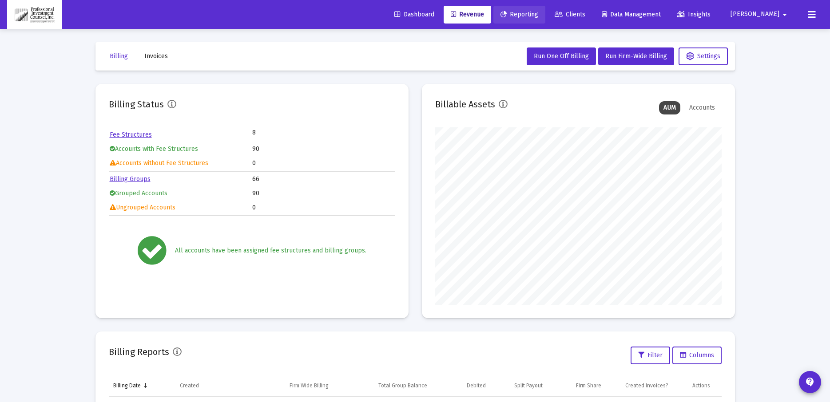
click at [538, 16] on span "Reporting" at bounding box center [519, 15] width 38 height 8
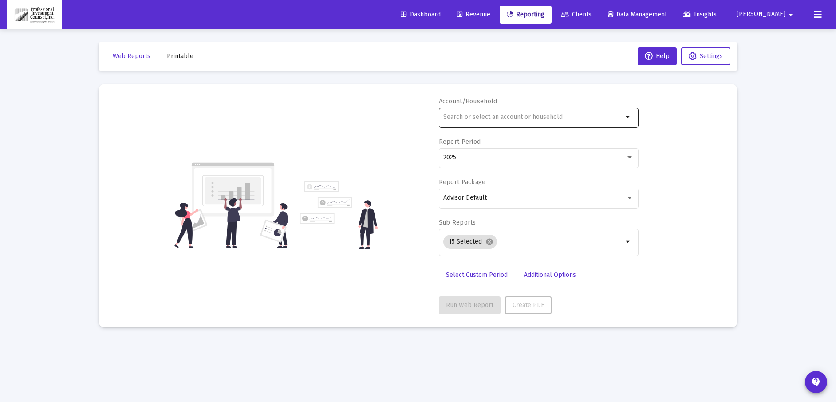
click at [463, 115] on input "text" at bounding box center [533, 117] width 180 height 7
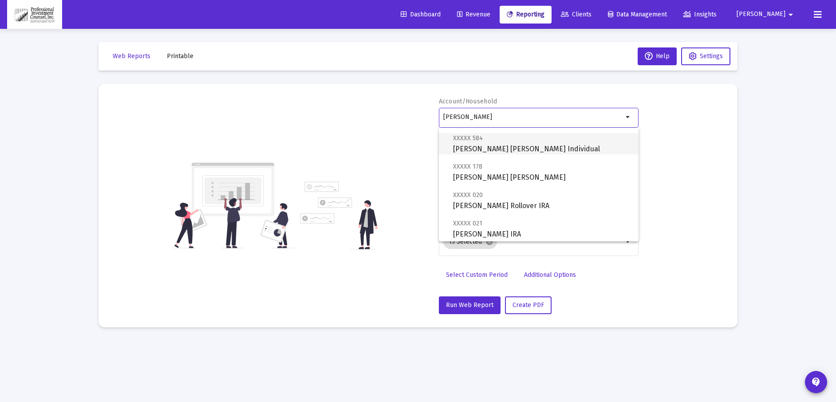
scroll to position [137, 0]
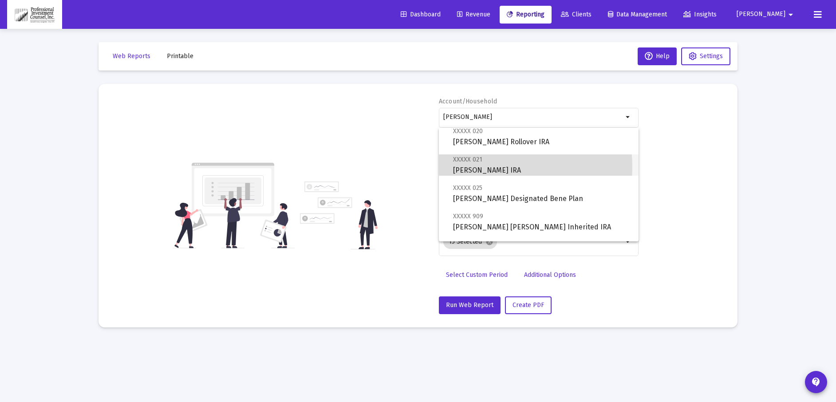
click at [488, 167] on span "XXXXX 021 [PERSON_NAME] IRA" at bounding box center [542, 165] width 178 height 22
type input "[PERSON_NAME] IRA"
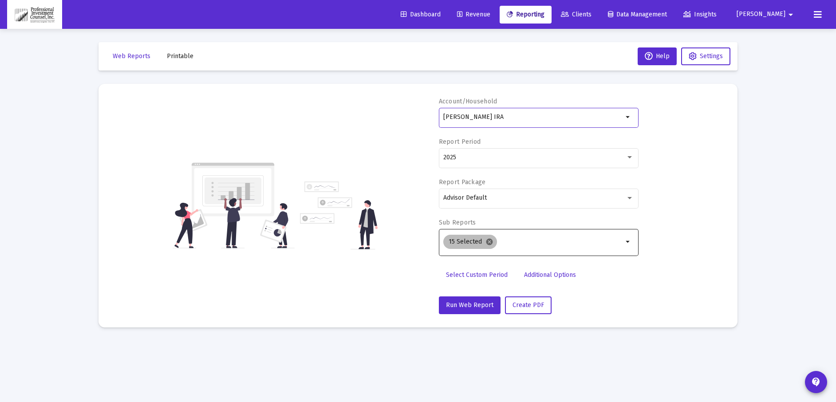
click at [490, 243] on mat-icon "cancel" at bounding box center [490, 242] width 8 height 8
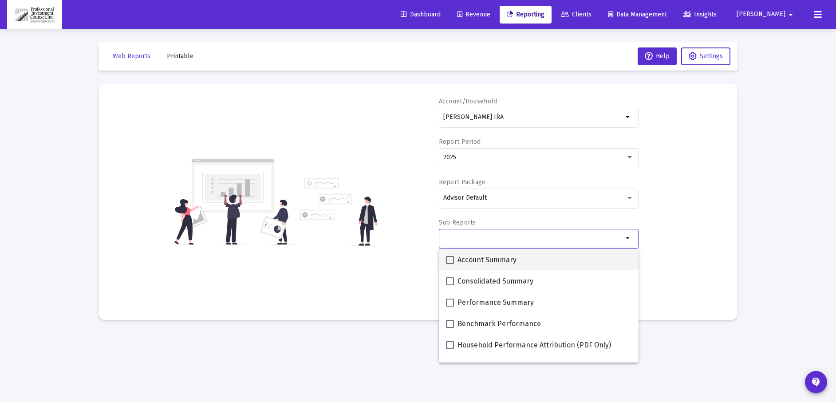
click at [452, 261] on span at bounding box center [450, 260] width 8 height 8
click at [450, 264] on input "Account Summary" at bounding box center [450, 264] width 0 height 0
checkbox input "true"
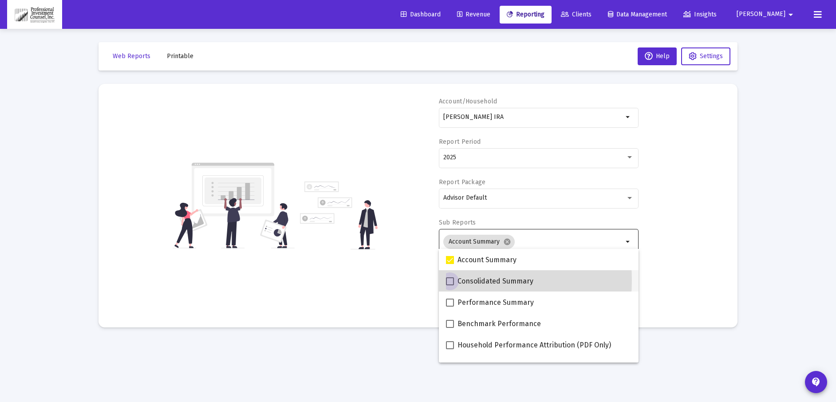
click at [448, 281] on span at bounding box center [450, 281] width 8 height 8
click at [450, 285] on input "Consolidated Summary" at bounding box center [450, 285] width 0 height 0
checkbox input "true"
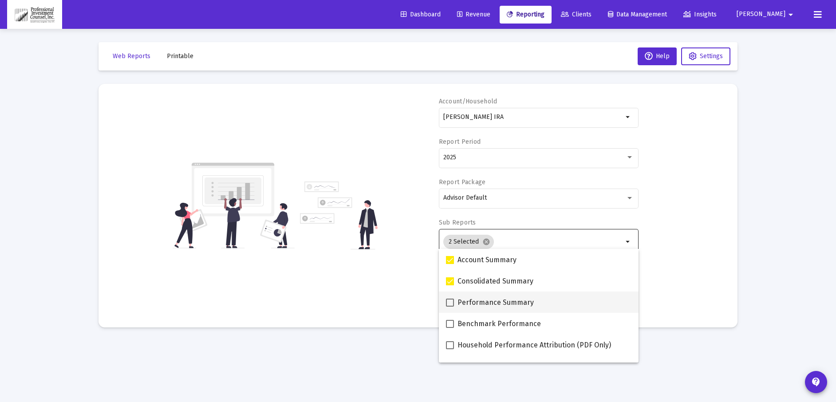
click at [453, 299] on span at bounding box center [450, 303] width 8 height 8
click at [450, 307] on input "Performance Summary" at bounding box center [450, 307] width 0 height 0
checkbox input "true"
click at [452, 319] on label "Benchmark Performance" at bounding box center [493, 324] width 95 height 11
click at [450, 328] on input "Benchmark Performance" at bounding box center [450, 328] width 0 height 0
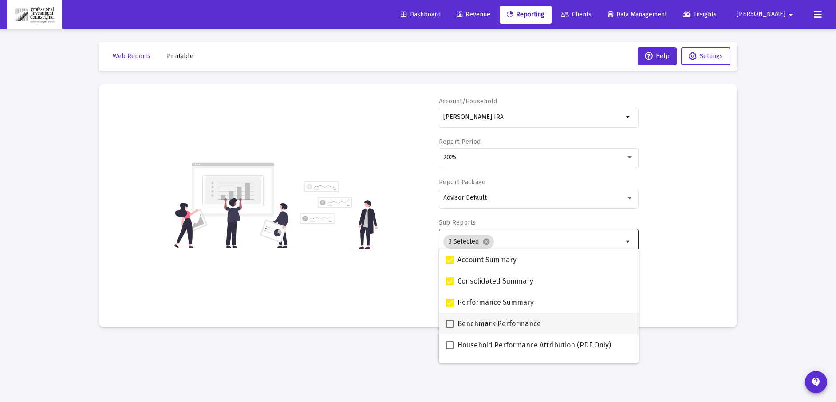
checkbox input "true"
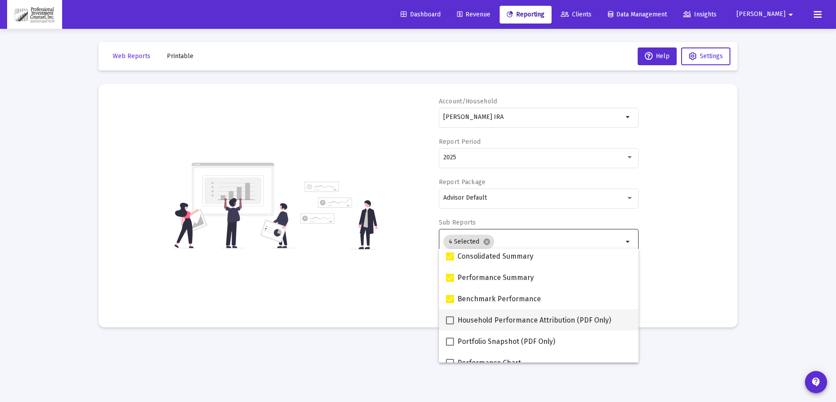
scroll to position [44, 0]
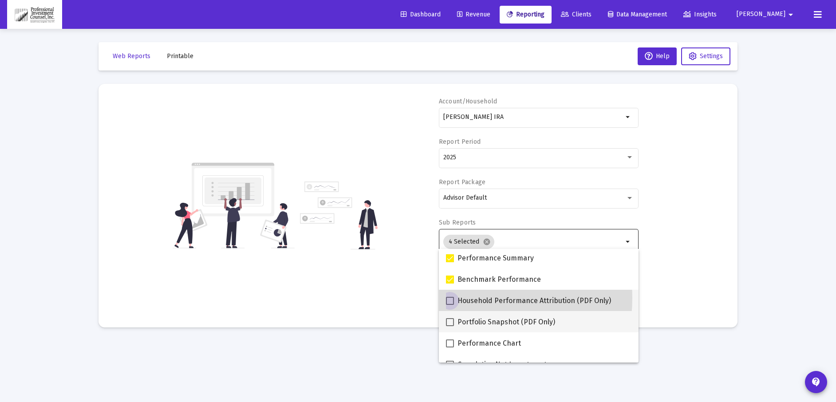
drag, startPoint x: 454, startPoint y: 298, endPoint x: 451, endPoint y: 313, distance: 15.3
click at [453, 298] on span at bounding box center [450, 301] width 8 height 8
click at [450, 305] on input "Household Performance Attribution (PDF Only)" at bounding box center [450, 305] width 0 height 0
checkbox input "true"
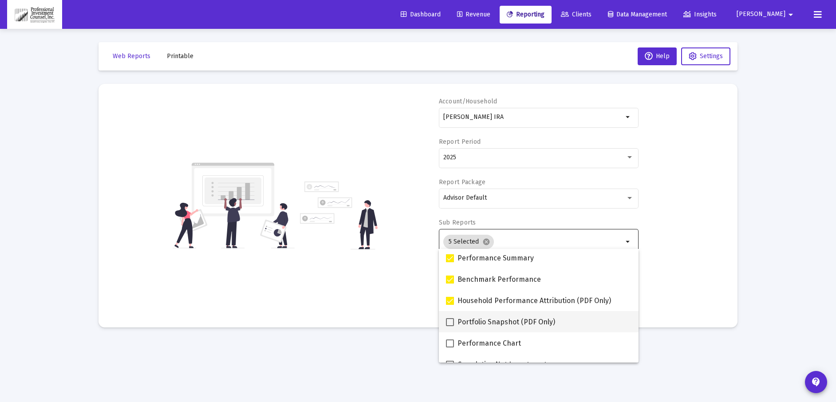
click at [451, 319] on span at bounding box center [450, 322] width 8 height 8
click at [450, 326] on input "Portfolio Snapshot (PDF Only)" at bounding box center [450, 326] width 0 height 0
checkbox input "true"
click at [451, 340] on span at bounding box center [450, 344] width 8 height 8
click at [450, 348] on input "Performance Chart" at bounding box center [450, 348] width 0 height 0
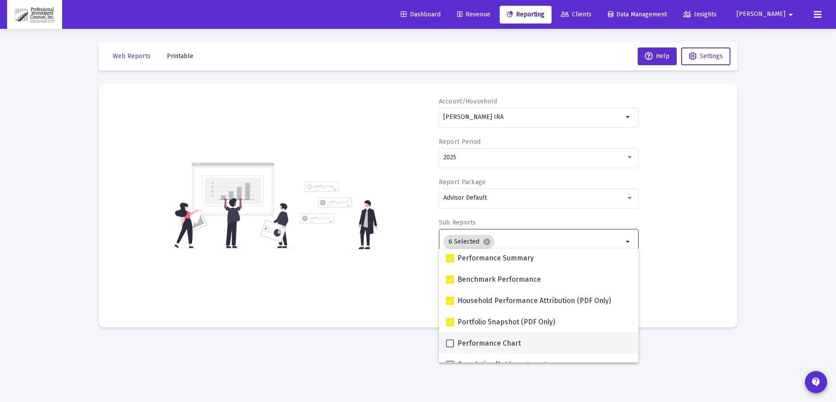
checkbox input "true"
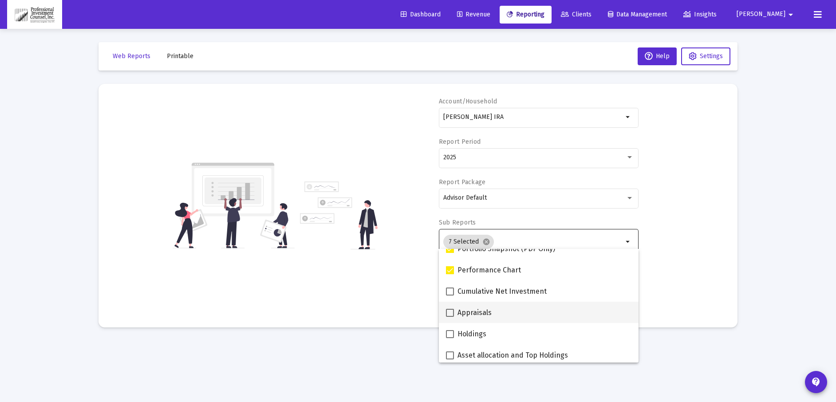
scroll to position [133, 0]
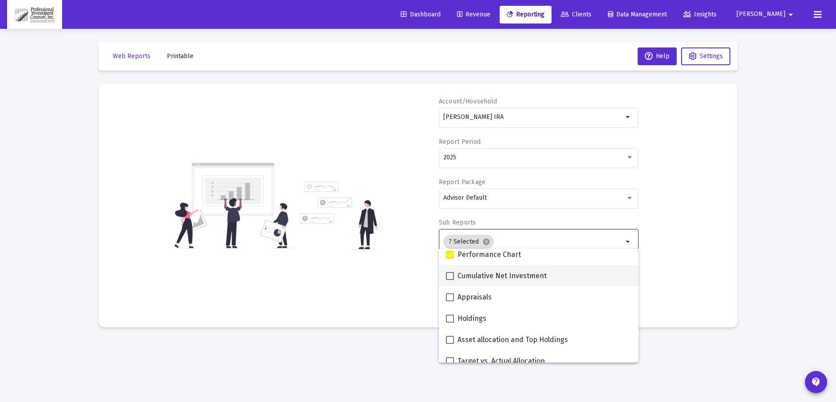
click at [451, 274] on span at bounding box center [450, 276] width 8 height 8
click at [450, 280] on input "Cumulative Net Investment" at bounding box center [450, 280] width 0 height 0
checkbox input "true"
click at [452, 295] on span at bounding box center [450, 297] width 8 height 8
click at [450, 301] on input "Appraisals" at bounding box center [450, 301] width 0 height 0
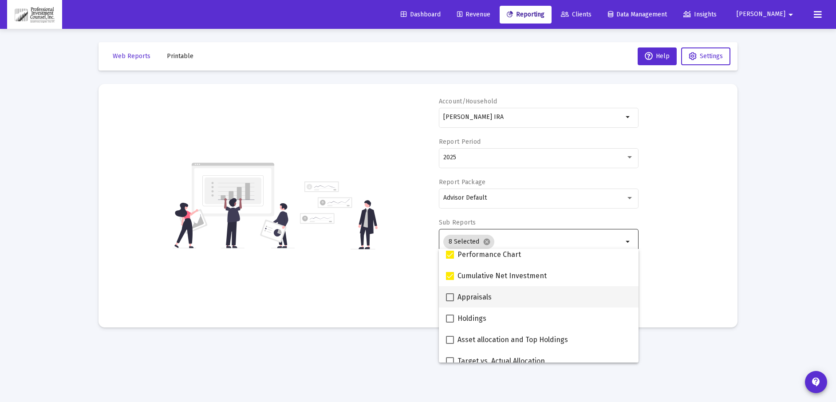
checkbox input "true"
click at [451, 315] on span at bounding box center [450, 319] width 8 height 8
click at [450, 323] on input "Holdings" at bounding box center [450, 323] width 0 height 0
checkbox input "true"
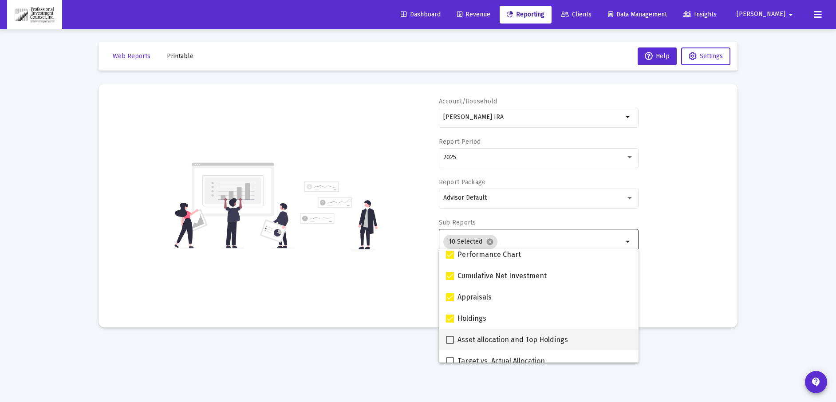
click at [453, 337] on span at bounding box center [450, 340] width 8 height 8
click at [450, 344] on input "Asset allocation and Top Holdings" at bounding box center [450, 344] width 0 height 0
checkbox input "true"
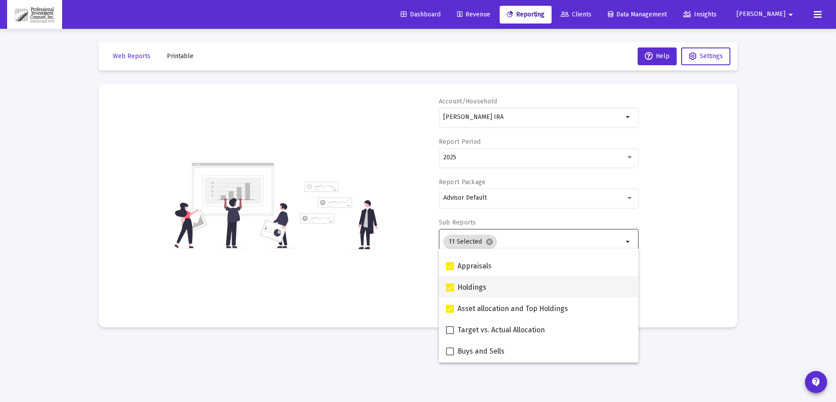
scroll to position [178, 0]
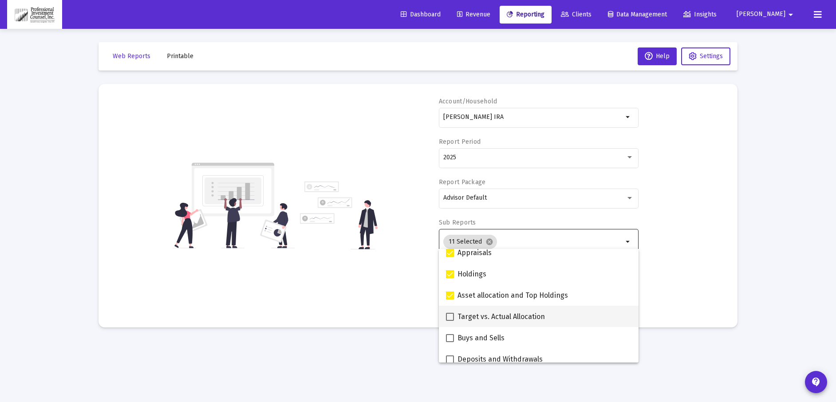
click at [453, 317] on span at bounding box center [450, 317] width 8 height 8
click at [450, 321] on input "Target vs. Actual Allocation" at bounding box center [450, 321] width 0 height 0
checkbox input "true"
click at [449, 338] on span at bounding box center [450, 338] width 8 height 8
click at [450, 342] on input "Buys and Sells" at bounding box center [450, 342] width 0 height 0
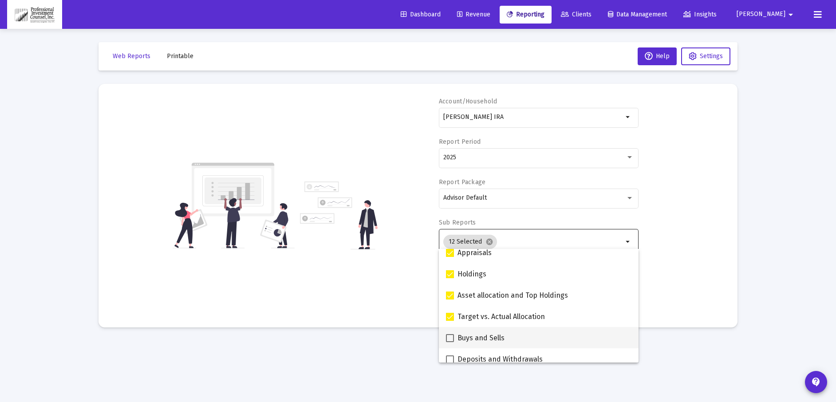
checkbox input "true"
click at [451, 355] on label "Deposits and Withdrawals" at bounding box center [494, 359] width 97 height 11
click at [450, 364] on input "Deposits and Withdrawals" at bounding box center [450, 364] width 0 height 0
checkbox input "true"
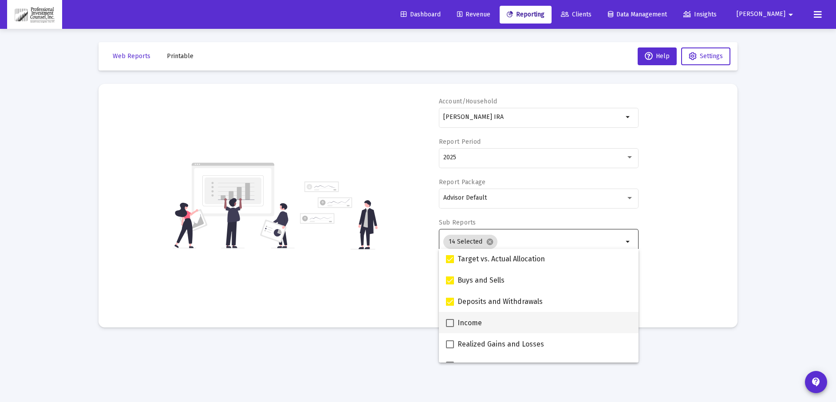
click at [450, 321] on span at bounding box center [450, 323] width 8 height 8
click at [450, 327] on input "Income" at bounding box center [450, 327] width 0 height 0
checkbox input "true"
click at [452, 341] on span at bounding box center [450, 344] width 8 height 8
click at [450, 348] on input "Realized Gains and Losses" at bounding box center [450, 348] width 0 height 0
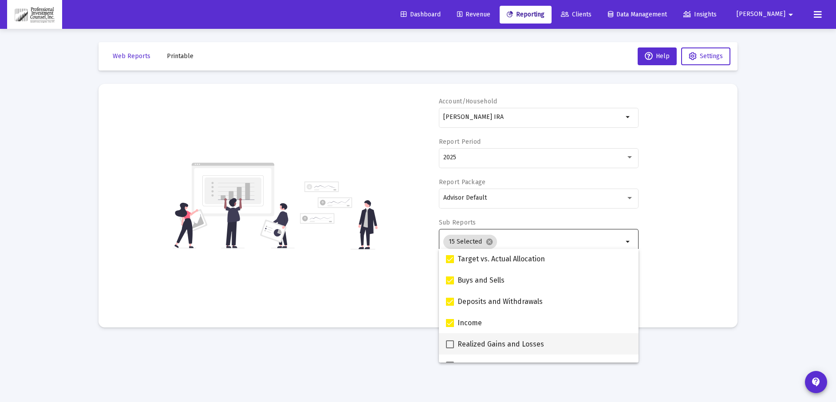
checkbox input "true"
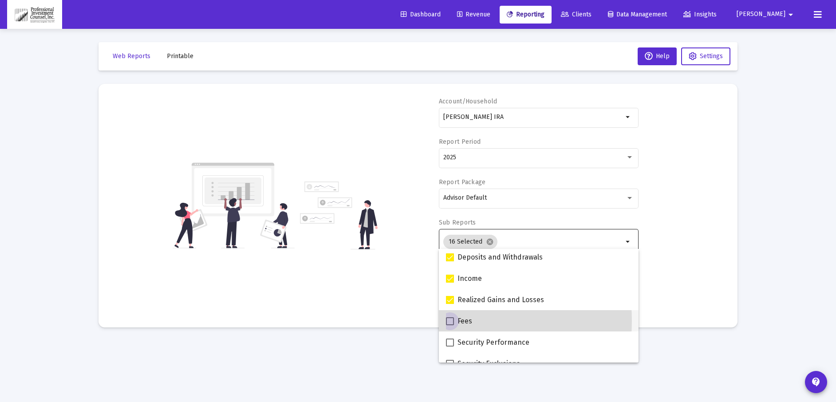
click at [449, 321] on span at bounding box center [450, 321] width 8 height 8
click at [450, 325] on input "Fees" at bounding box center [450, 325] width 0 height 0
checkbox input "true"
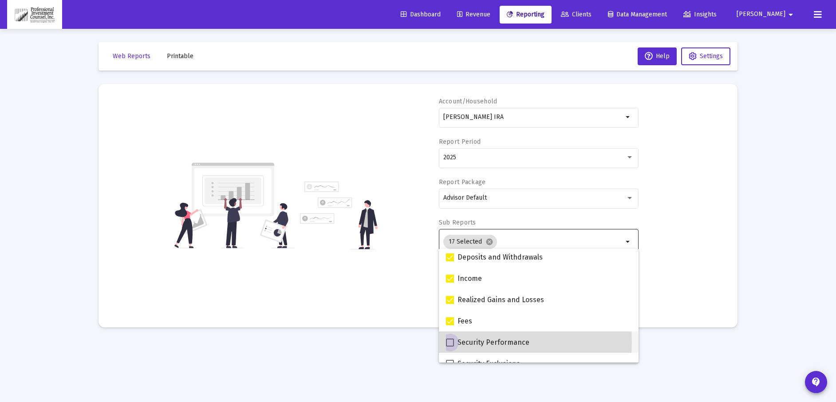
click at [451, 342] on span at bounding box center [450, 343] width 8 height 8
click at [450, 347] on input "Security Performance" at bounding box center [450, 347] width 0 height 0
checkbox input "true"
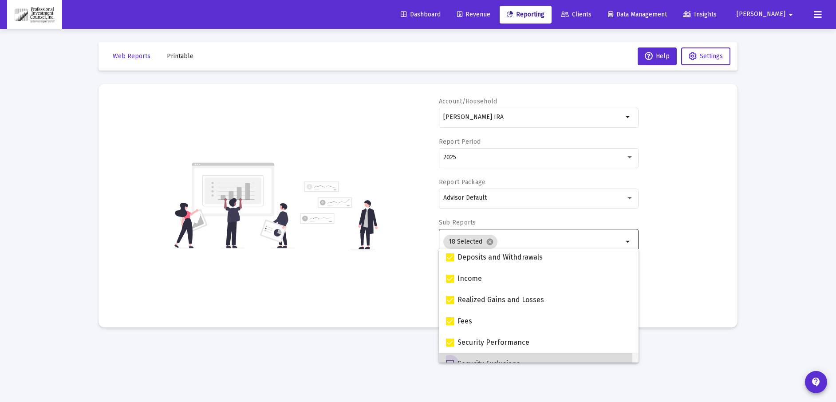
click at [451, 359] on label "Security Exclusions" at bounding box center [483, 364] width 74 height 11
click at [450, 368] on input "Security Exclusions" at bounding box center [450, 368] width 0 height 0
checkbox input "true"
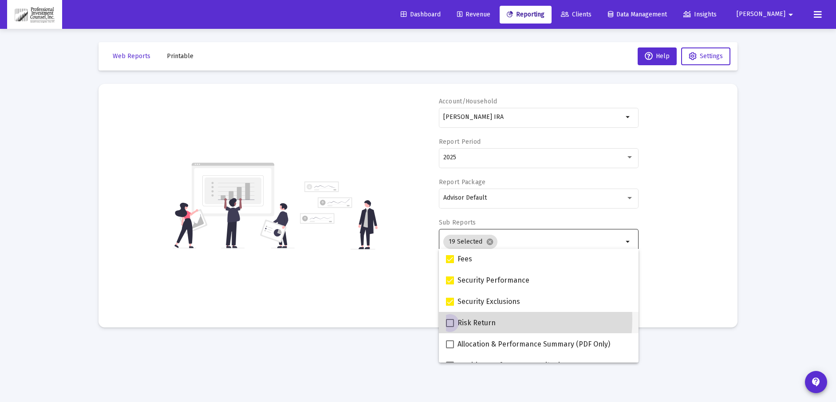
click at [453, 319] on span at bounding box center [450, 323] width 8 height 8
click at [450, 327] on input "Risk Return" at bounding box center [450, 327] width 0 height 0
checkbox input "true"
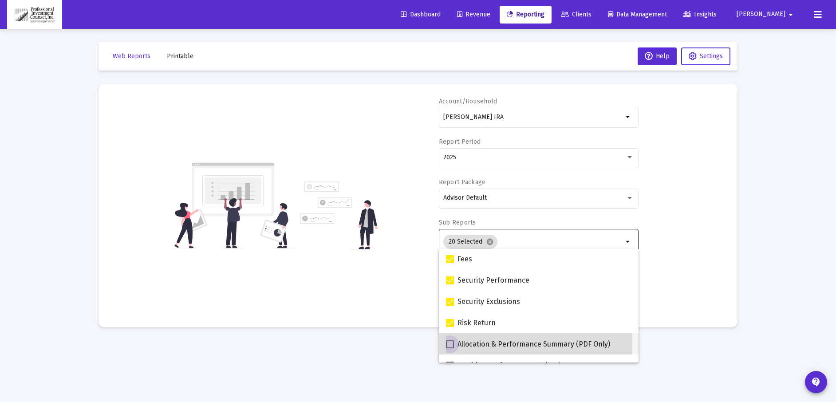
click at [452, 342] on span at bounding box center [450, 344] width 8 height 8
click at [450, 348] on input "Allocation & Performance Summary (PDF Only)" at bounding box center [450, 348] width 0 height 0
checkbox input "true"
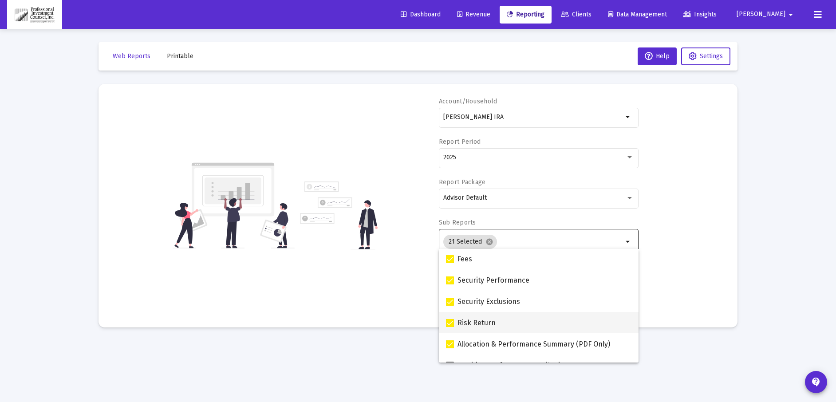
scroll to position [355, 0]
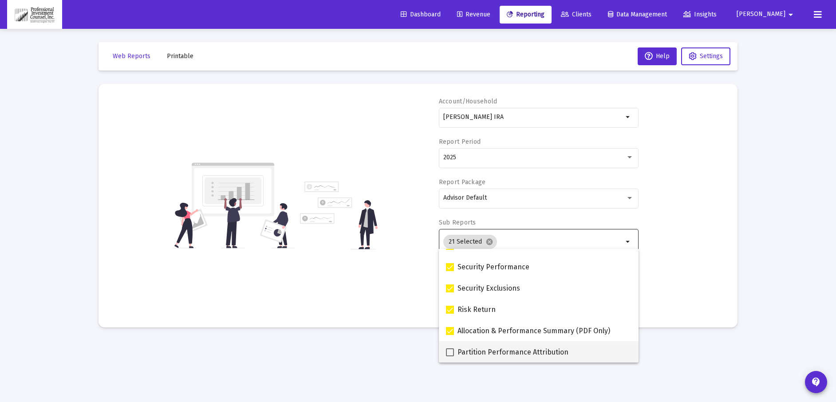
click at [451, 352] on span at bounding box center [450, 352] width 8 height 8
click at [450, 356] on input "Partition Performance Attribution" at bounding box center [450, 356] width 0 height 0
checkbox input "true"
click at [675, 249] on div "Account/Household [PERSON_NAME] IRA arrow_drop_down Report Period 2025 Report P…" at bounding box center [418, 205] width 613 height 217
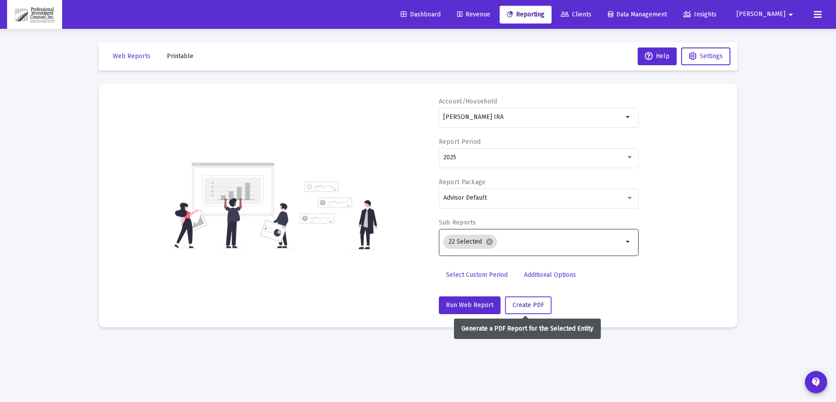
click at [527, 301] on button "Create PDF" at bounding box center [528, 306] width 47 height 18
click at [535, 306] on span "Create PDF" at bounding box center [529, 305] width 32 height 8
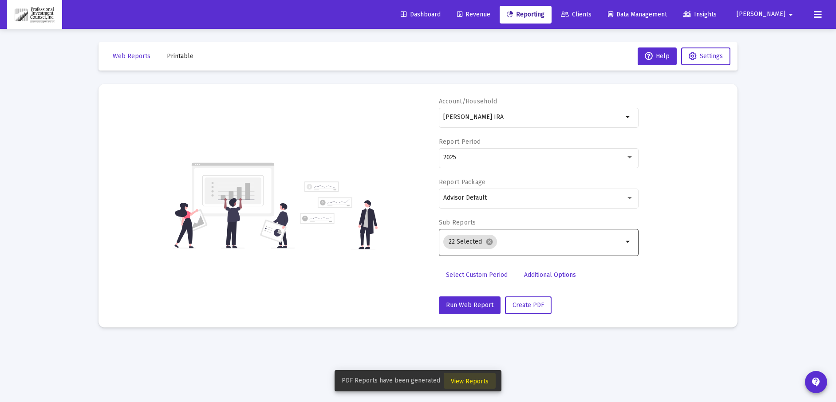
click at [481, 382] on span "View Reports" at bounding box center [470, 382] width 38 height 8
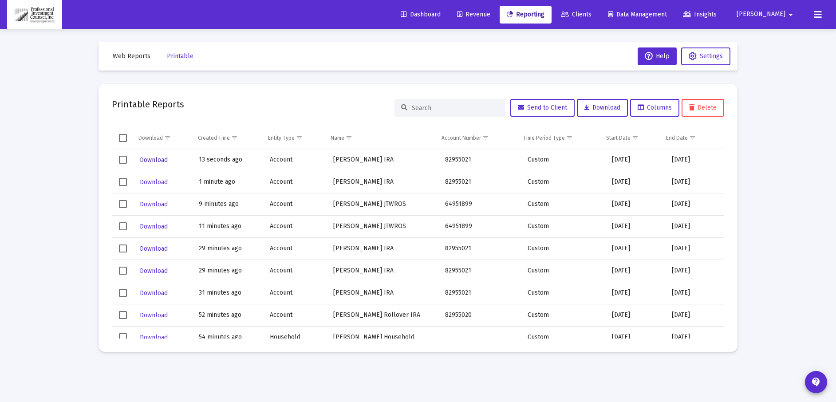
click at [159, 162] on span "Download" at bounding box center [154, 160] width 28 height 8
click at [545, 13] on span "Reporting" at bounding box center [526, 15] width 38 height 8
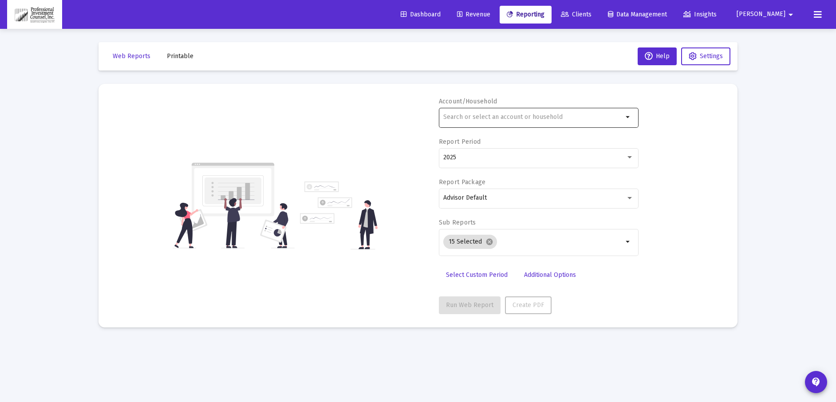
click at [483, 117] on input "text" at bounding box center [533, 117] width 180 height 7
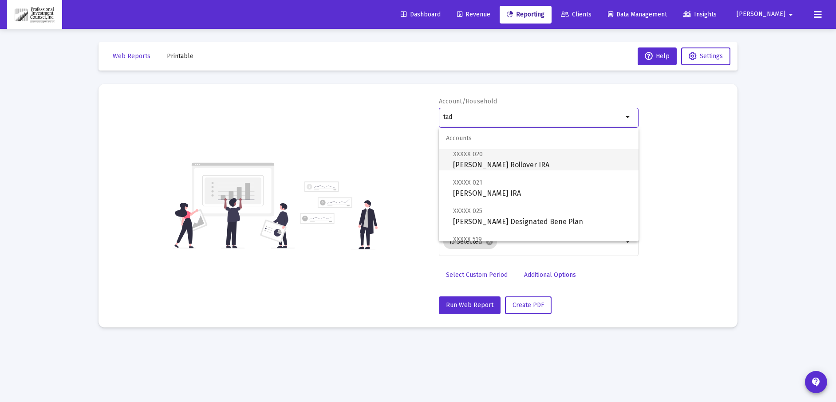
scroll to position [44, 0]
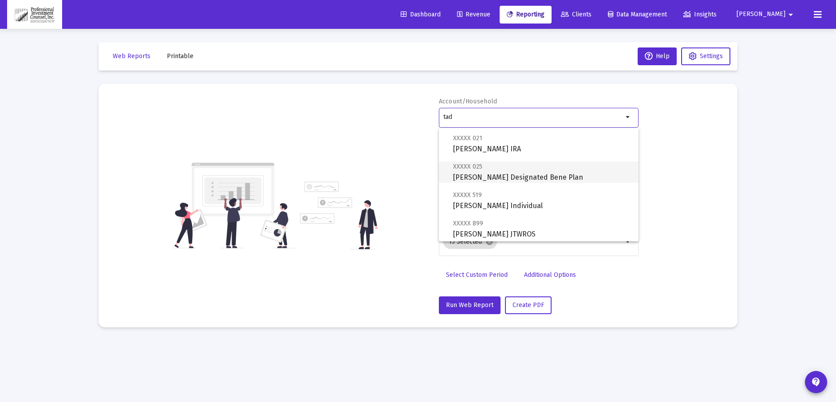
click at [487, 175] on span "XXXXX 025 [PERSON_NAME] Designated Bene Plan" at bounding box center [542, 172] width 178 height 22
type input "[PERSON_NAME] Designated Bene Plan"
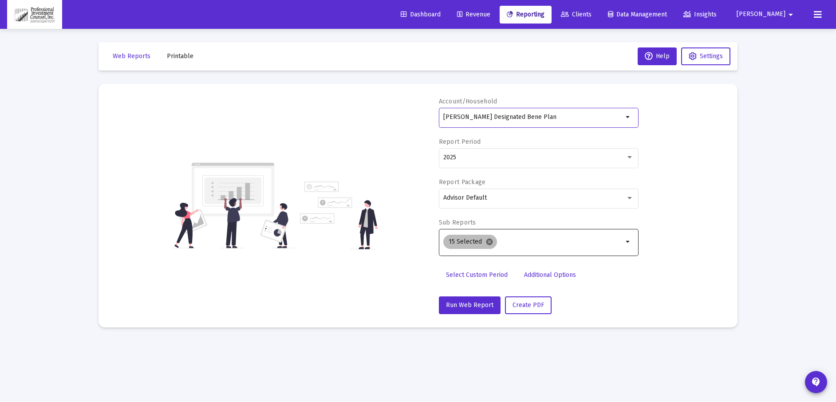
click at [490, 244] on mat-icon "cancel" at bounding box center [490, 242] width 8 height 8
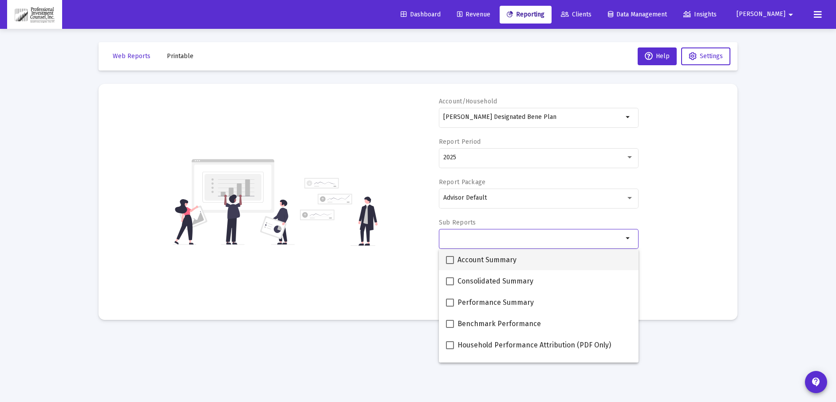
click at [449, 260] on span at bounding box center [450, 260] width 8 height 8
click at [450, 264] on input "Account Summary" at bounding box center [450, 264] width 0 height 0
checkbox input "true"
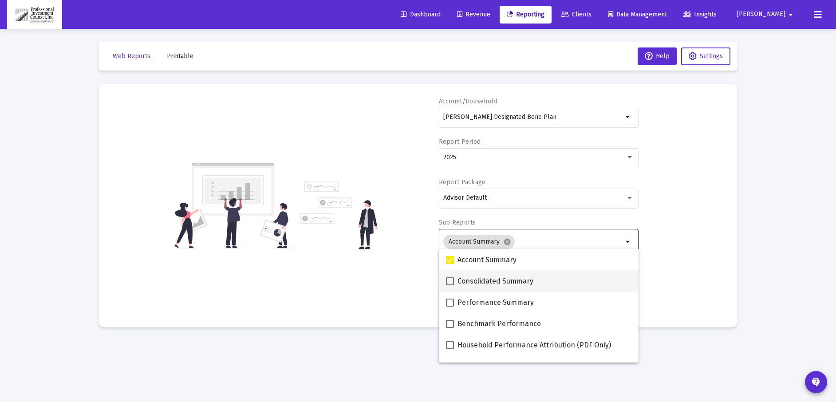
click at [451, 283] on span at bounding box center [450, 281] width 8 height 8
click at [450, 285] on input "Consolidated Summary" at bounding box center [450, 285] width 0 height 0
checkbox input "true"
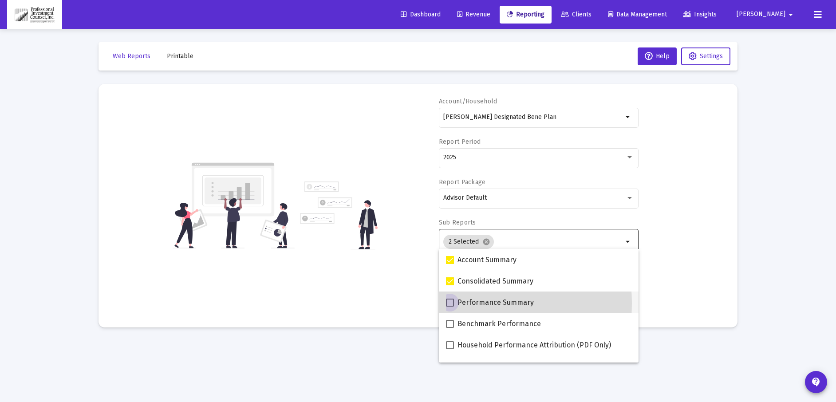
click at [452, 303] on span at bounding box center [450, 303] width 8 height 8
click at [450, 307] on input "Performance Summary" at bounding box center [450, 307] width 0 height 0
checkbox input "true"
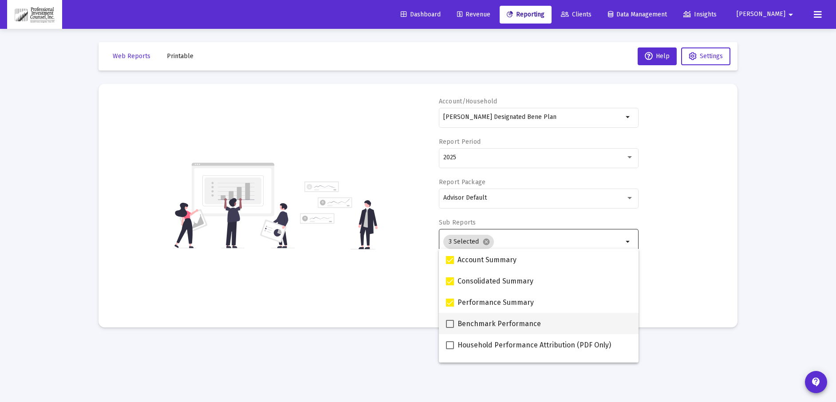
click at [452, 323] on span at bounding box center [450, 324] width 8 height 8
click at [450, 328] on input "Benchmark Performance" at bounding box center [450, 328] width 0 height 0
checkbox input "true"
click at [452, 347] on span at bounding box center [450, 345] width 8 height 8
click at [450, 349] on input "Household Performance Attribution (PDF Only)" at bounding box center [450, 349] width 0 height 0
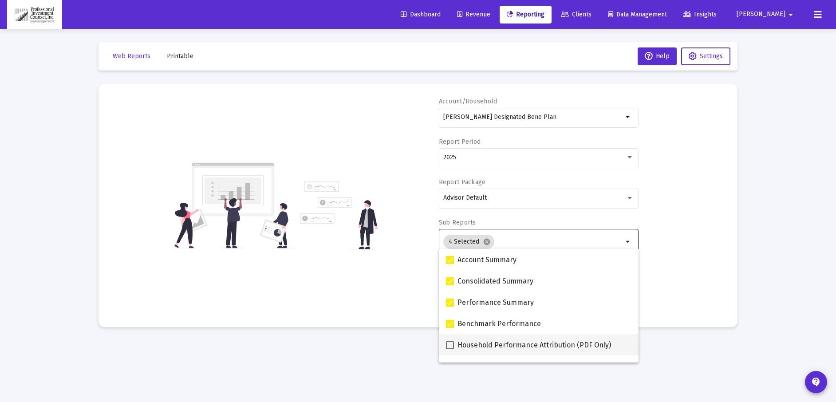
checkbox input "true"
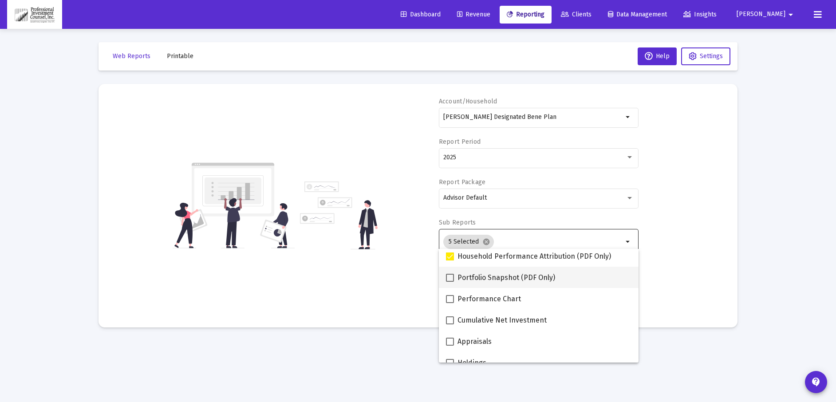
click at [448, 279] on span at bounding box center [450, 278] width 8 height 8
click at [450, 282] on input "Portfolio Snapshot (PDF Only)" at bounding box center [450, 282] width 0 height 0
checkbox input "true"
click at [452, 300] on span at bounding box center [450, 299] width 8 height 8
click at [450, 303] on input "Performance Chart" at bounding box center [450, 303] width 0 height 0
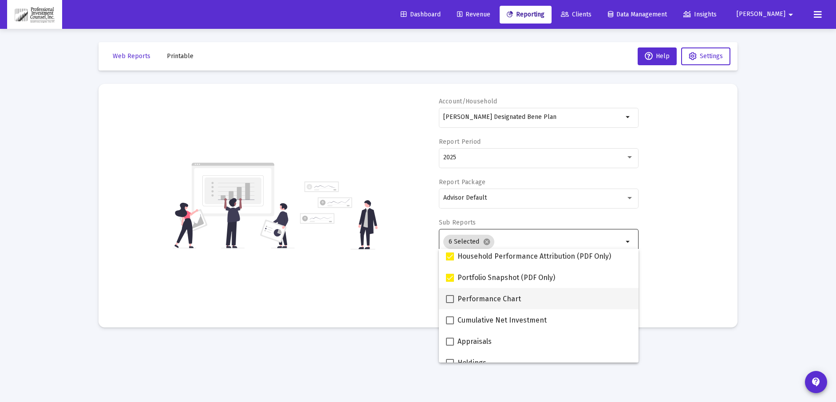
checkbox input "true"
click at [449, 317] on span at bounding box center [450, 321] width 8 height 8
click at [450, 324] on input "Cumulative Net Investment" at bounding box center [450, 324] width 0 height 0
checkbox input "true"
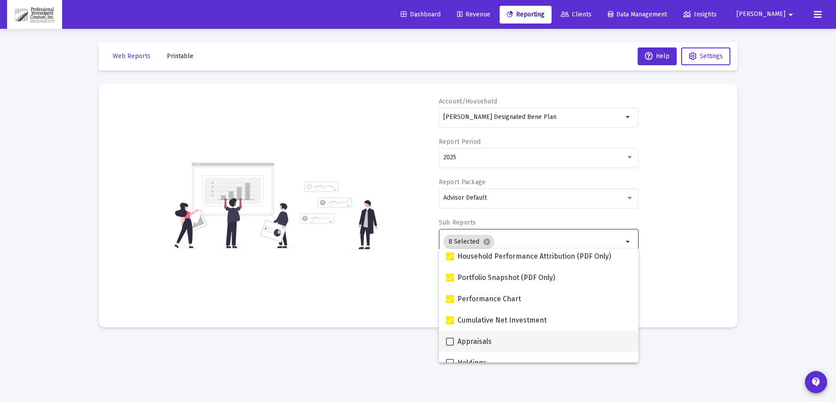
click at [452, 342] on span at bounding box center [450, 342] width 8 height 8
click at [450, 346] on input "Appraisals" at bounding box center [450, 346] width 0 height 0
checkbox input "true"
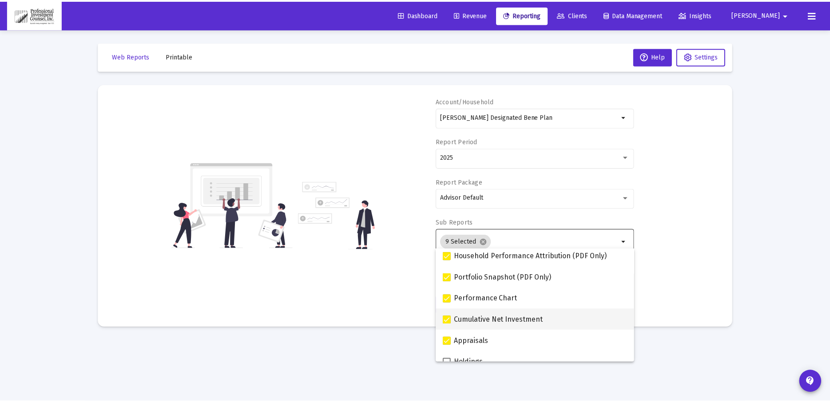
scroll to position [133, 0]
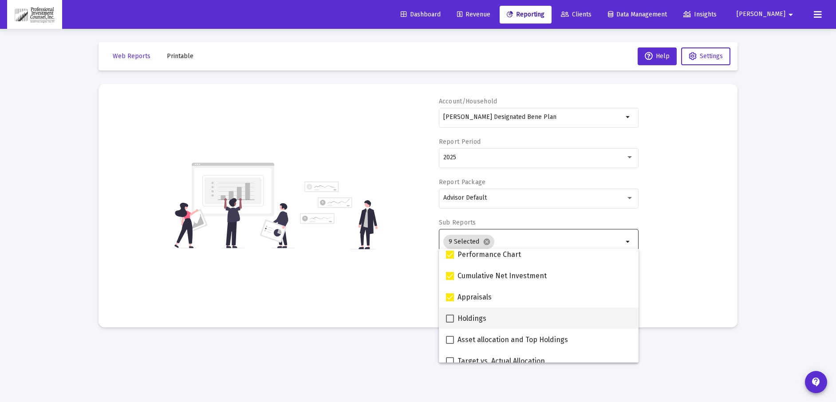
click at [451, 318] on span at bounding box center [450, 319] width 8 height 8
click at [450, 323] on input "Holdings" at bounding box center [450, 323] width 0 height 0
checkbox input "true"
click at [446, 337] on mat-option "Asset allocation and Top Holdings" at bounding box center [539, 339] width 200 height 21
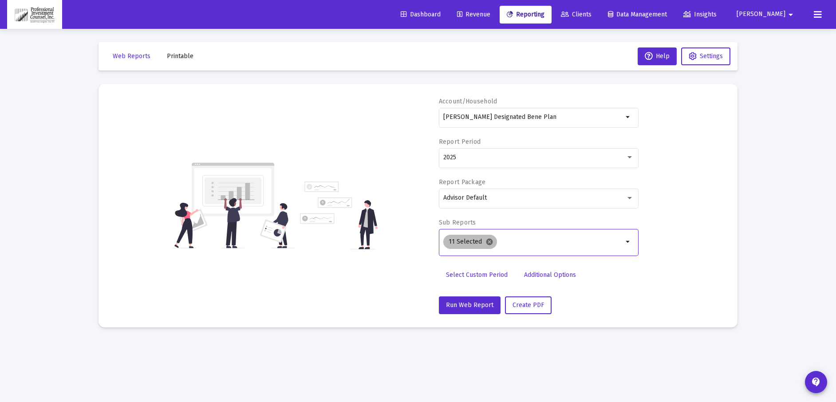
click at [491, 241] on mat-icon "cancel" at bounding box center [490, 242] width 8 height 8
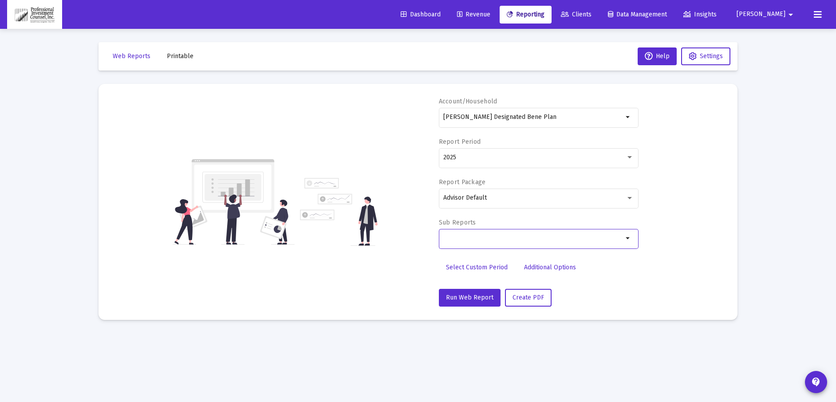
click at [459, 237] on input "Selection" at bounding box center [533, 238] width 180 height 7
click at [545, 14] on span "Reporting" at bounding box center [526, 15] width 38 height 8
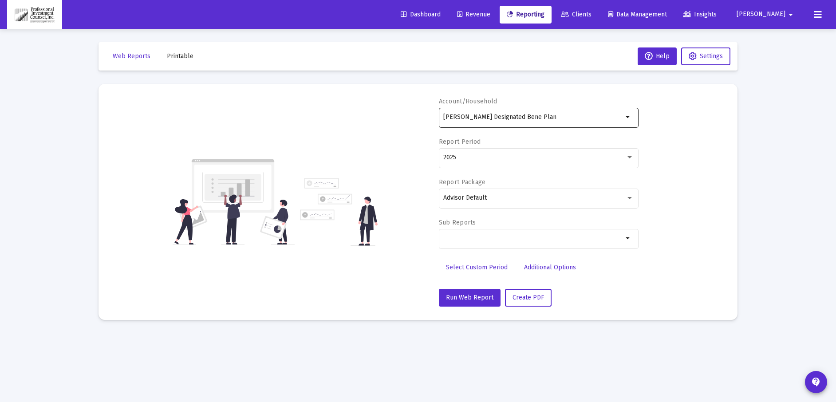
click at [630, 118] on mat-icon "arrow_drop_down" at bounding box center [628, 117] width 11 height 11
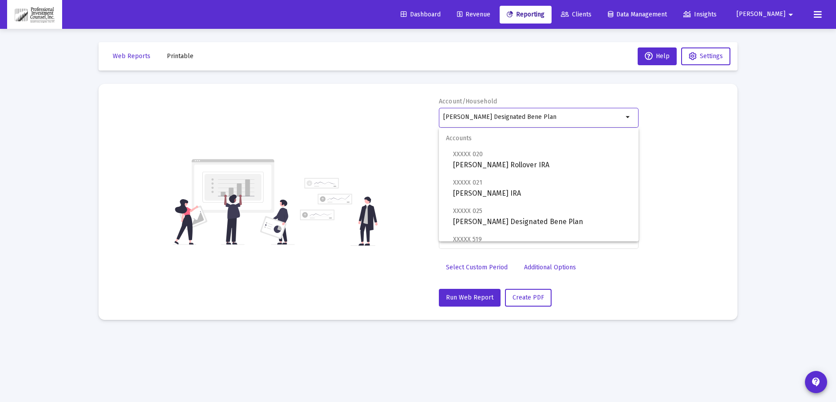
click at [688, 128] on div "Account/Household [PERSON_NAME] Designated Bene Plan arrow_drop_down Report Per…" at bounding box center [418, 202] width 613 height 210
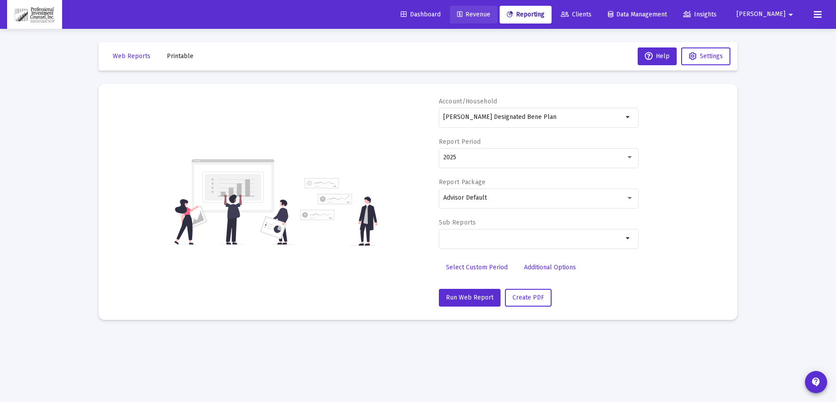
click at [491, 14] on span "Revenue" at bounding box center [473, 15] width 33 height 8
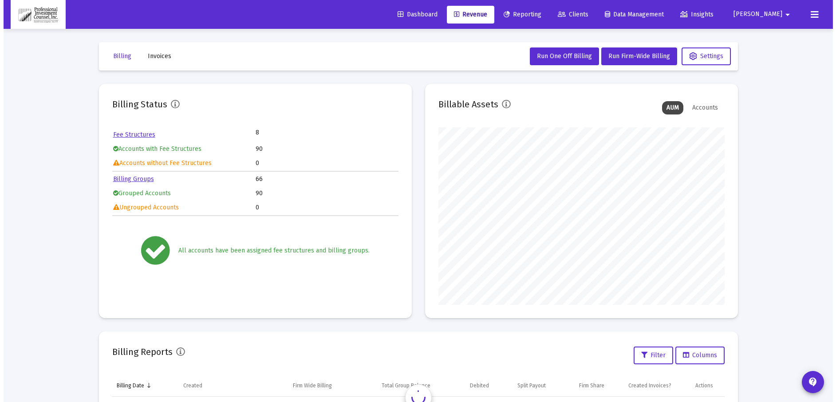
scroll to position [178, 286]
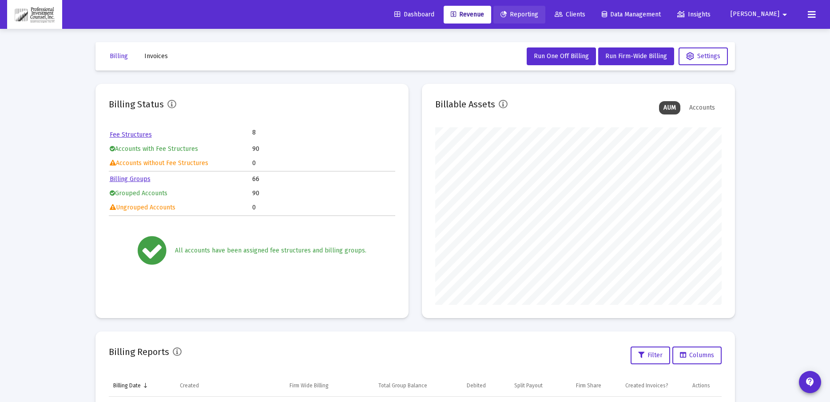
click at [545, 9] on link "Reporting" at bounding box center [519, 15] width 52 height 18
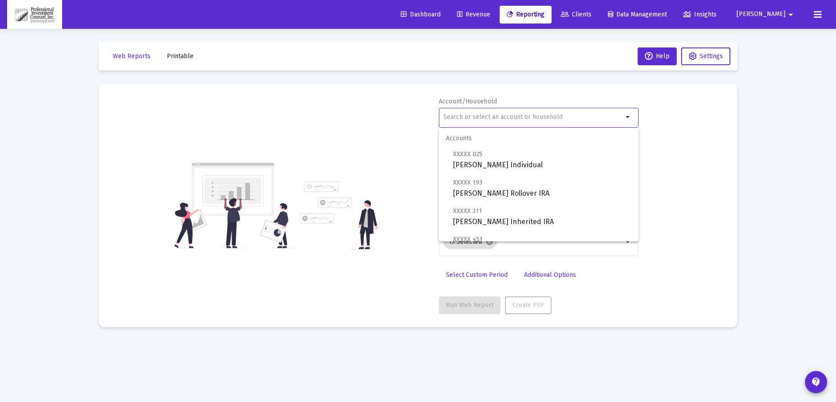
click at [510, 120] on input "text" at bounding box center [533, 117] width 180 height 7
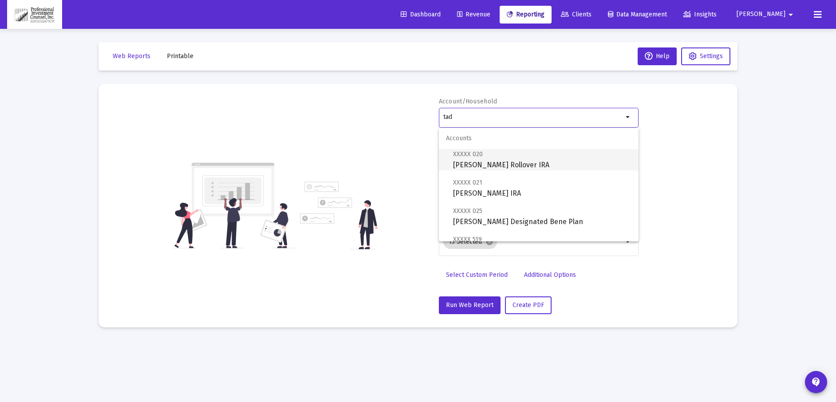
scroll to position [44, 0]
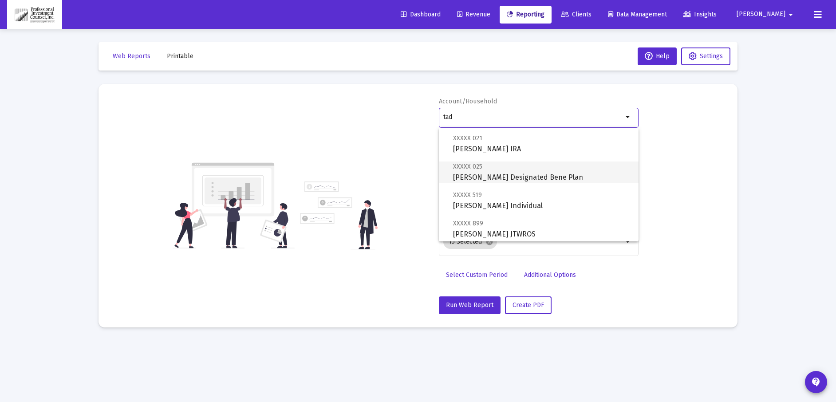
click at [495, 177] on span "XXXXX 025 [PERSON_NAME] Designated Bene Plan" at bounding box center [542, 172] width 178 height 22
type input "[PERSON_NAME] Designated Bene Plan"
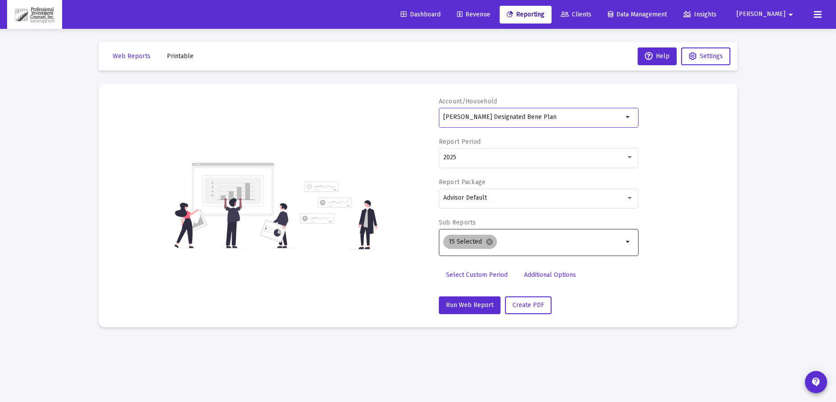
click at [489, 241] on mat-icon "cancel" at bounding box center [490, 242] width 8 height 8
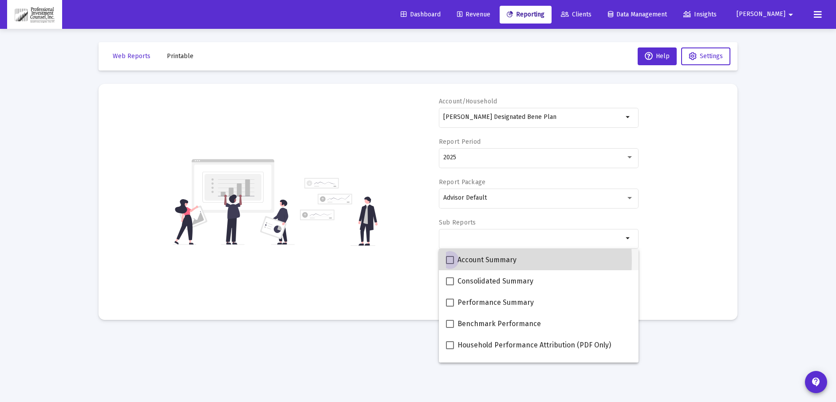
click at [448, 261] on span at bounding box center [450, 260] width 8 height 8
click at [450, 264] on input "Account Summary" at bounding box center [450, 264] width 0 height 0
checkbox input "true"
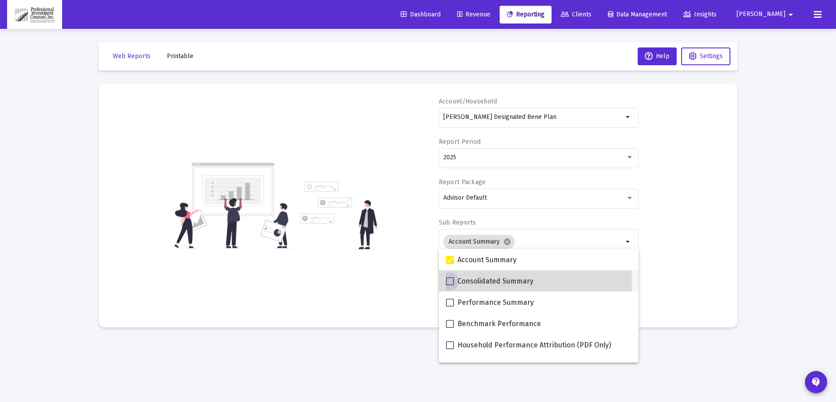
click at [450, 280] on span at bounding box center [450, 281] width 8 height 8
click at [450, 285] on input "Consolidated Summary" at bounding box center [450, 285] width 0 height 0
checkbox input "true"
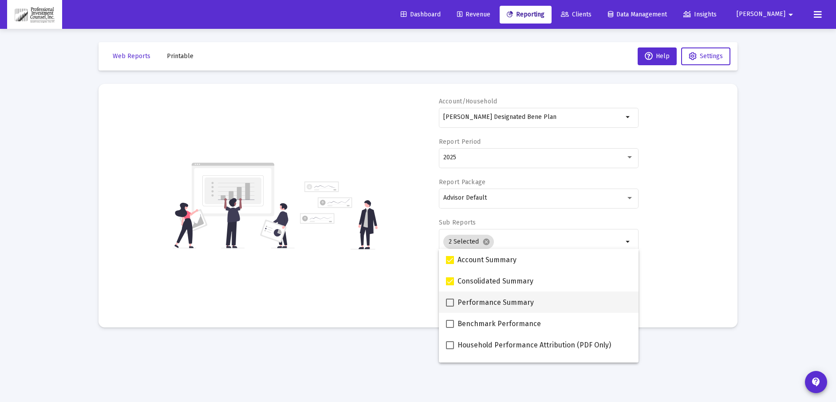
click at [451, 303] on span at bounding box center [450, 303] width 8 height 8
click at [450, 307] on input "Performance Summary" at bounding box center [450, 307] width 0 height 0
checkbox input "true"
click at [448, 324] on span at bounding box center [450, 324] width 8 height 8
click at [450, 328] on input "Benchmark Performance" at bounding box center [450, 328] width 0 height 0
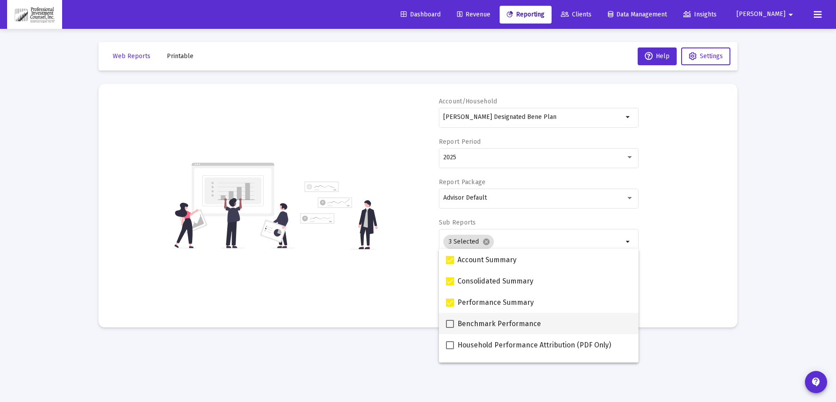
checkbox input "true"
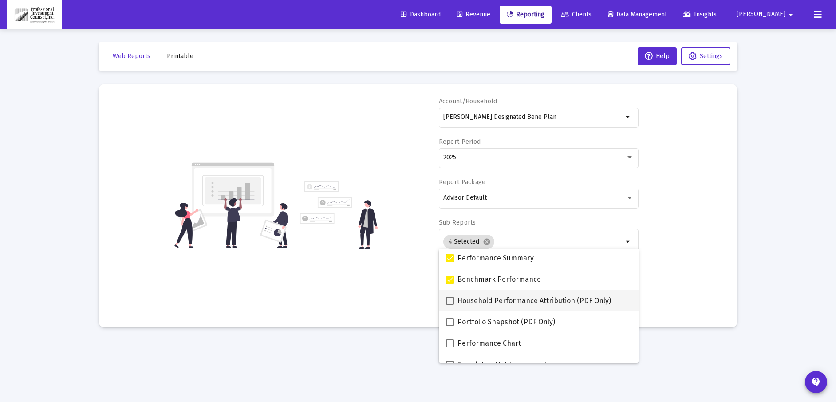
click at [443, 299] on mat-option "Household Performance Attribution (PDF Only)" at bounding box center [539, 300] width 200 height 21
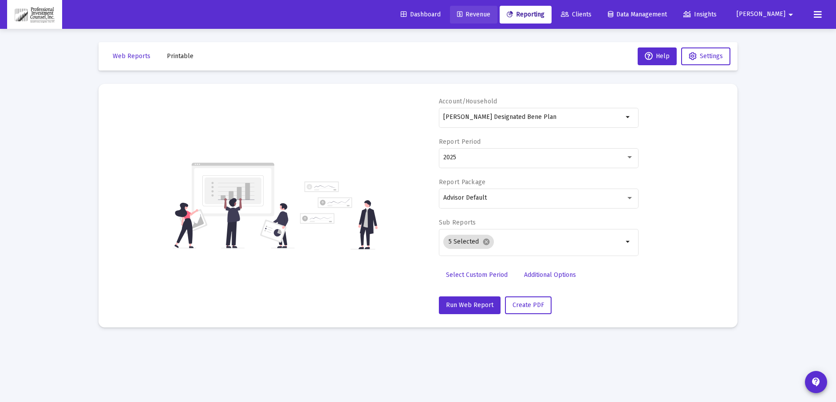
click at [491, 14] on span "Revenue" at bounding box center [473, 15] width 33 height 8
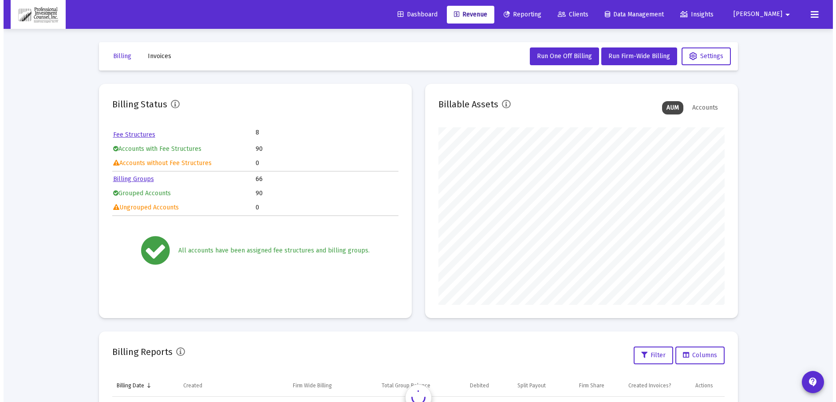
scroll to position [178, 286]
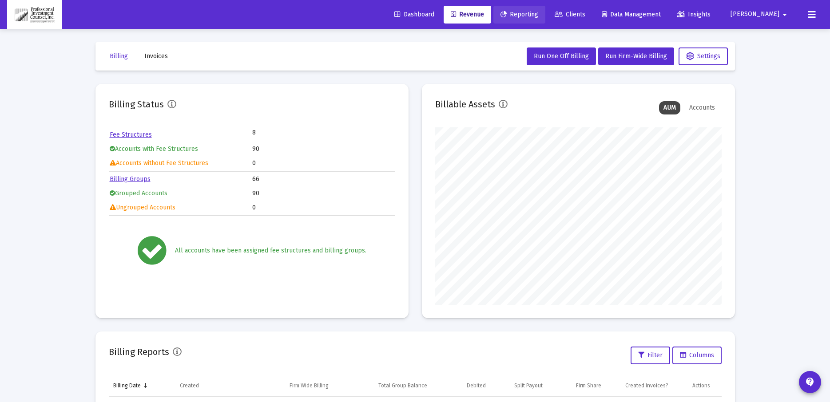
click at [538, 12] on span "Reporting" at bounding box center [519, 15] width 38 height 8
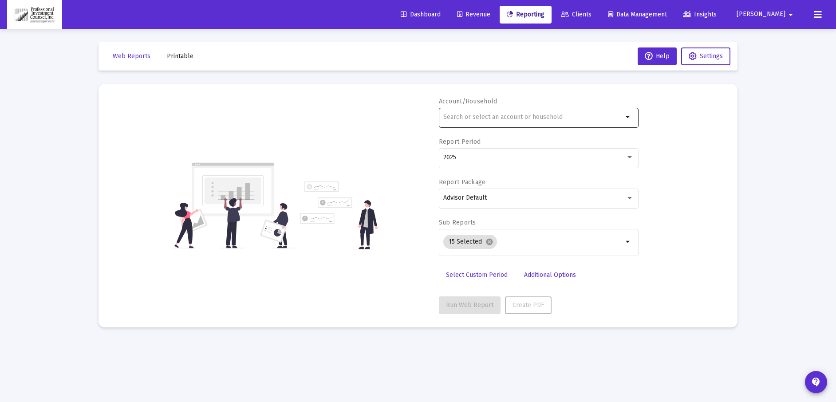
click at [519, 118] on input "text" at bounding box center [533, 117] width 180 height 7
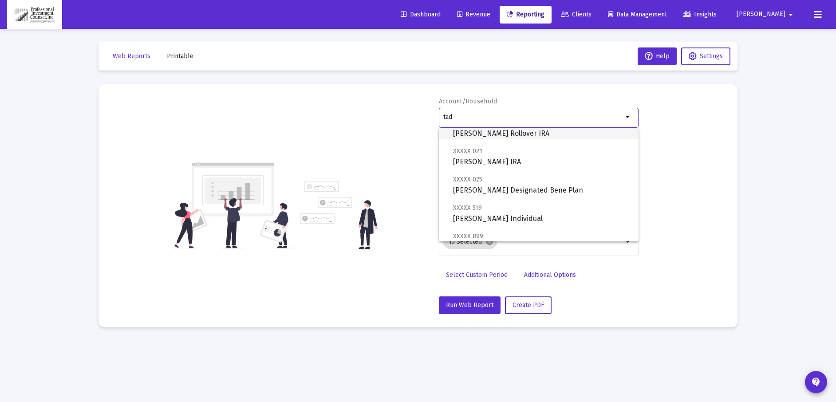
scroll to position [44, 0]
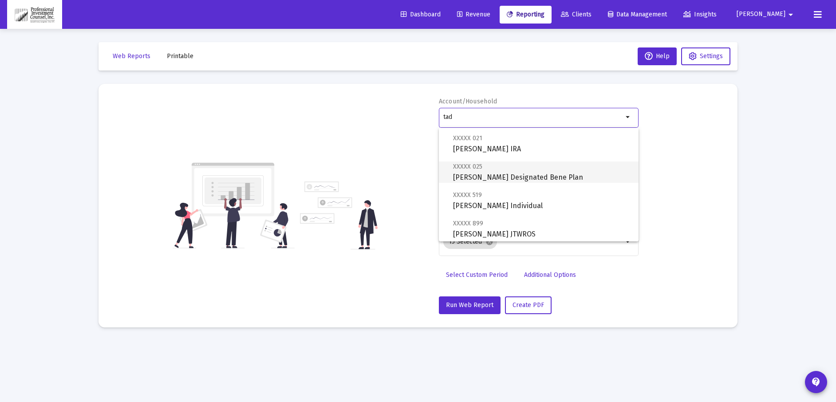
click at [492, 172] on span "XXXXX 025 [PERSON_NAME] Designated Bene Plan" at bounding box center [542, 172] width 178 height 22
type input "[PERSON_NAME] Designated Bene Plan"
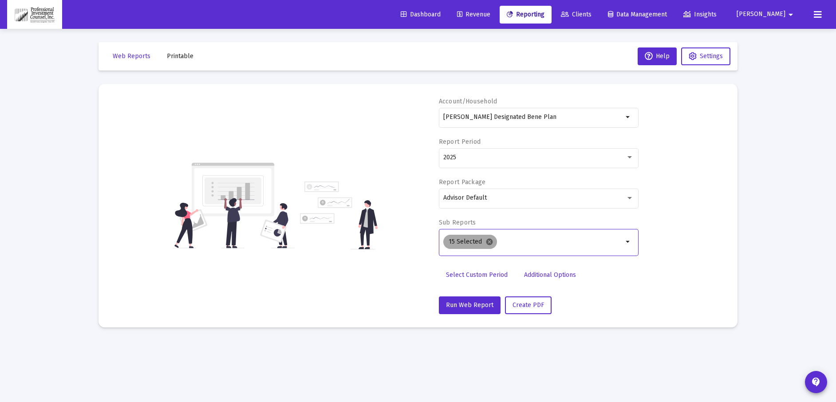
click at [487, 241] on mat-icon "cancel" at bounding box center [490, 242] width 8 height 8
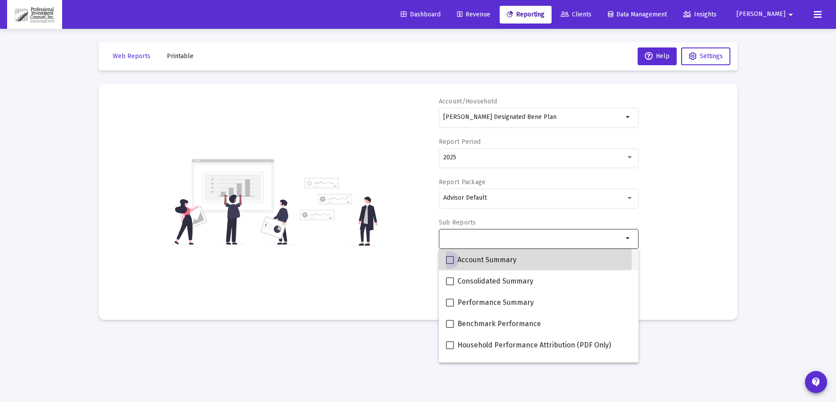
click at [451, 259] on span at bounding box center [450, 260] width 8 height 8
click at [450, 264] on input "Account Summary" at bounding box center [450, 264] width 0 height 0
checkbox input "true"
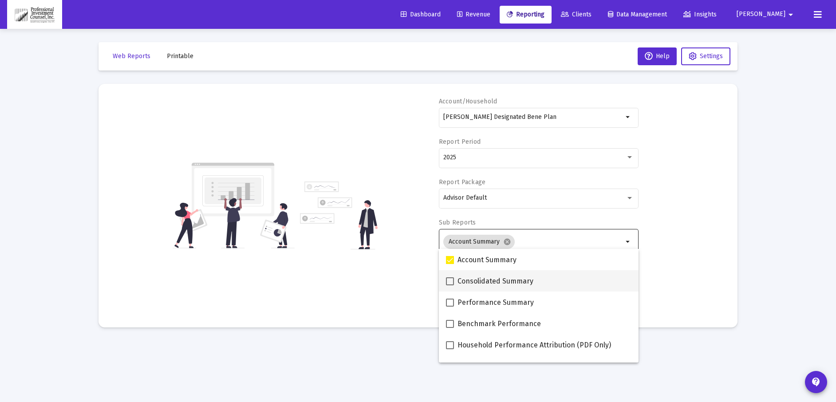
click at [450, 277] on span at bounding box center [450, 281] width 8 height 8
click at [450, 285] on input "Consolidated Summary" at bounding box center [450, 285] width 0 height 0
checkbox input "true"
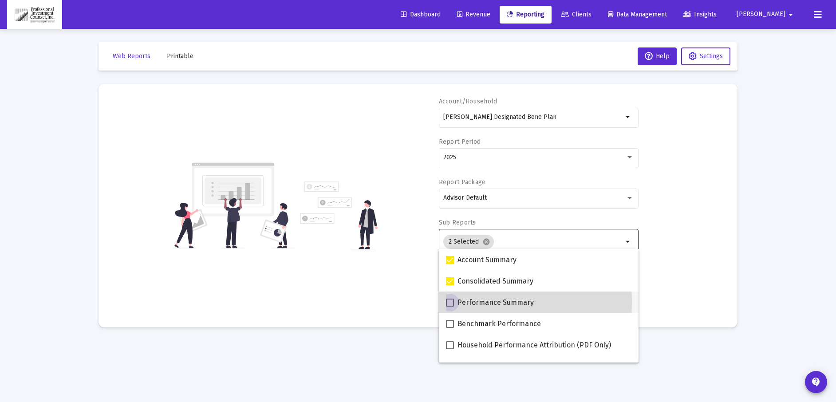
click at [449, 302] on span at bounding box center [450, 303] width 8 height 8
click at [450, 307] on input "Performance Summary" at bounding box center [450, 307] width 0 height 0
checkbox input "true"
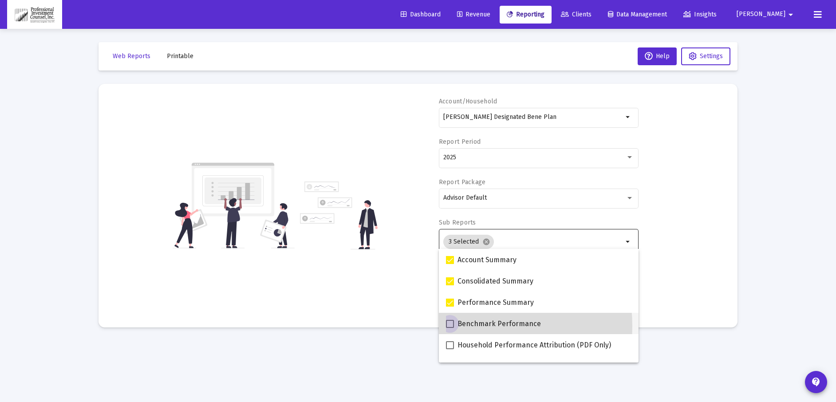
click at [452, 326] on span at bounding box center [450, 324] width 8 height 8
click at [450, 328] on input "Benchmark Performance" at bounding box center [450, 328] width 0 height 0
checkbox input "true"
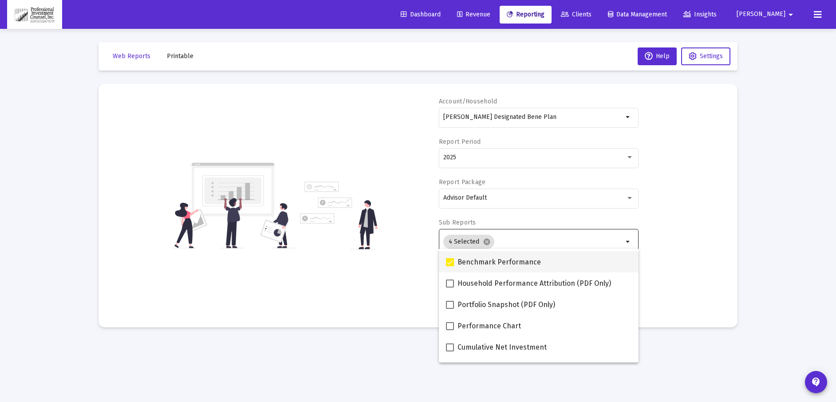
scroll to position [89, 0]
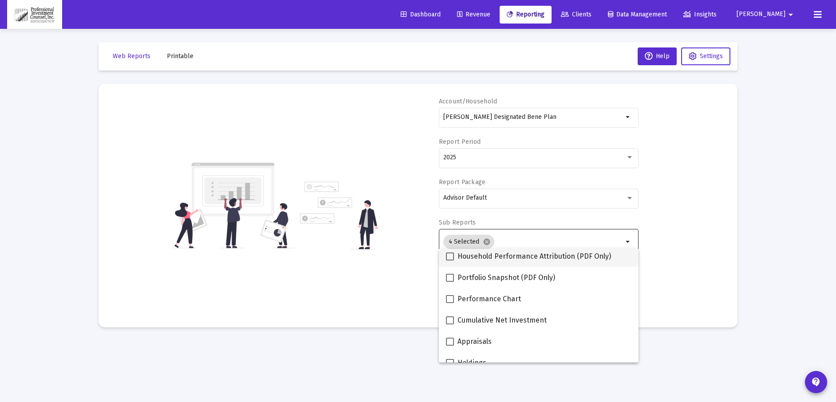
click at [452, 256] on span at bounding box center [450, 257] width 8 height 8
click at [450, 261] on input "Household Performance Attribution (PDF Only)" at bounding box center [450, 261] width 0 height 0
checkbox input "true"
click at [449, 277] on span at bounding box center [450, 278] width 8 height 8
click at [450, 282] on input "Portfolio Snapshot (PDF Only)" at bounding box center [450, 282] width 0 height 0
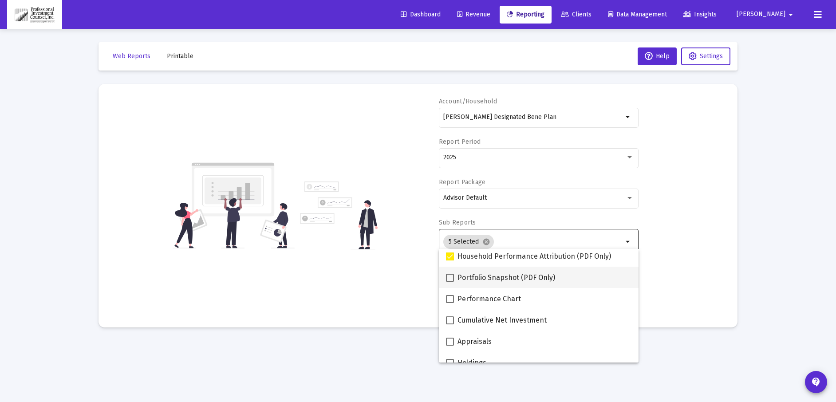
checkbox input "true"
click at [449, 298] on span at bounding box center [450, 299] width 8 height 8
click at [450, 303] on input "Performance Chart" at bounding box center [450, 303] width 0 height 0
checkbox input "true"
click at [451, 319] on span at bounding box center [450, 321] width 8 height 8
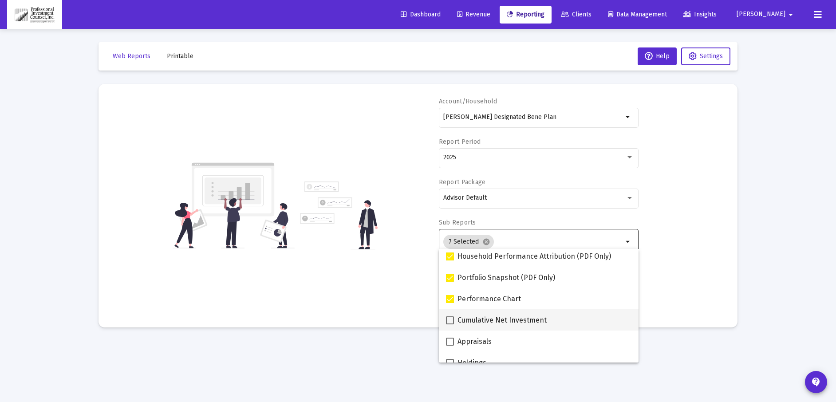
click at [450, 324] on input "Cumulative Net Investment" at bounding box center [450, 324] width 0 height 0
checkbox input "true"
click at [451, 341] on span at bounding box center [450, 342] width 8 height 8
click at [450, 346] on input "Appraisals" at bounding box center [450, 346] width 0 height 0
checkbox input "true"
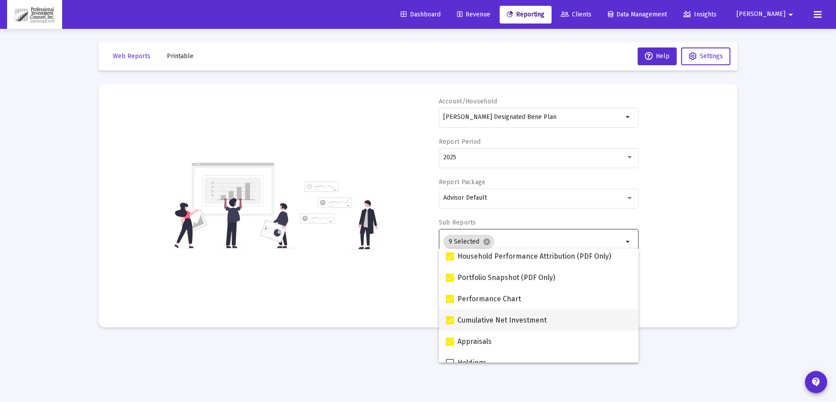
scroll to position [133, 0]
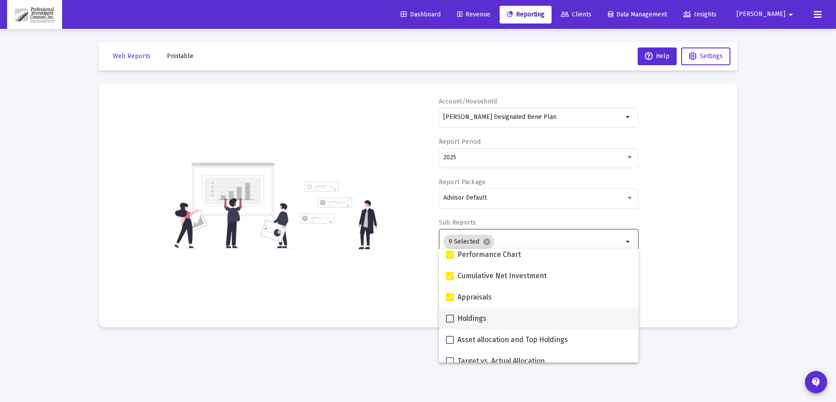
click at [449, 319] on span at bounding box center [450, 319] width 8 height 8
click at [450, 323] on input "Holdings" at bounding box center [450, 323] width 0 height 0
checkbox input "true"
click at [450, 338] on span at bounding box center [450, 340] width 8 height 8
click at [450, 344] on input "Asset allocation and Top Holdings" at bounding box center [450, 344] width 0 height 0
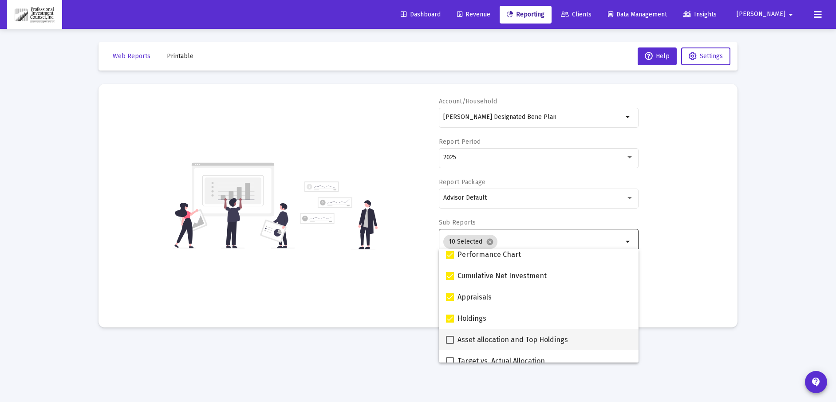
checkbox input "true"
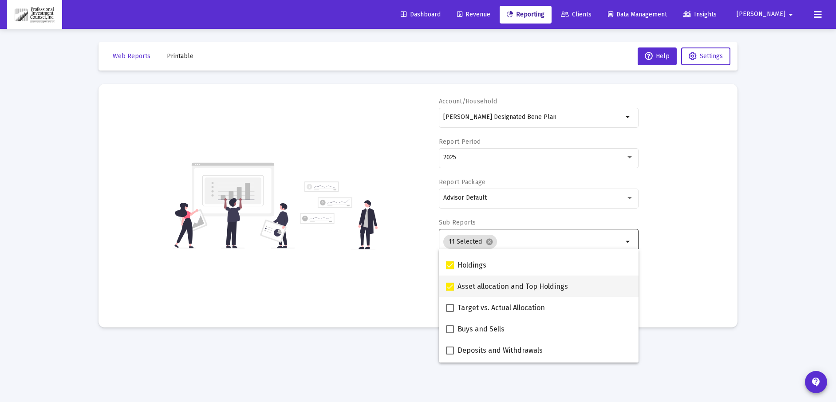
scroll to position [222, 0]
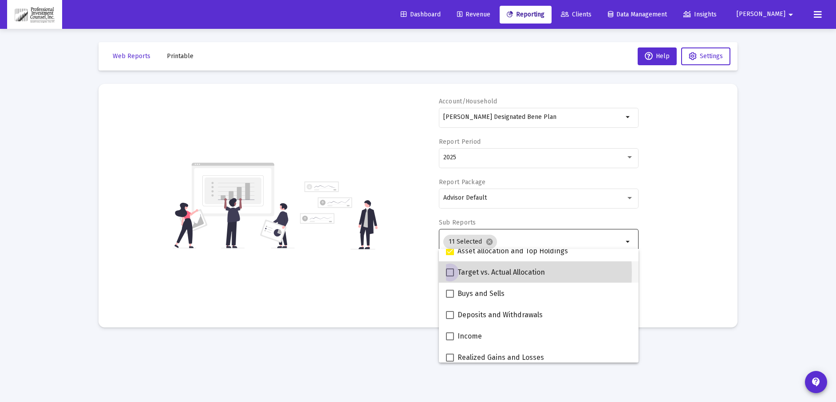
click at [450, 273] on span at bounding box center [450, 273] width 8 height 8
click at [450, 277] on input "Target vs. Actual Allocation" at bounding box center [450, 277] width 0 height 0
checkbox input "true"
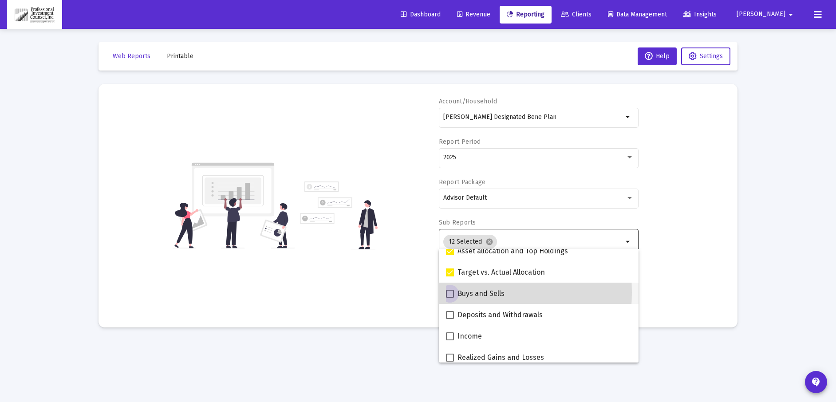
click at [451, 293] on span at bounding box center [450, 294] width 8 height 8
click at [450, 298] on input "Buys and Sells" at bounding box center [450, 298] width 0 height 0
checkbox input "true"
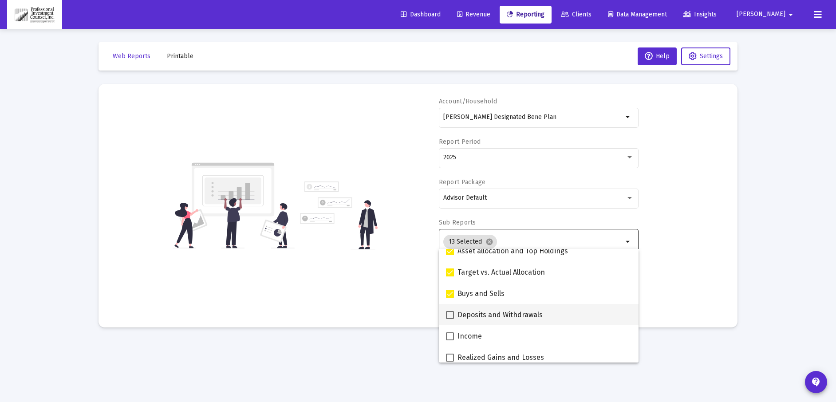
click at [451, 314] on span at bounding box center [450, 315] width 8 height 8
click at [450, 319] on input "Deposits and Withdrawals" at bounding box center [450, 319] width 0 height 0
checkbox input "true"
click at [451, 336] on span at bounding box center [450, 336] width 8 height 8
click at [450, 340] on input "Income" at bounding box center [450, 340] width 0 height 0
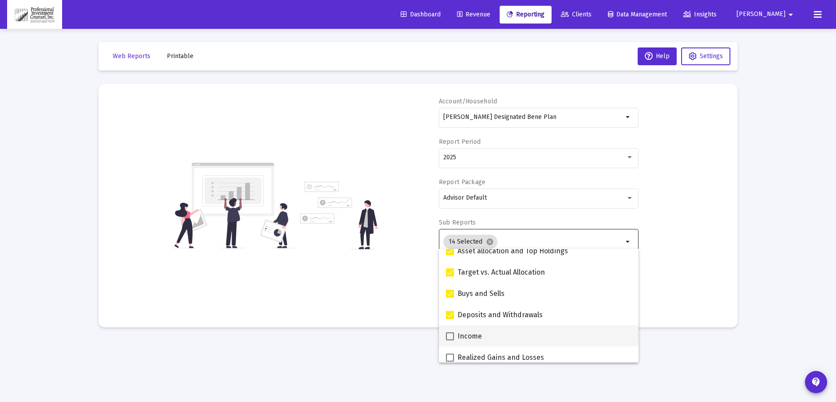
checkbox input "true"
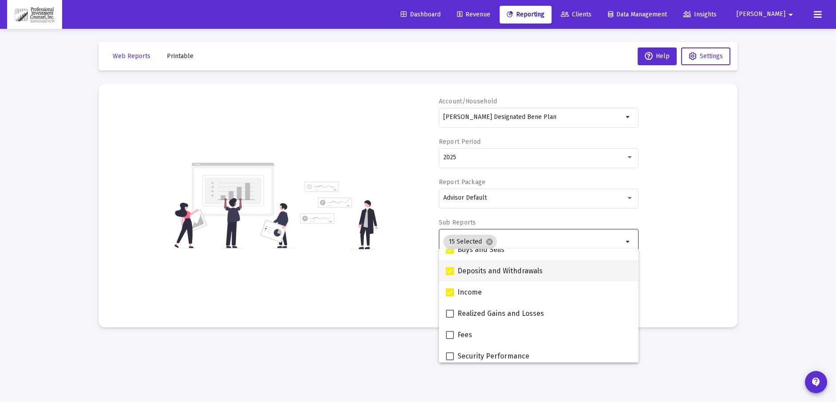
scroll to position [266, 0]
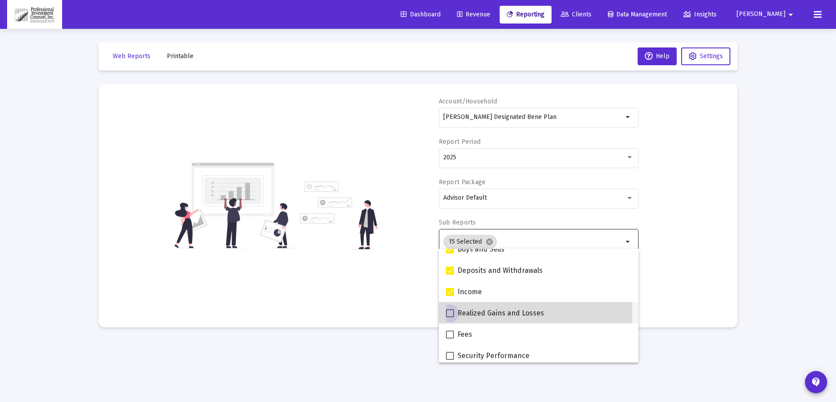
click at [450, 311] on span at bounding box center [450, 313] width 8 height 8
click at [450, 317] on input "Realized Gains and Losses" at bounding box center [450, 317] width 0 height 0
checkbox input "true"
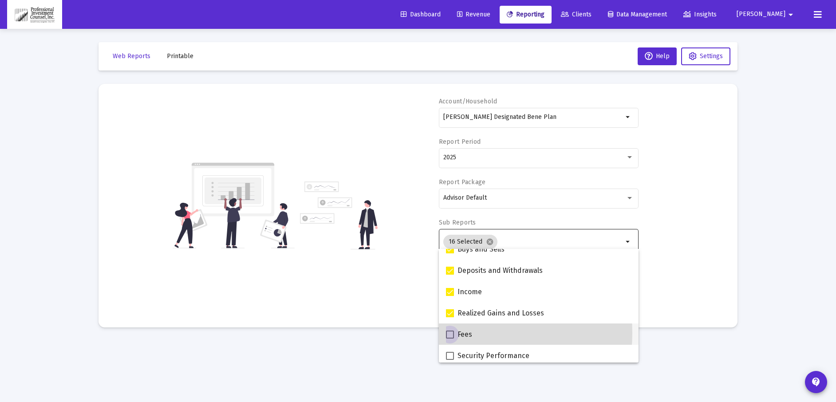
click at [451, 333] on span at bounding box center [450, 335] width 8 height 8
click at [450, 339] on input "Fees" at bounding box center [450, 339] width 0 height 0
checkbox input "true"
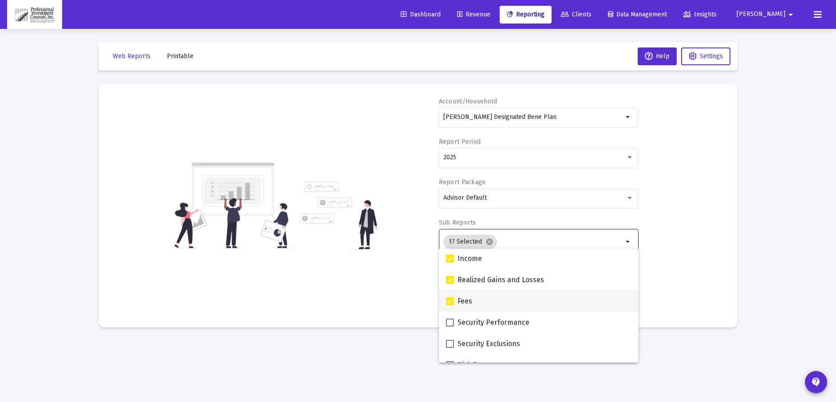
scroll to position [355, 0]
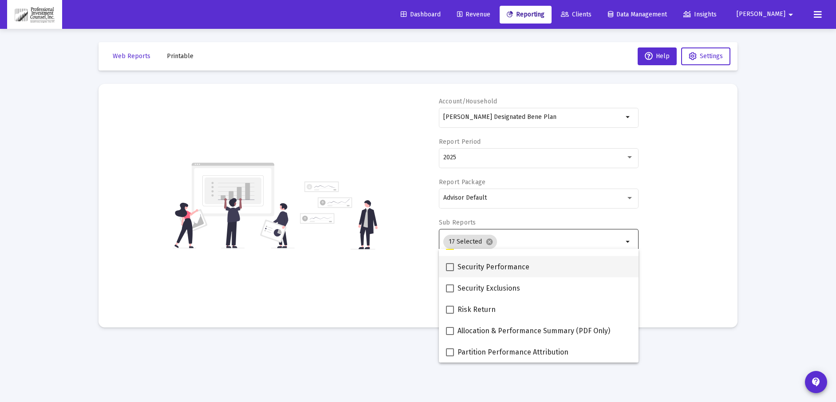
click at [448, 265] on span at bounding box center [450, 267] width 8 height 8
click at [450, 271] on input "Security Performance" at bounding box center [450, 271] width 0 height 0
checkbox input "true"
click at [450, 289] on span at bounding box center [450, 289] width 8 height 8
click at [450, 293] on input "Security Exclusions" at bounding box center [450, 293] width 0 height 0
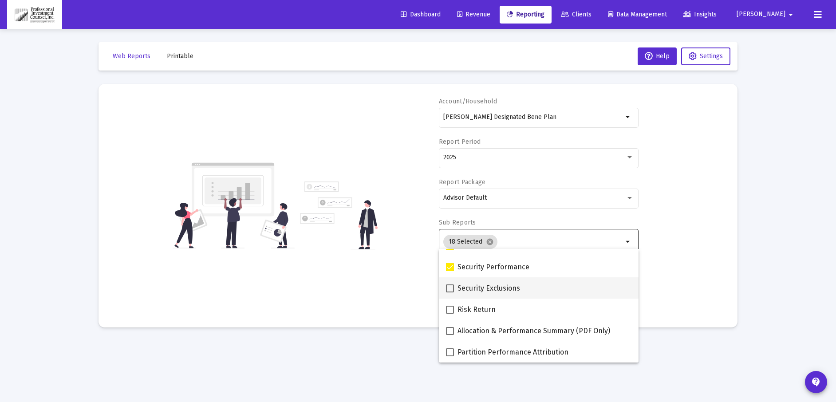
checkbox input "true"
click at [450, 307] on span at bounding box center [450, 310] width 8 height 8
click at [450, 314] on input "Risk Return" at bounding box center [450, 314] width 0 height 0
checkbox input "true"
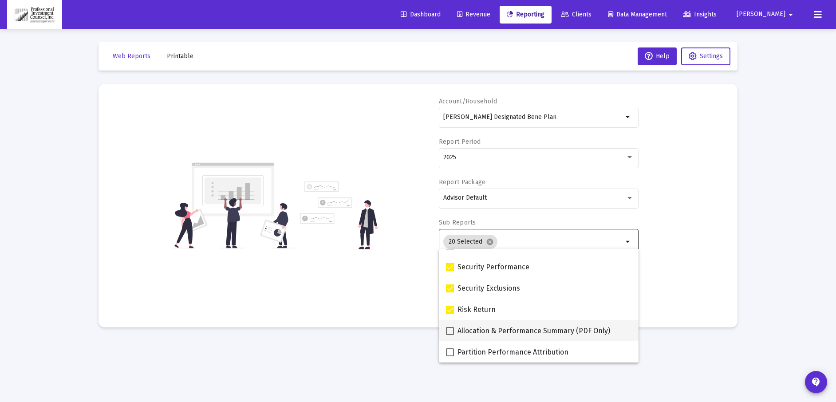
click at [452, 328] on span at bounding box center [450, 331] width 8 height 8
click at [450, 335] on input "Allocation & Performance Summary (PDF Only)" at bounding box center [450, 335] width 0 height 0
checkbox input "true"
click at [452, 351] on span at bounding box center [450, 352] width 8 height 8
click at [450, 356] on input "Partition Performance Attribution" at bounding box center [450, 356] width 0 height 0
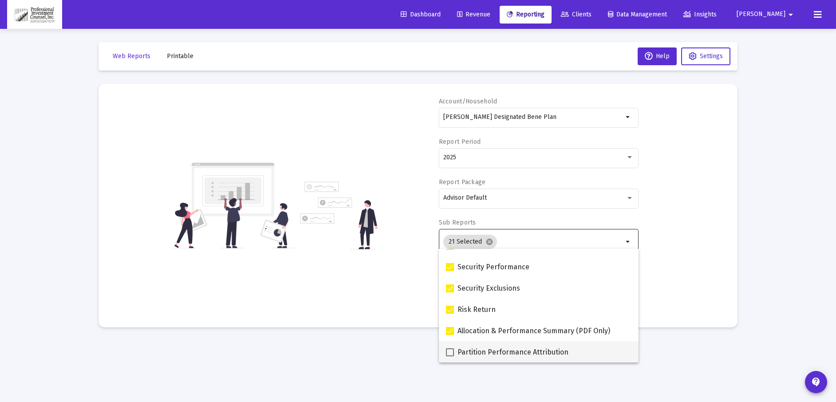
checkbox input "true"
click at [676, 281] on div "Account/Household [PERSON_NAME] Designated Bene Plan arrow_drop_down Report Per…" at bounding box center [418, 205] width 613 height 217
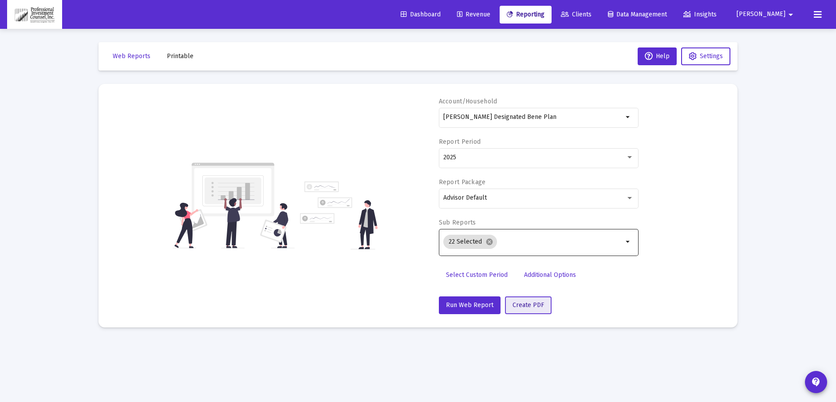
click at [543, 309] on button "Create PDF" at bounding box center [528, 306] width 47 height 18
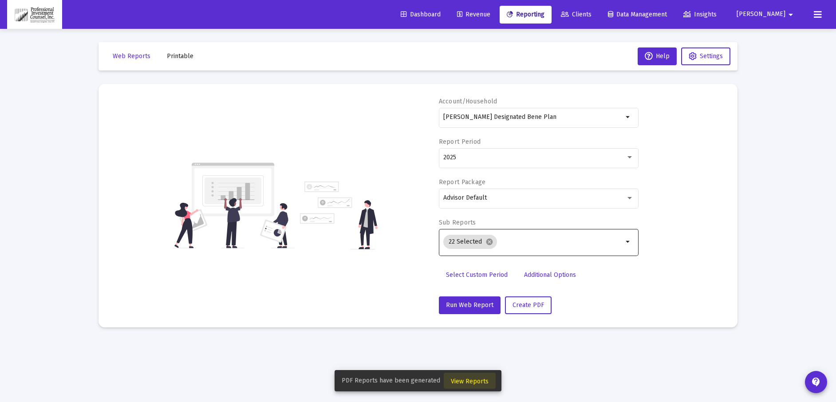
click at [477, 380] on span "View Reports" at bounding box center [470, 382] width 38 height 8
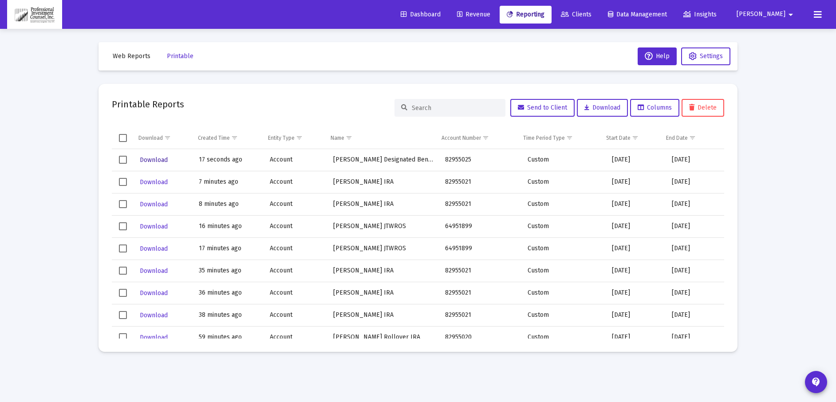
click at [157, 159] on span "Download" at bounding box center [154, 160] width 28 height 8
